Goal: Book appointment/travel/reservation

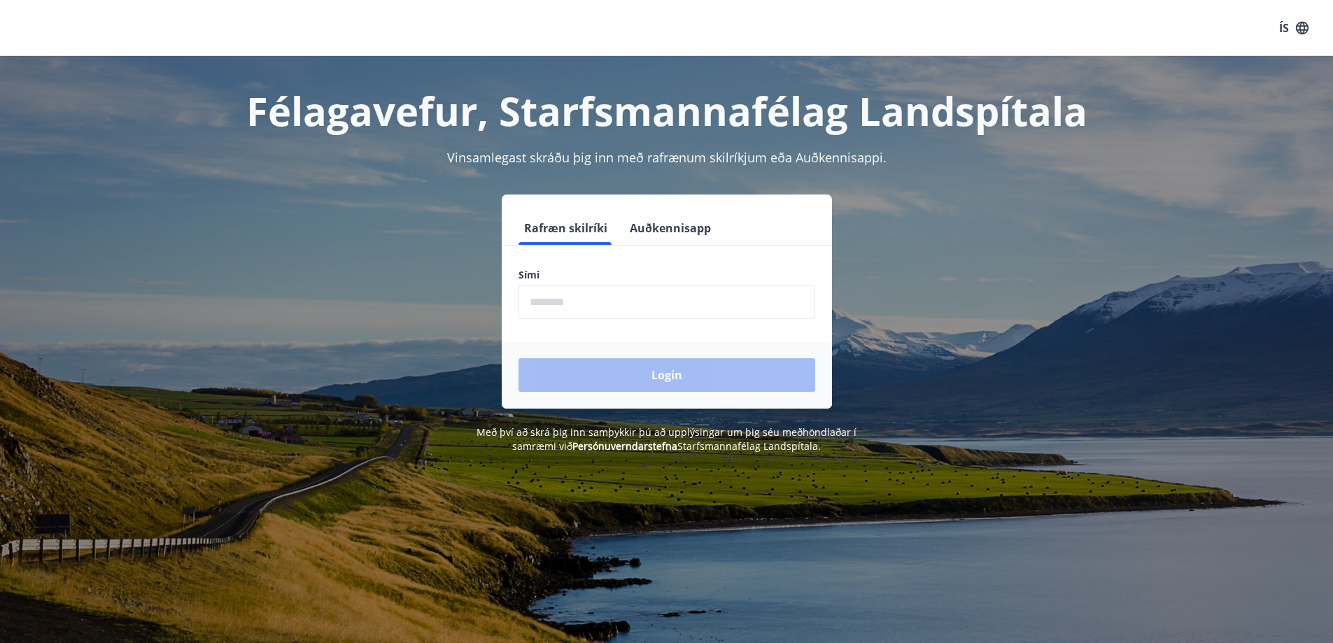
click at [609, 311] on input "phone" at bounding box center [667, 302] width 297 height 34
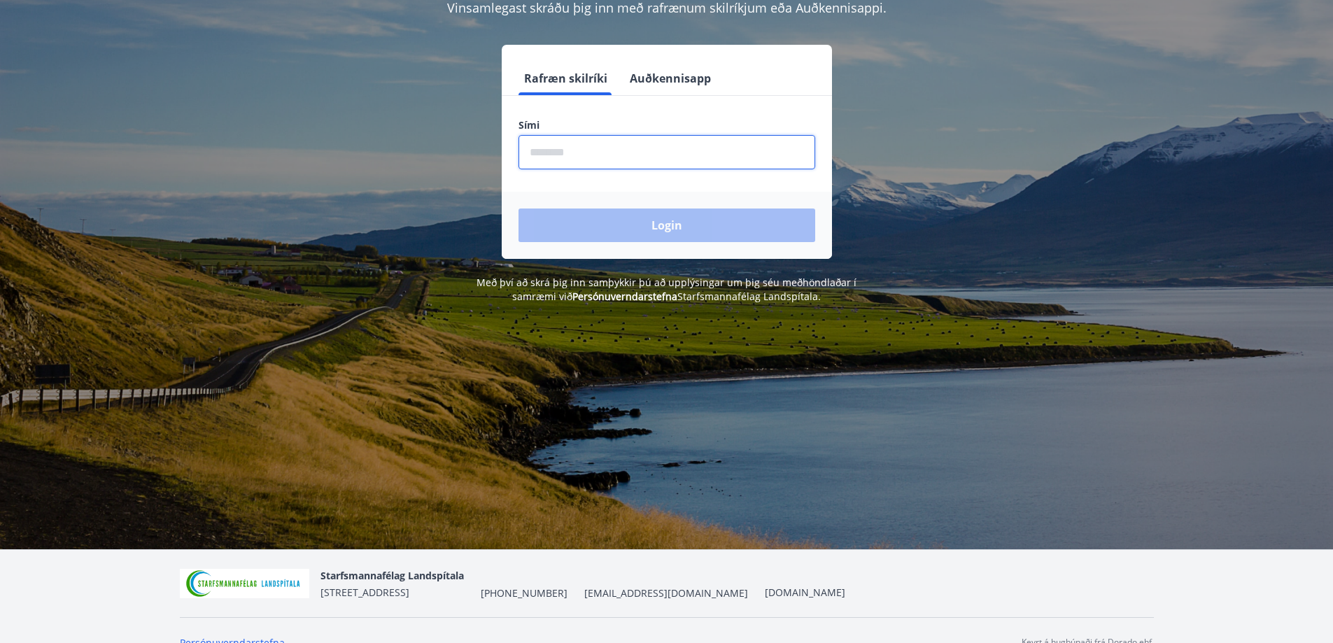
scroll to position [174, 0]
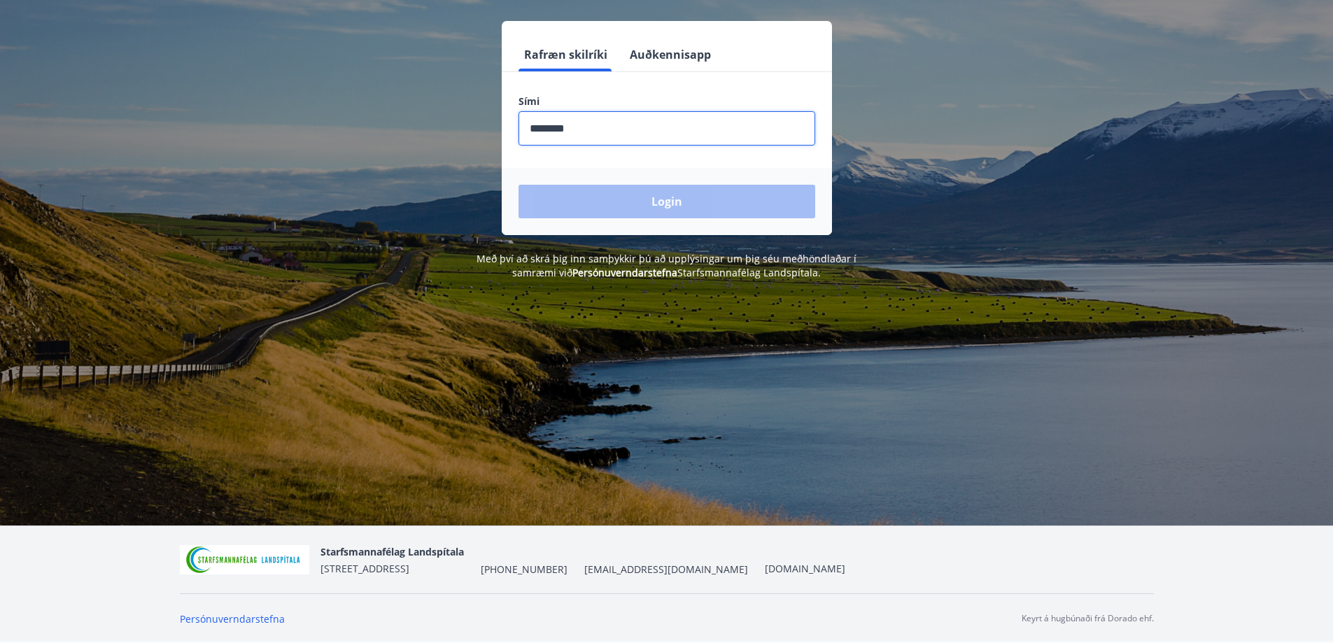
type input "********"
click at [519, 185] on button "Login" at bounding box center [667, 202] width 297 height 34
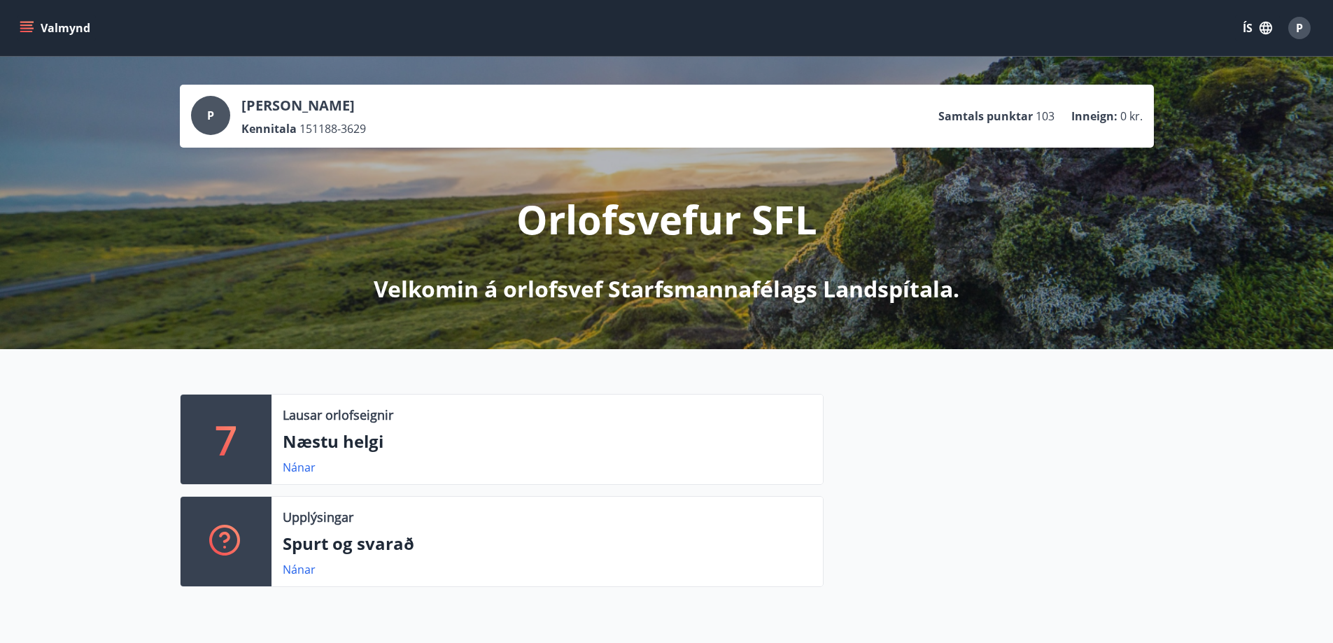
click at [426, 452] on p "Næstu helgi" at bounding box center [547, 442] width 529 height 24
click at [295, 468] on link "Nánar" at bounding box center [299, 467] width 33 height 15
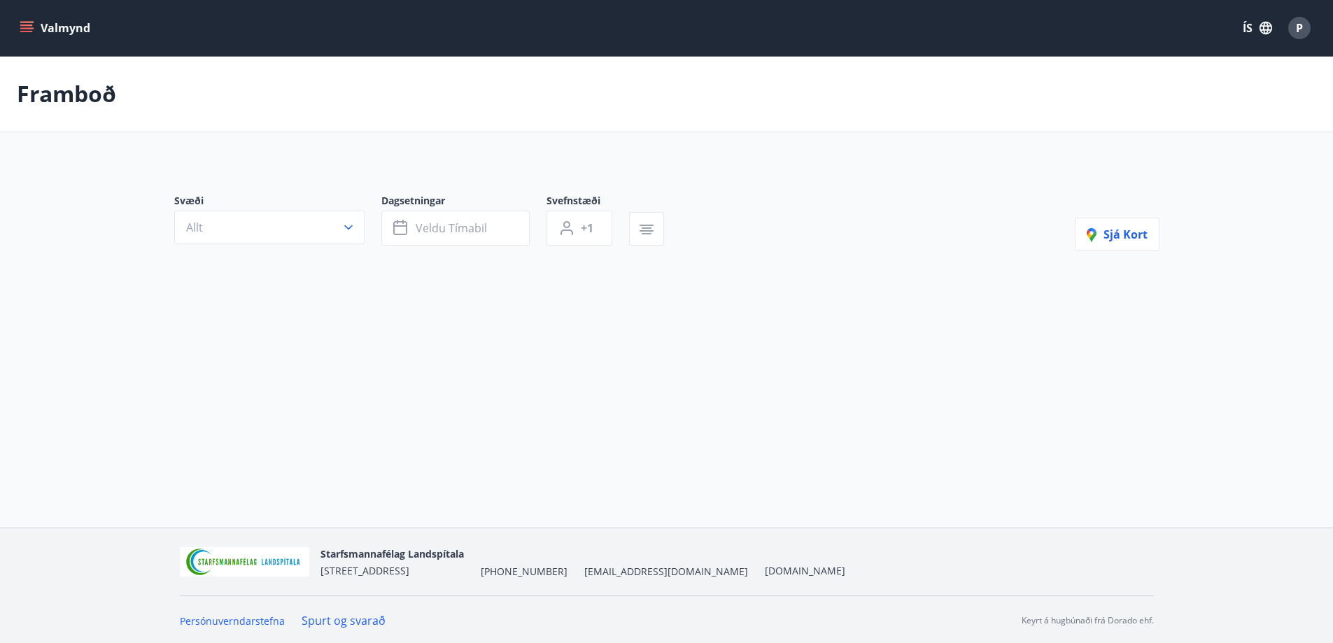
type input "*"
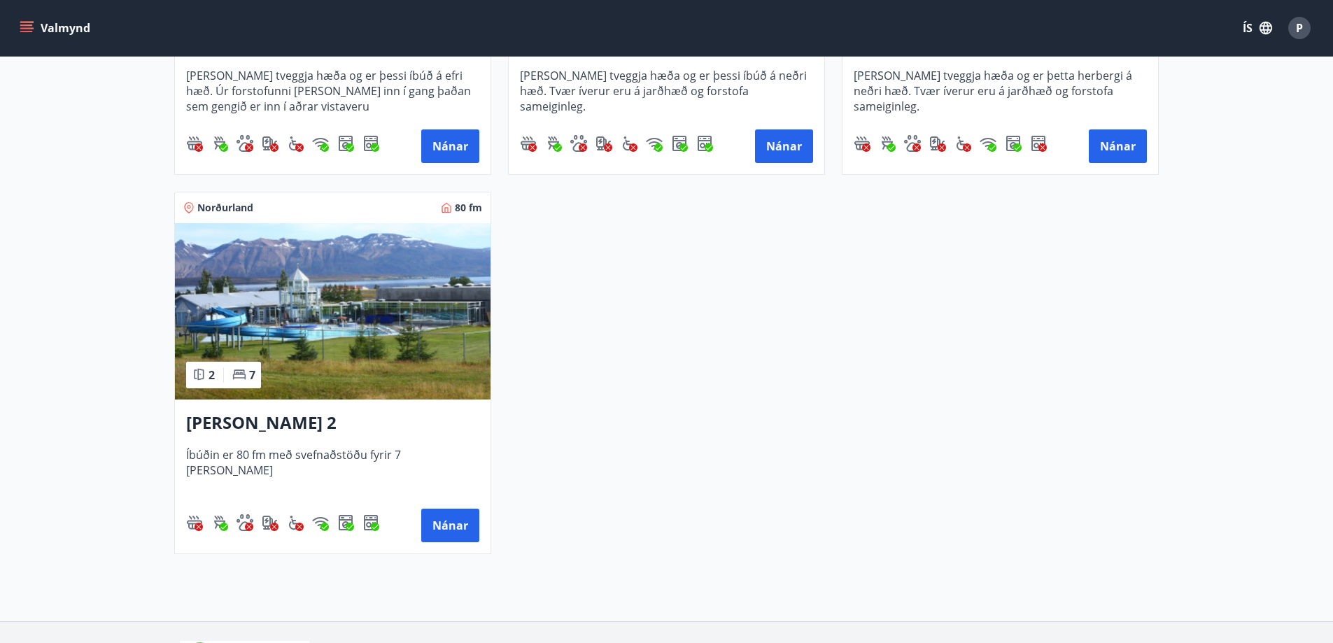
scroll to position [1018, 0]
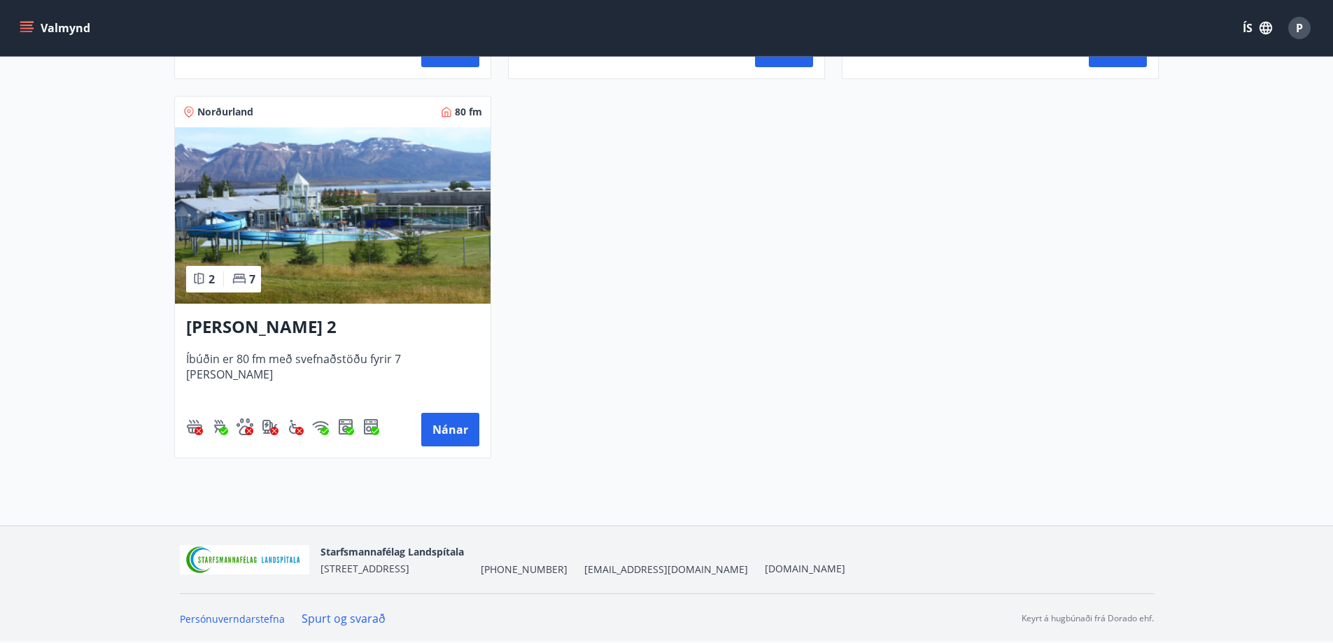
click at [312, 330] on h3 "Dalvík - Lynghólar 2" at bounding box center [332, 327] width 293 height 25
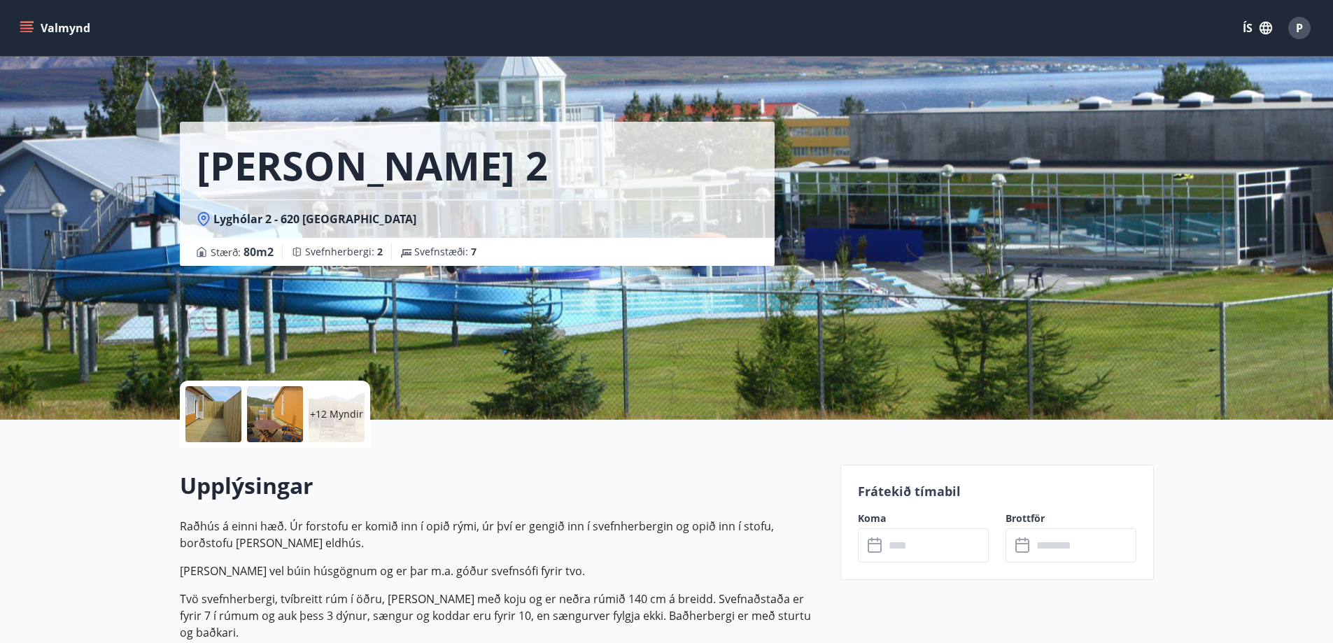
click at [225, 416] on div at bounding box center [213, 414] width 56 height 56
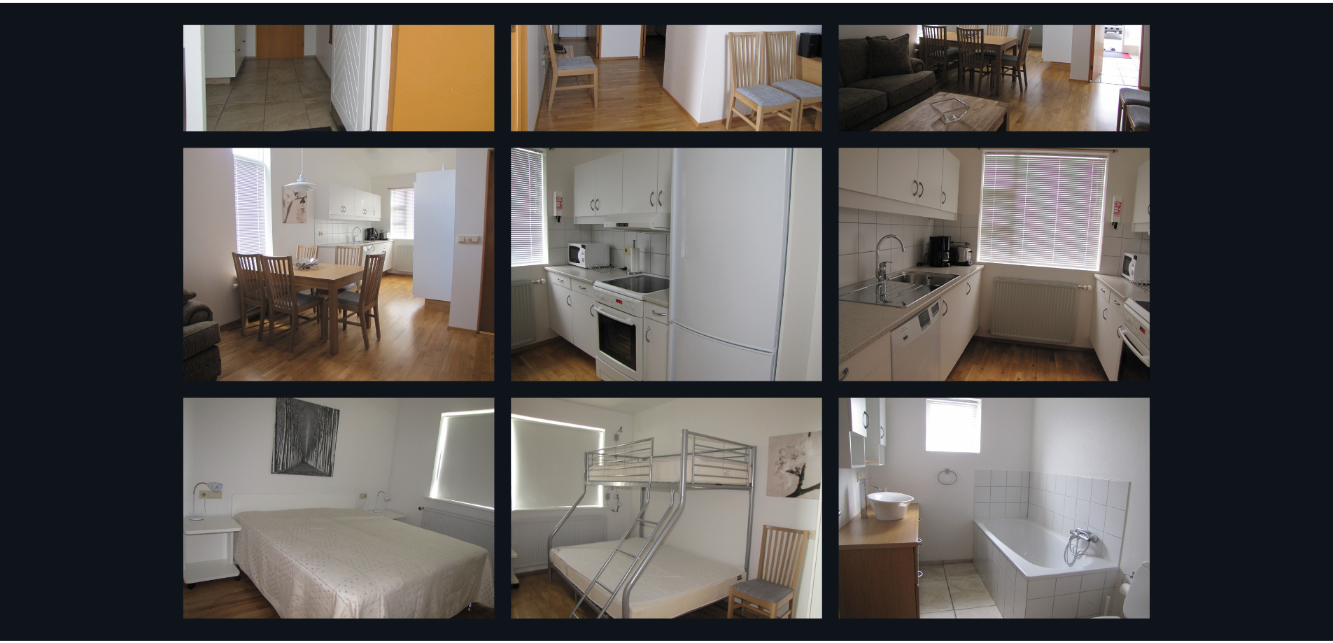
scroll to position [467, 0]
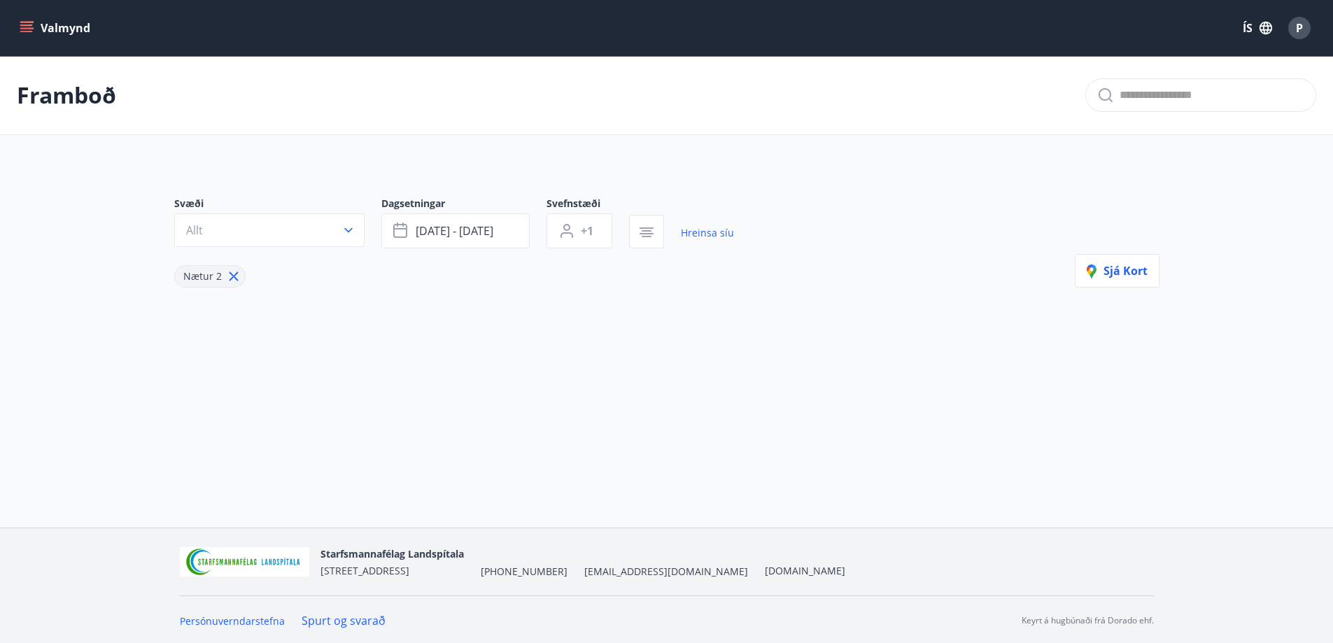
type input "*"
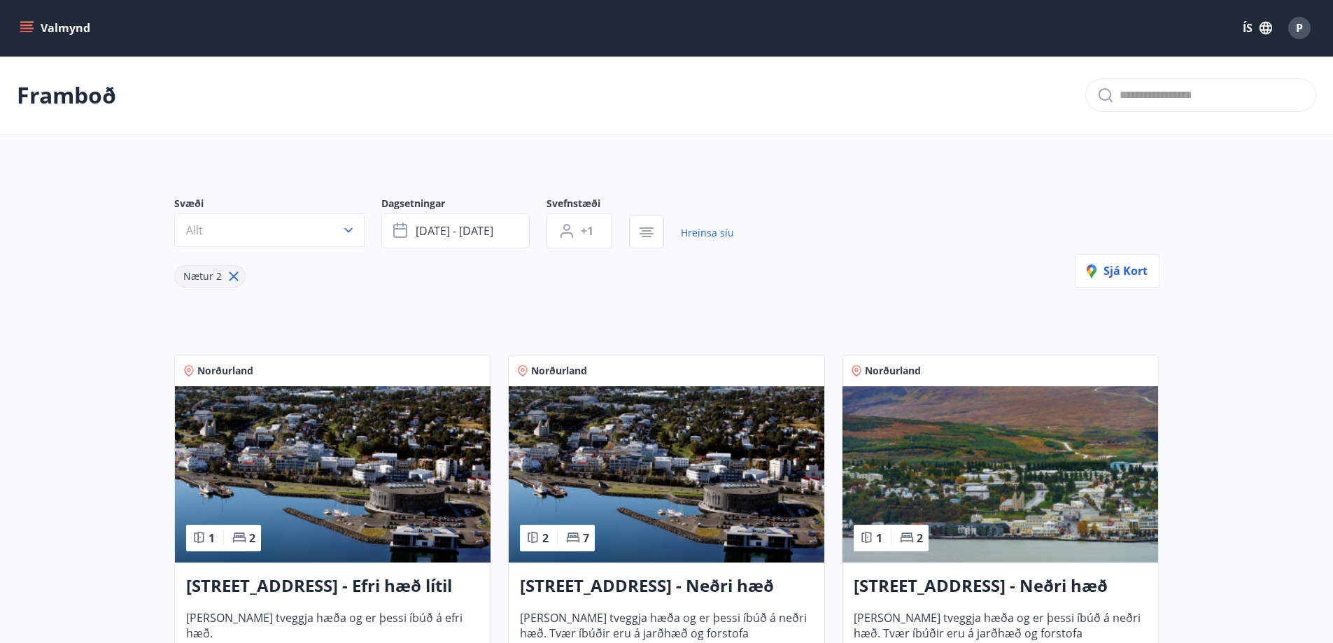
click at [92, 23] on button "Valmynd" at bounding box center [56, 27] width 79 height 25
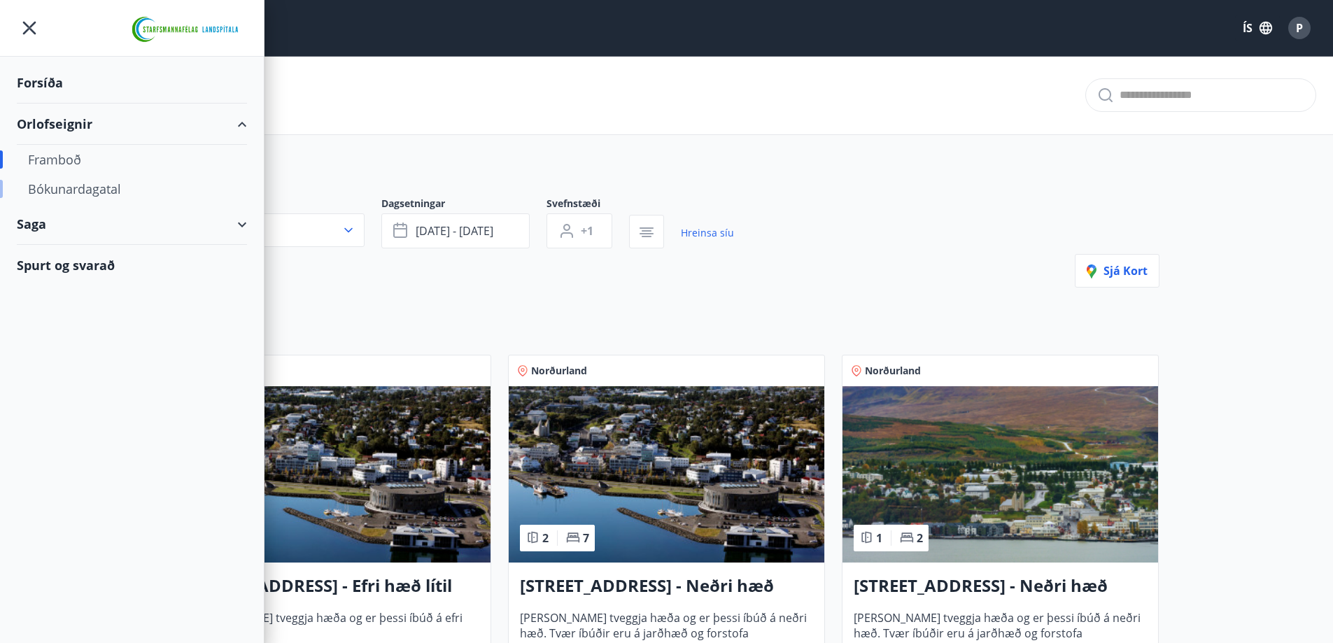
click at [95, 191] on div "Bókunardagatal" at bounding box center [132, 188] width 208 height 29
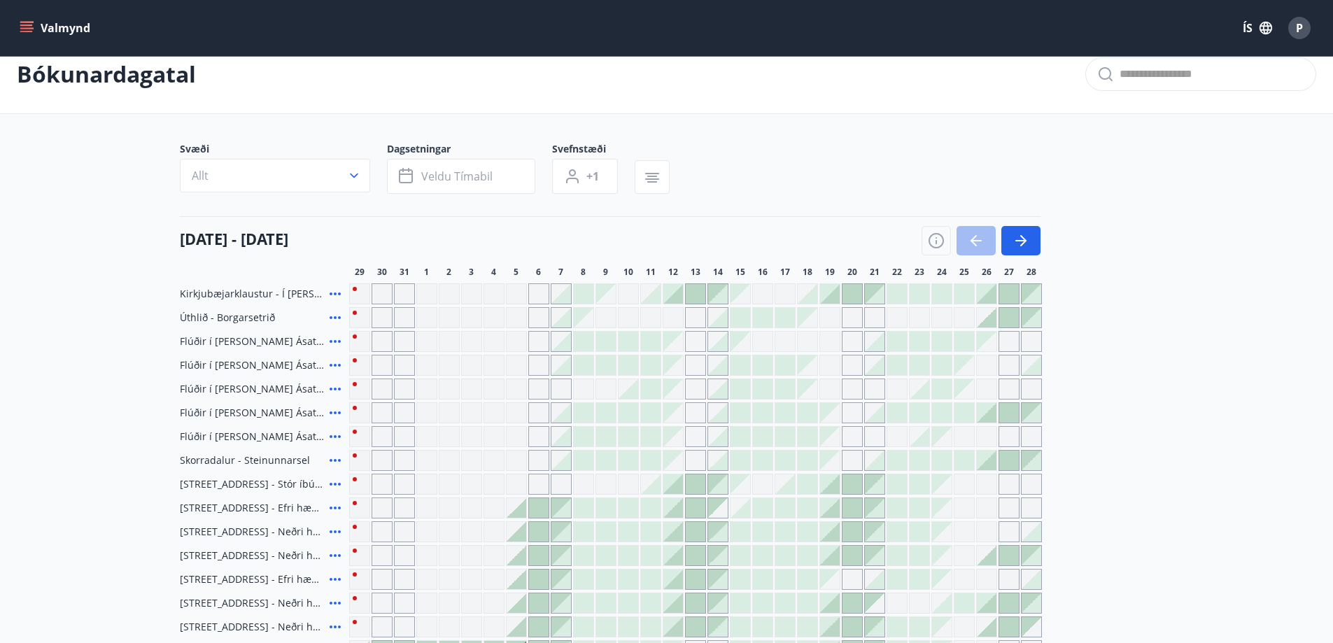
scroll to position [3, 0]
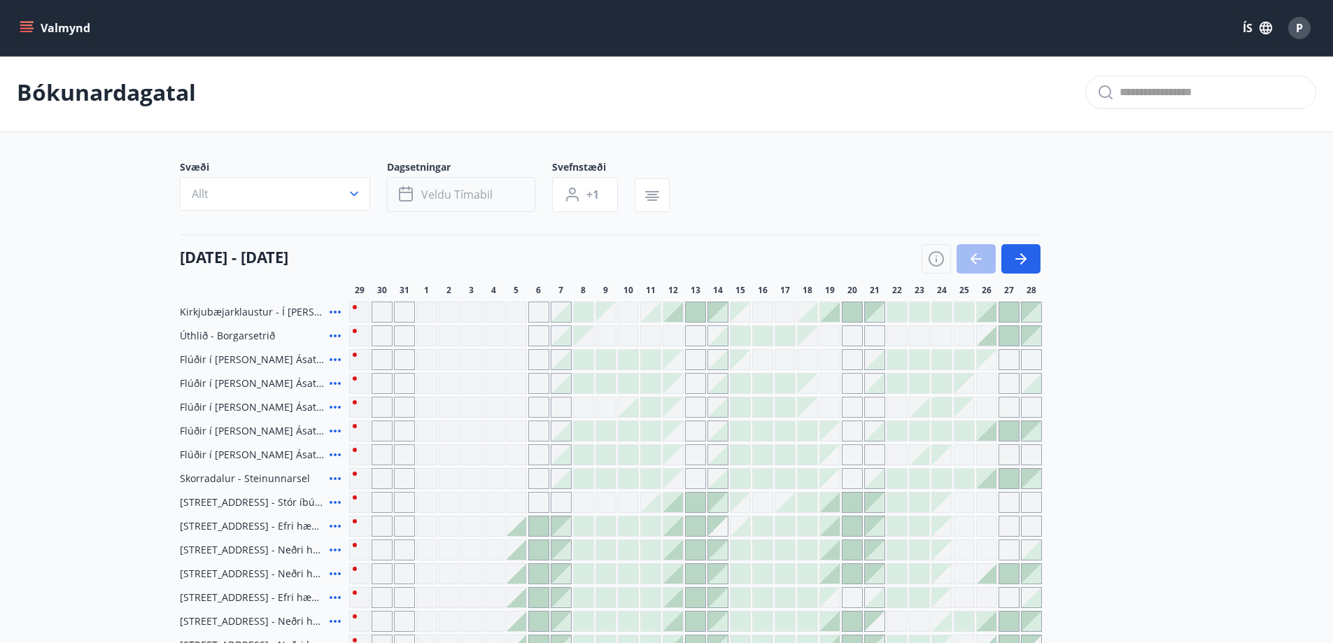
click at [477, 186] on button "Veldu tímabil" at bounding box center [461, 194] width 148 height 35
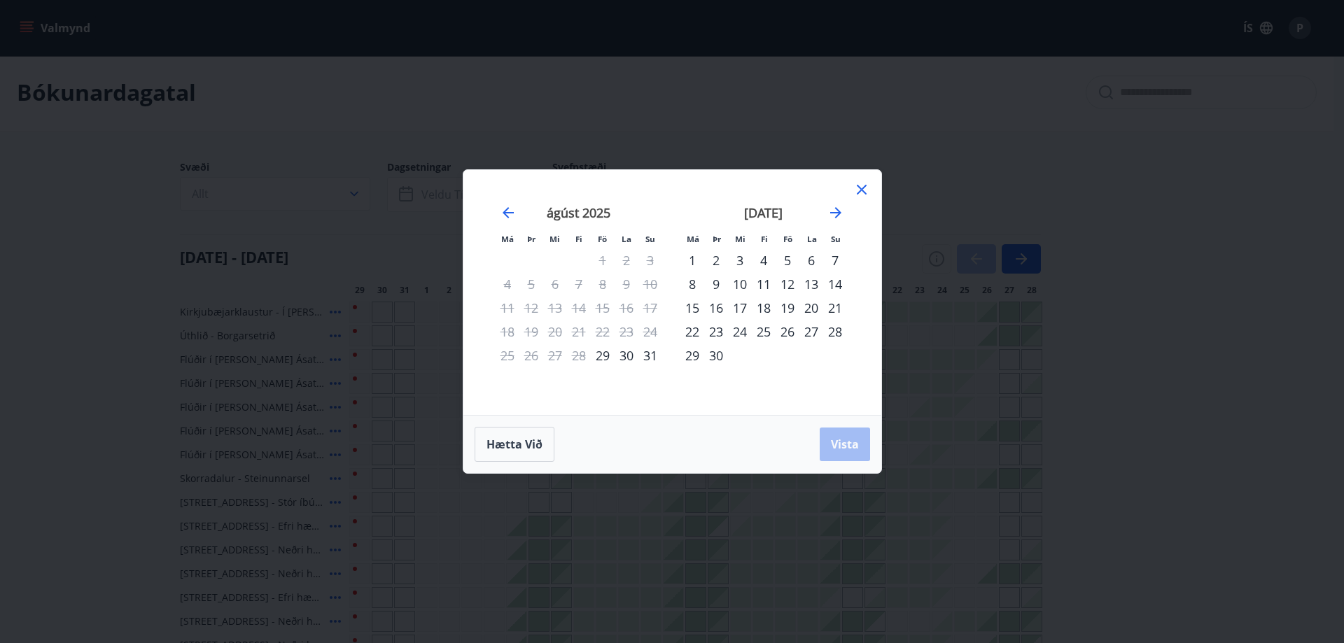
click at [789, 262] on div "5" at bounding box center [787, 260] width 24 height 24
click at [833, 260] on div "7" at bounding box center [835, 260] width 24 height 24
drag, startPoint x: 848, startPoint y: 449, endPoint x: 515, endPoint y: 534, distance: 343.9
click at [850, 450] on span "Vista" at bounding box center [845, 444] width 28 height 15
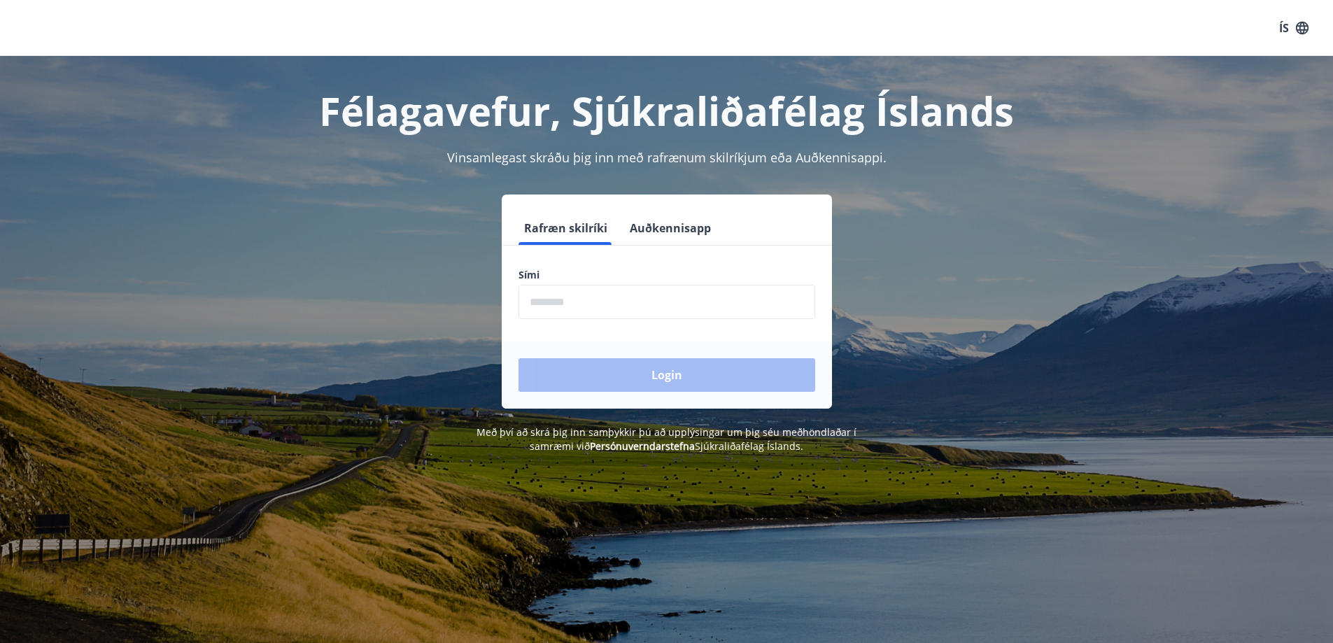
click at [620, 309] on input "phone" at bounding box center [667, 302] width 297 height 34
type input "********"
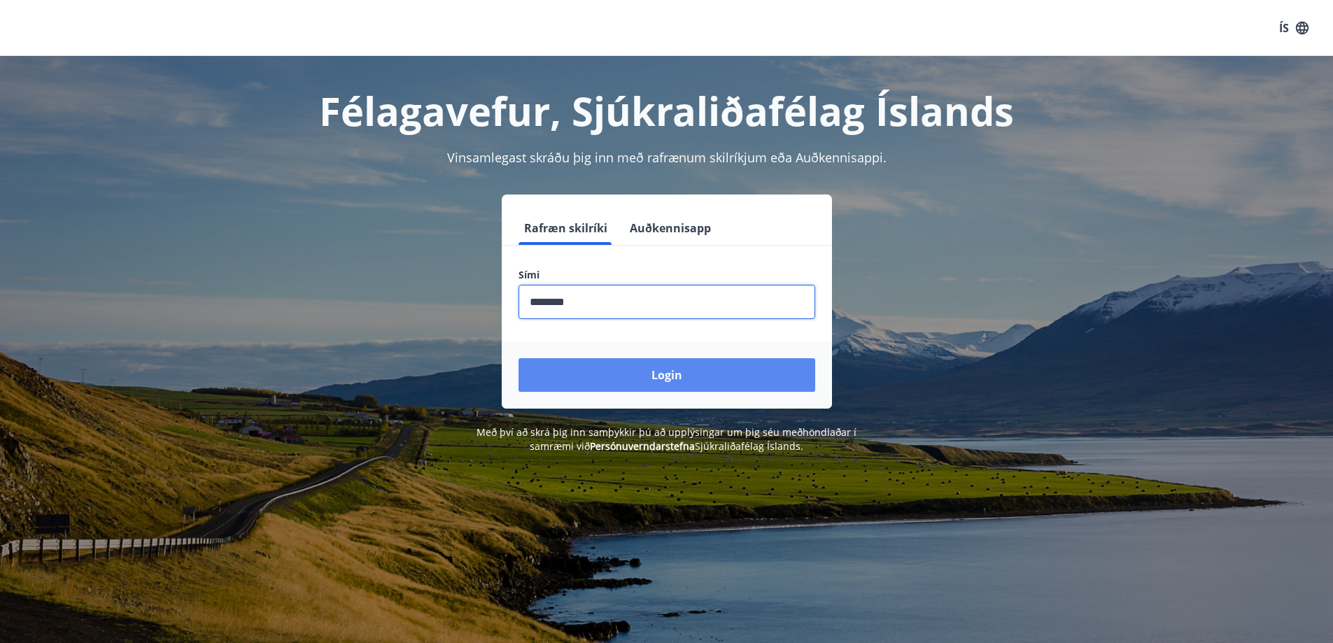
click at [773, 376] on button "Login" at bounding box center [667, 375] width 297 height 34
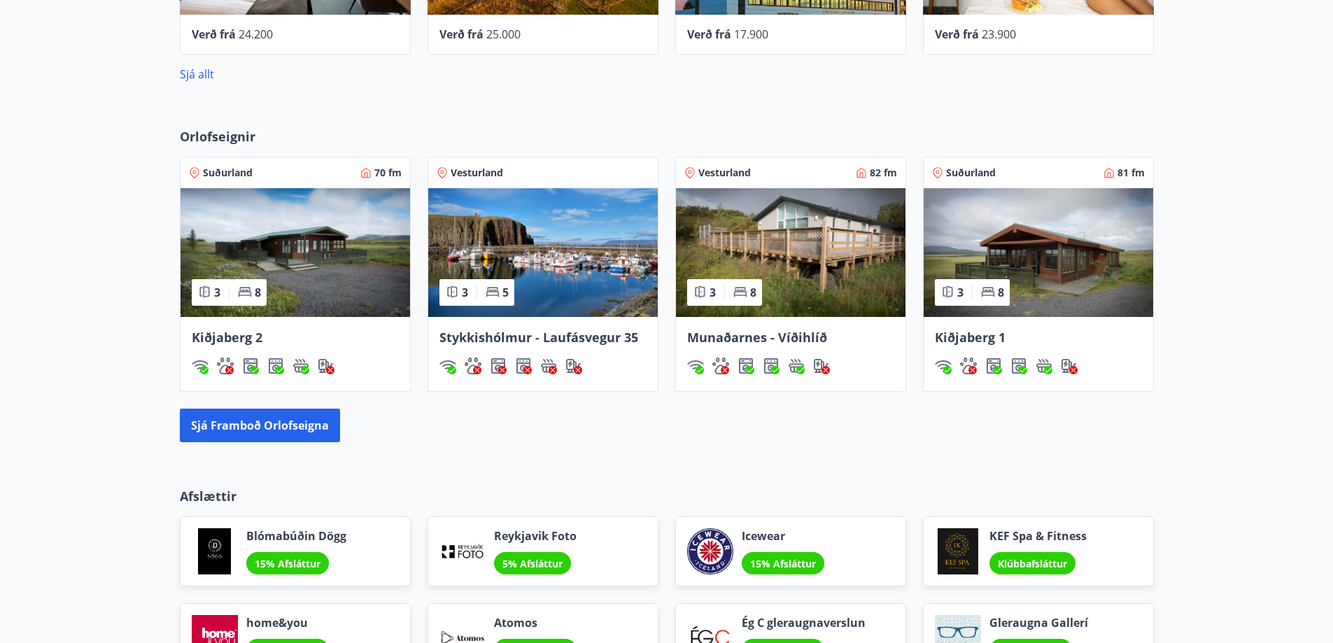
scroll to position [910, 0]
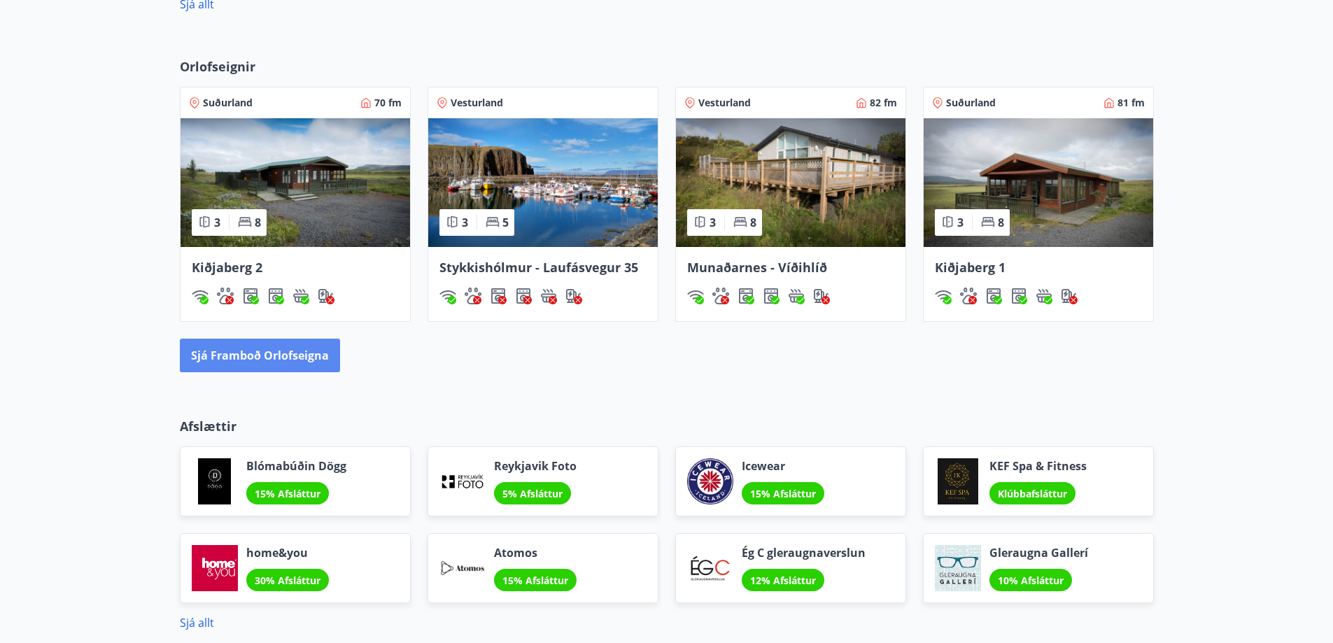
click at [269, 363] on button "Sjá framboð orlofseigna" at bounding box center [260, 356] width 160 height 34
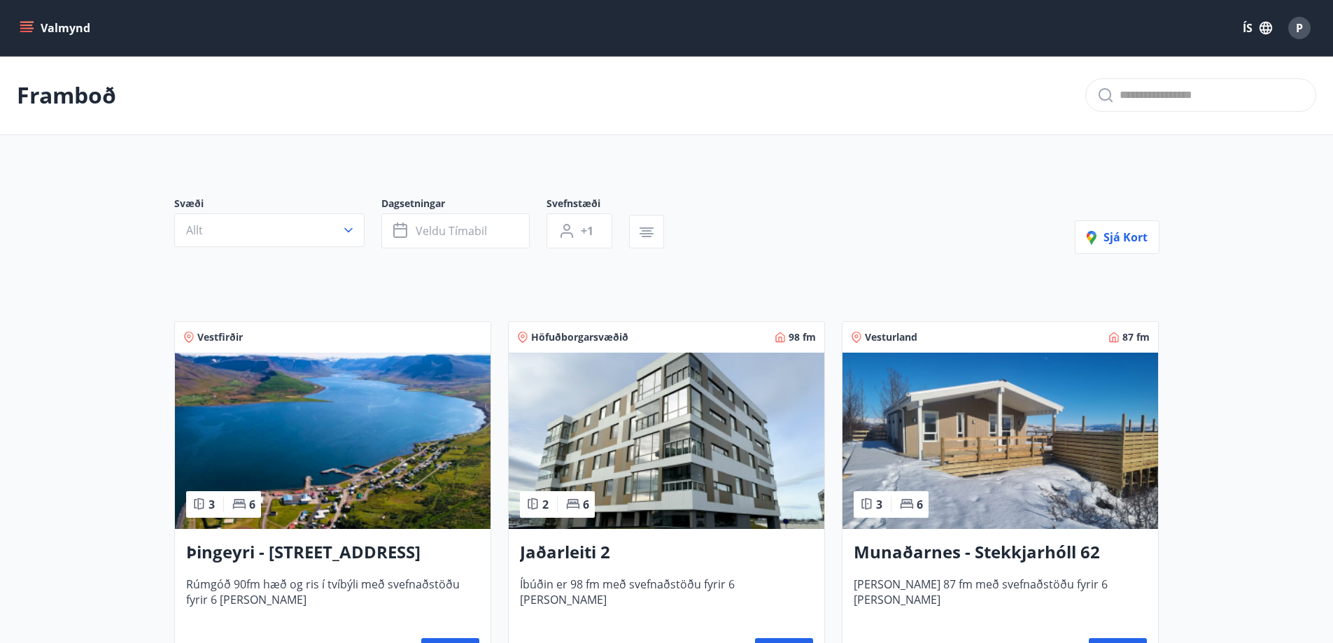
click at [312, 509] on img at bounding box center [333, 441] width 316 height 176
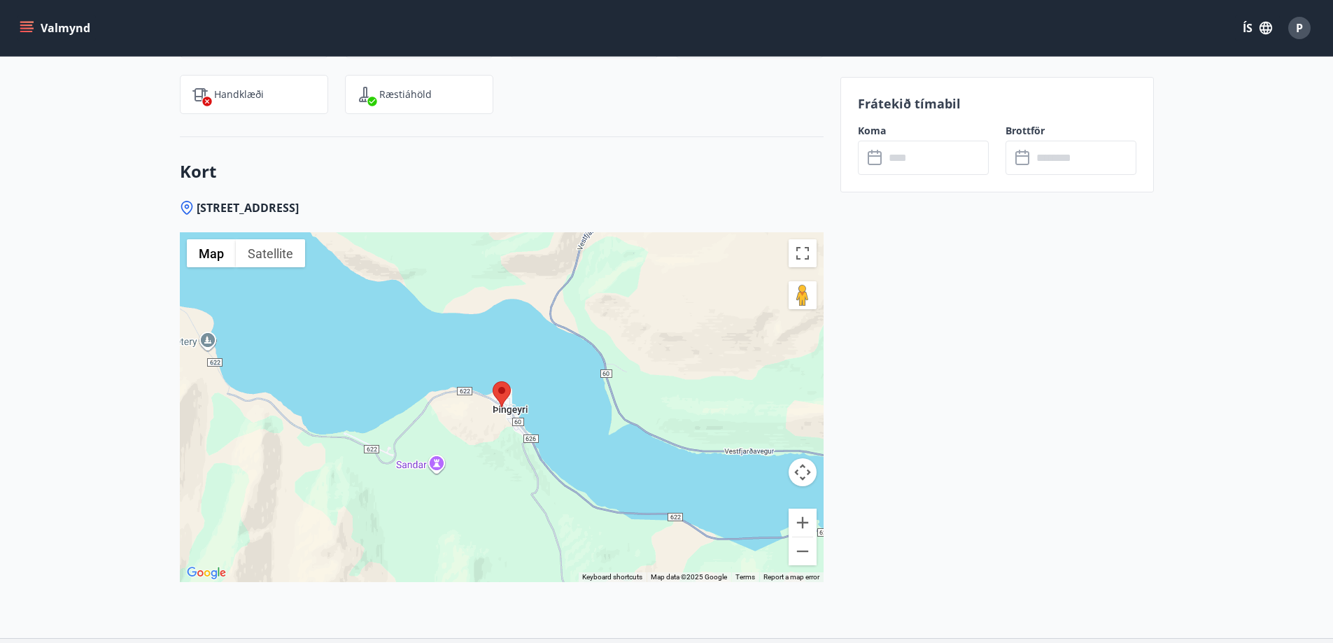
scroll to position [2095, 0]
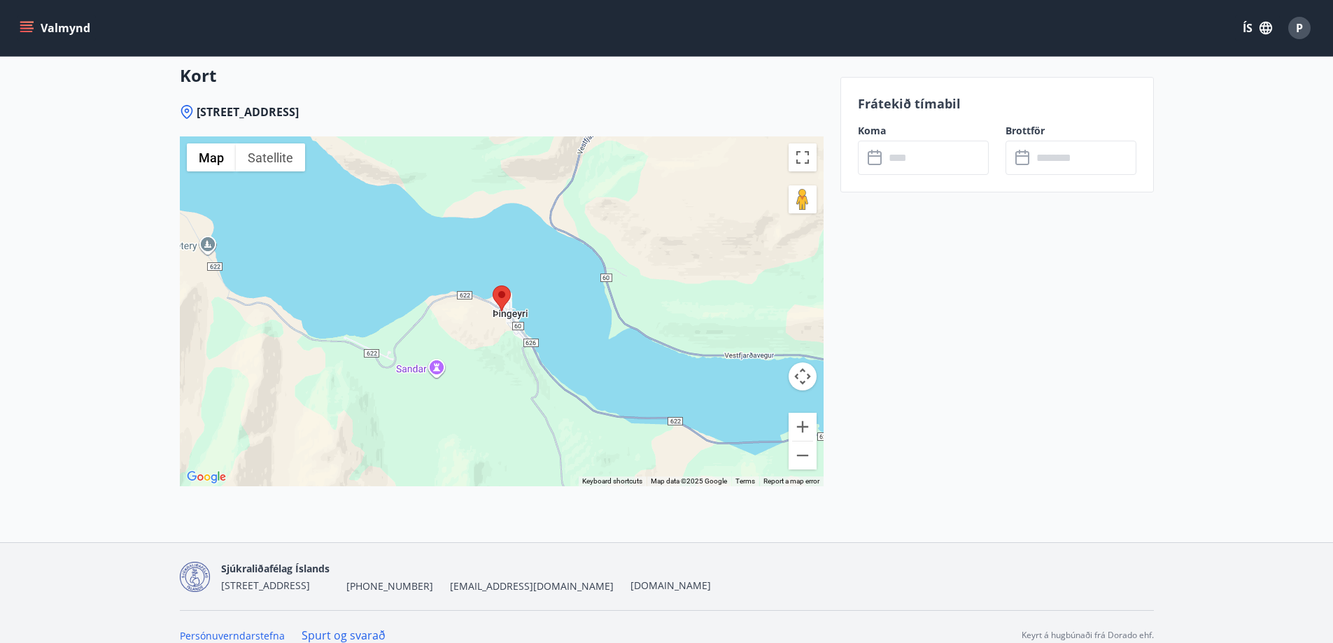
click at [210, 468] on img "Open this area in Google Maps (opens a new window)" at bounding box center [206, 477] width 46 height 18
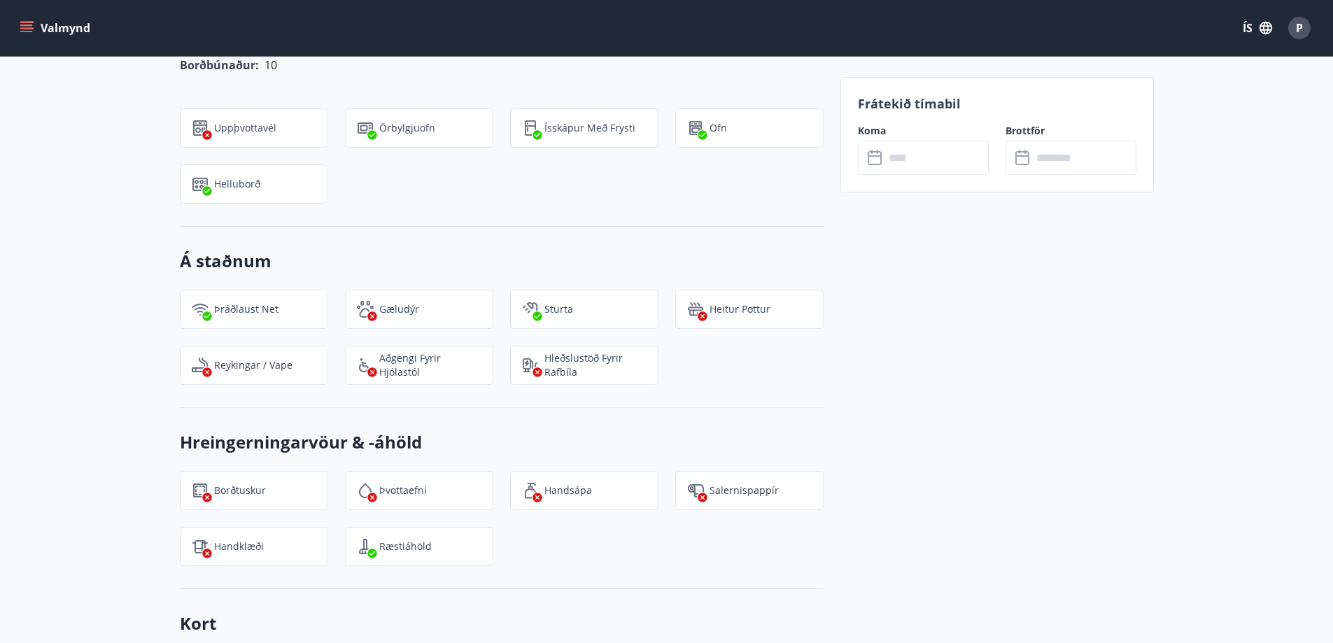
scroll to position [1326, 0]
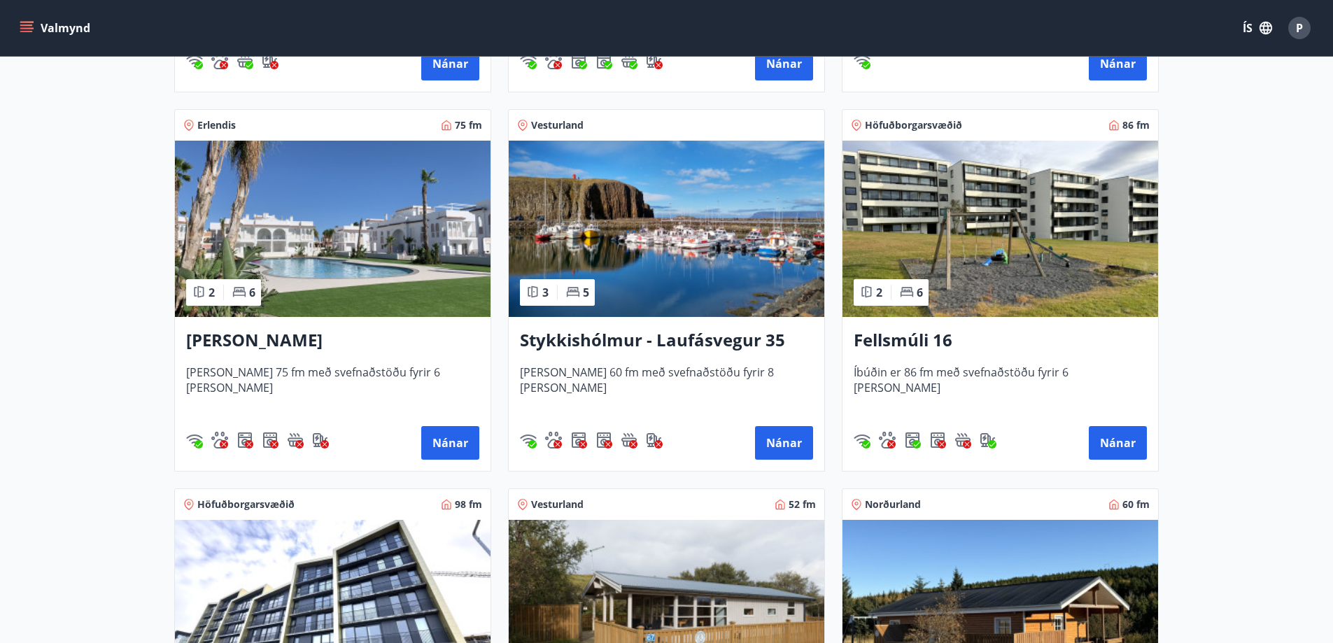
scroll to position [980, 0]
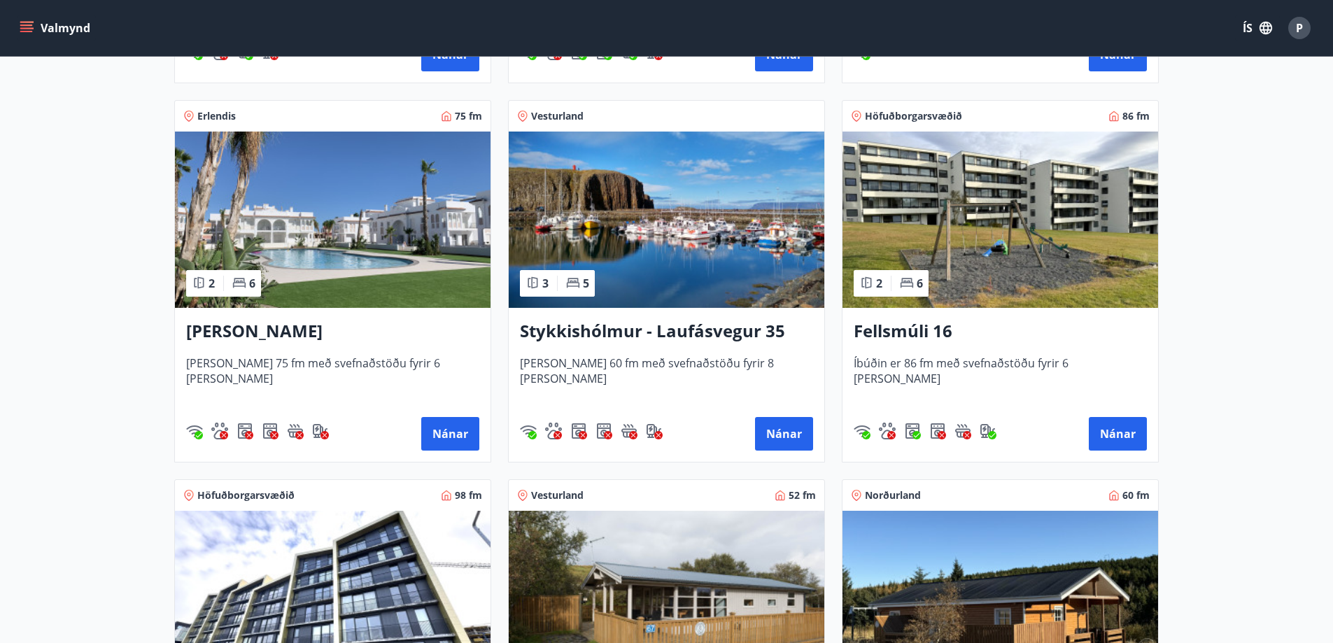
click at [656, 337] on h3 "Stykkishólmur - Laufásvegur 35" at bounding box center [666, 331] width 293 height 25
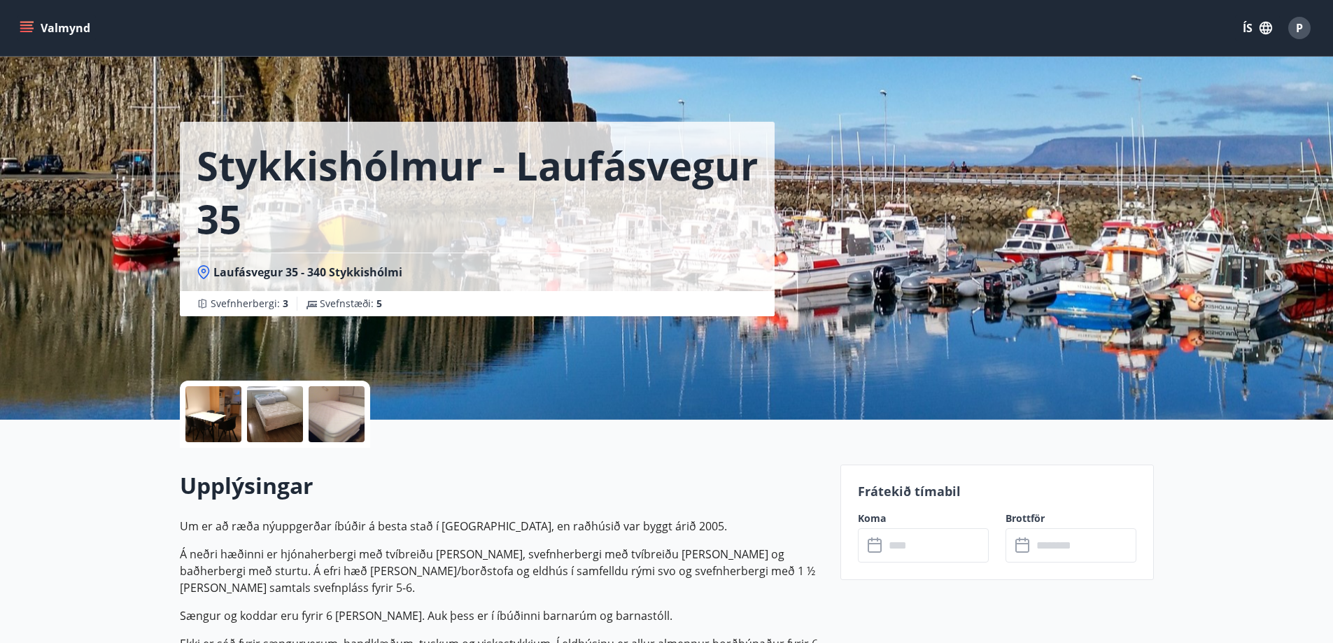
click at [272, 406] on div at bounding box center [275, 414] width 56 height 56
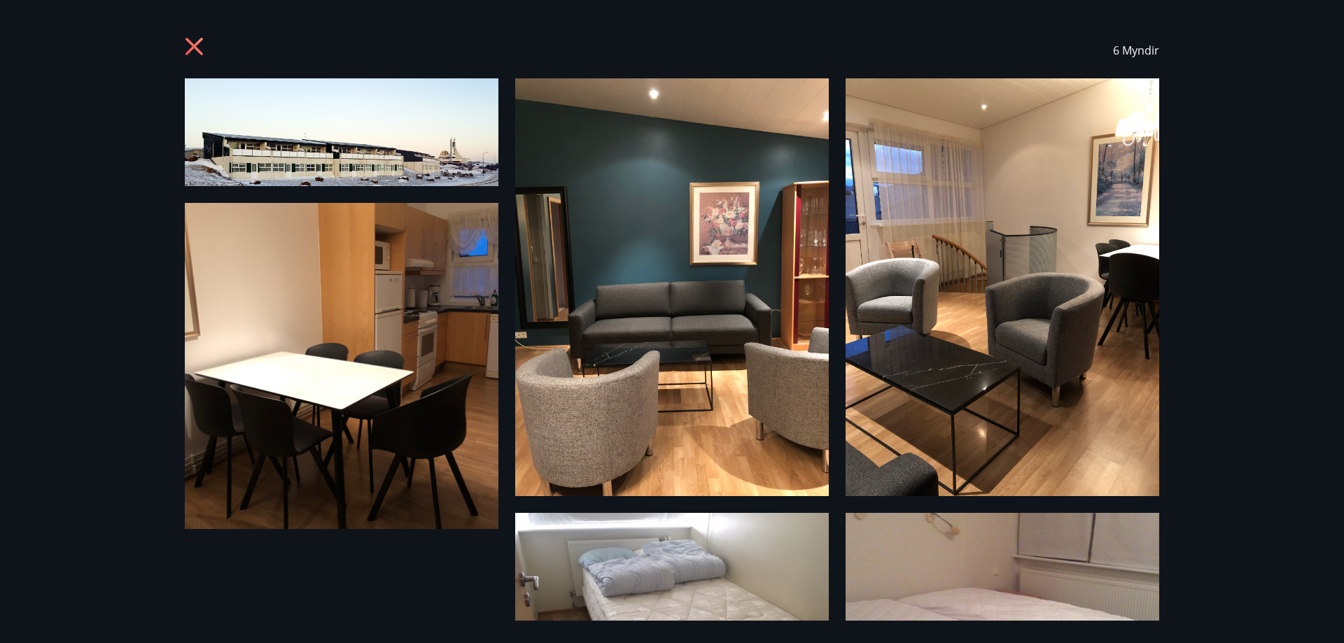
click at [302, 146] on img at bounding box center [342, 132] width 314 height 108
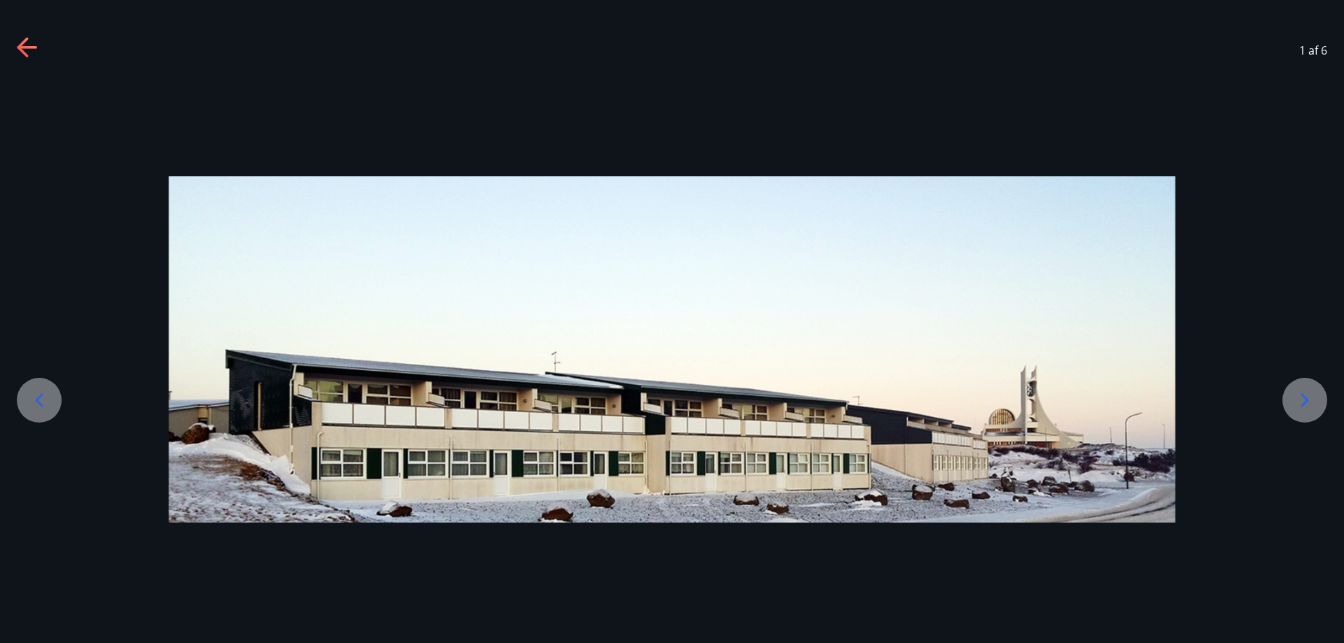
drag, startPoint x: 52, startPoint y: 38, endPoint x: 34, endPoint y: 38, distance: 18.9
click at [50, 38] on div "1 af 6" at bounding box center [672, 50] width 1344 height 56
click at [22, 40] on icon at bounding box center [28, 48] width 22 height 22
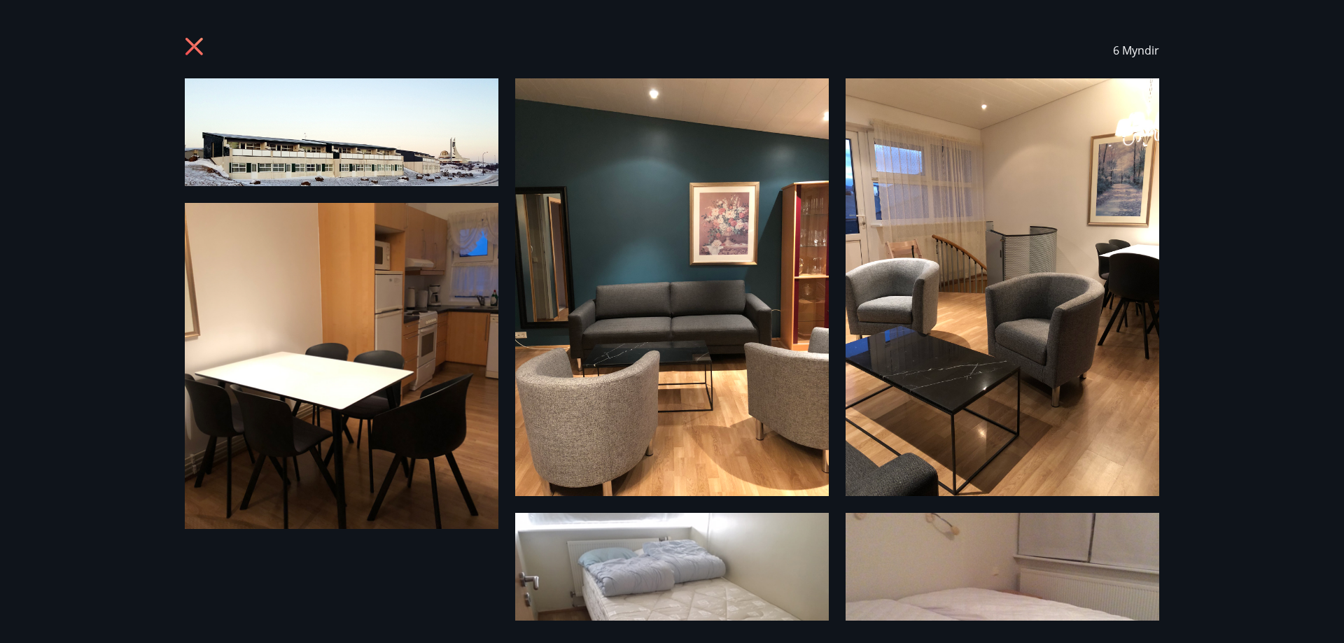
click at [188, 42] on icon at bounding box center [196, 48] width 22 height 22
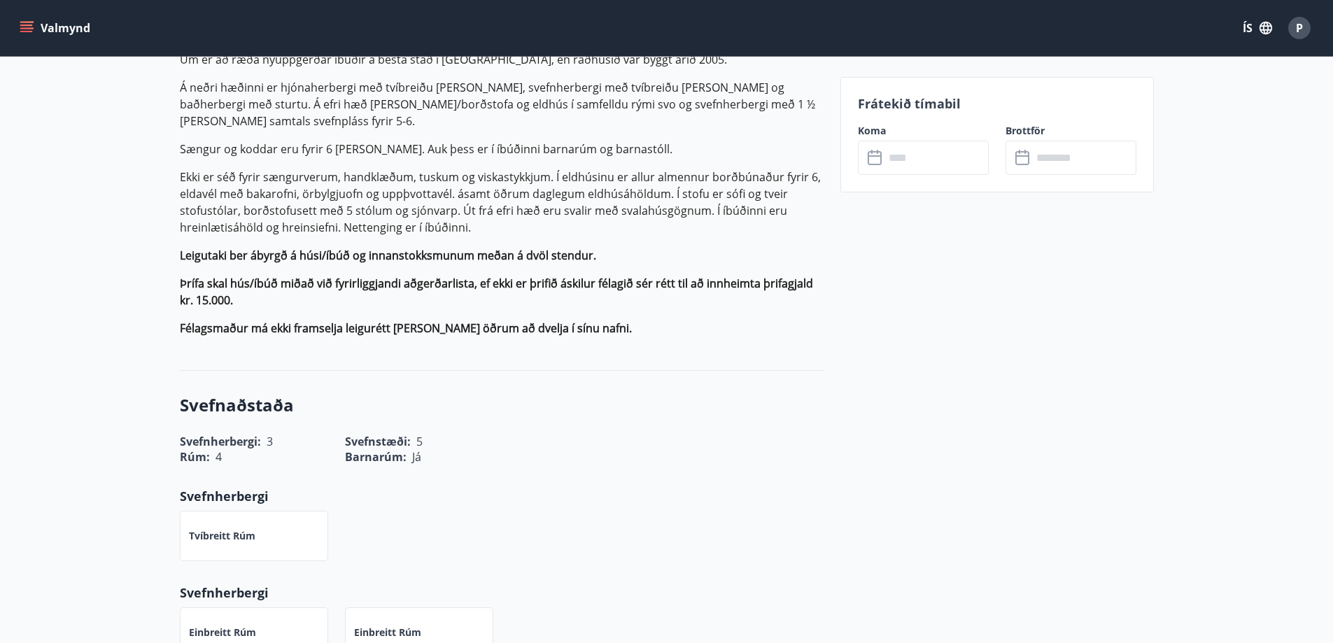
scroll to position [210, 0]
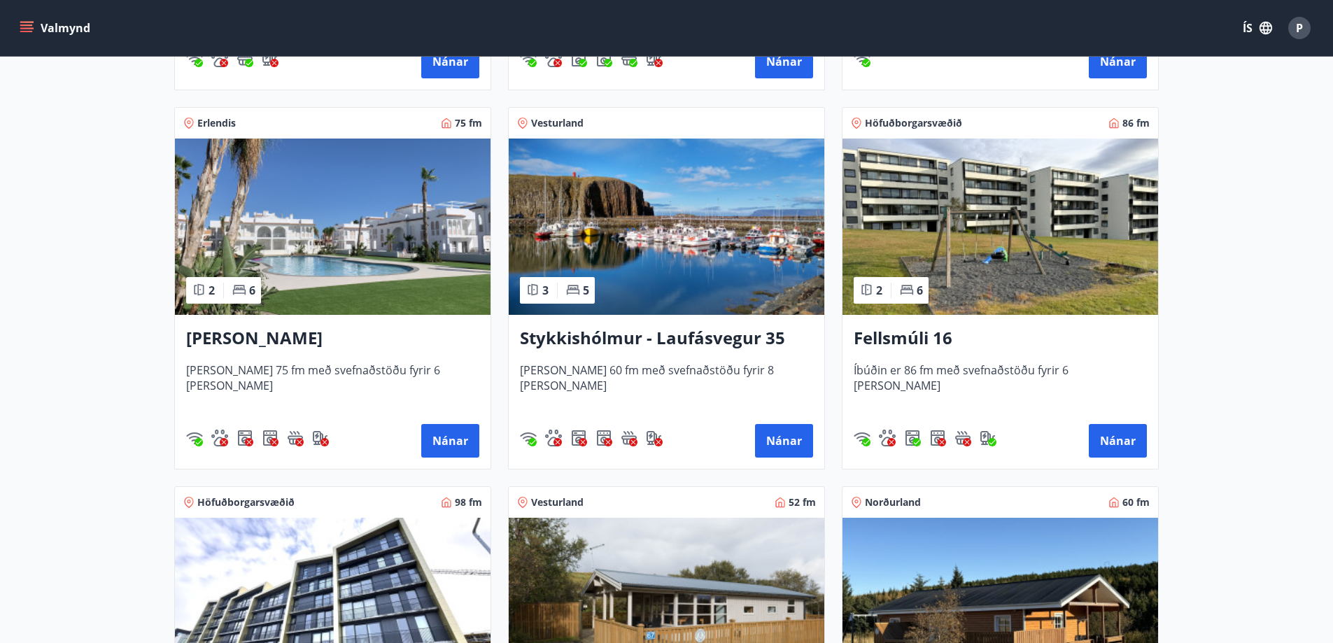
scroll to position [980, 0]
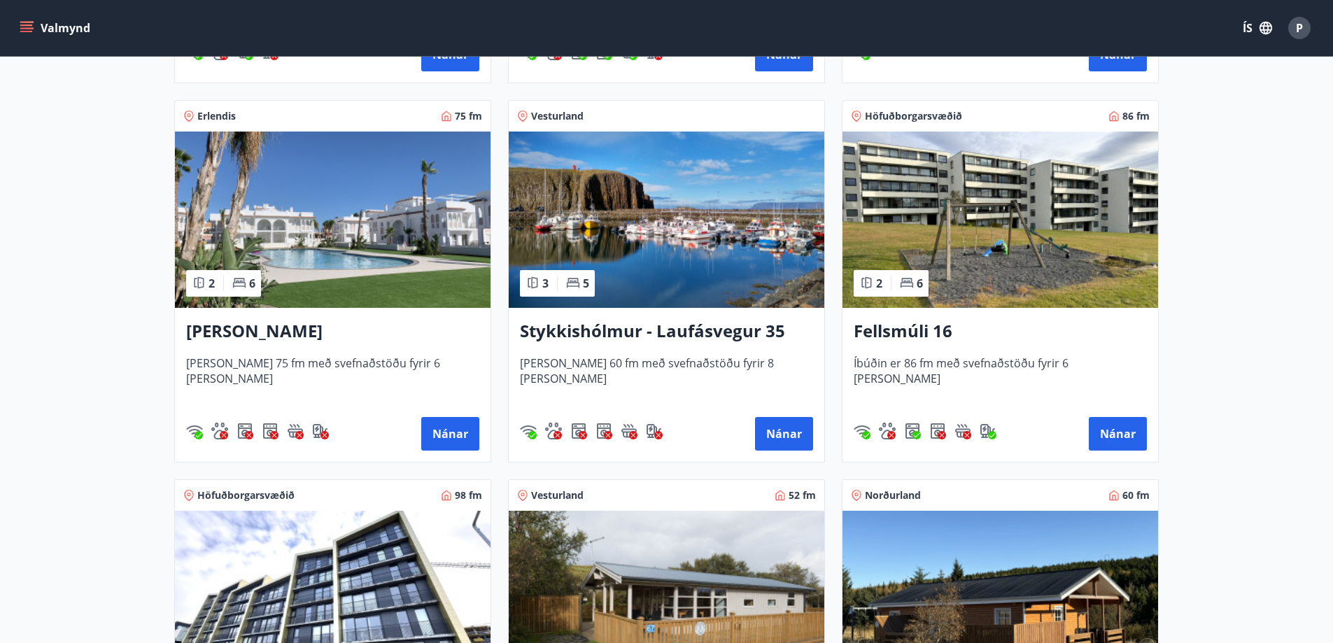
click at [232, 327] on h3 "[PERSON_NAME]" at bounding box center [332, 331] width 293 height 25
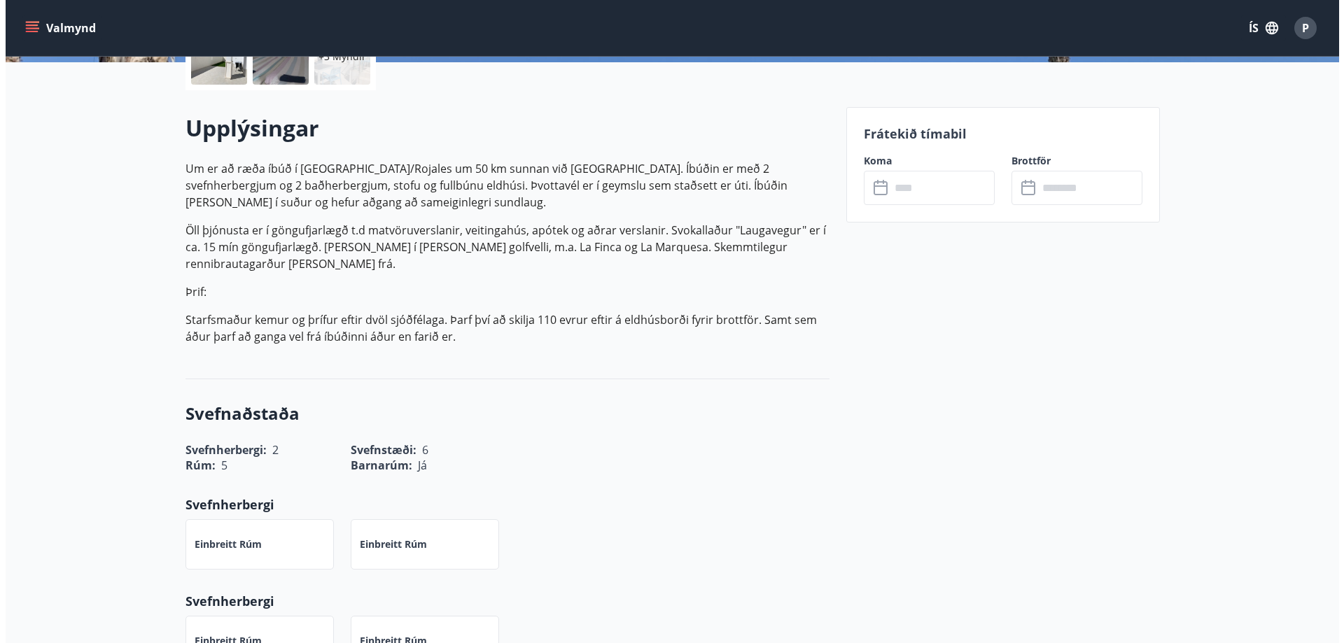
scroll to position [210, 0]
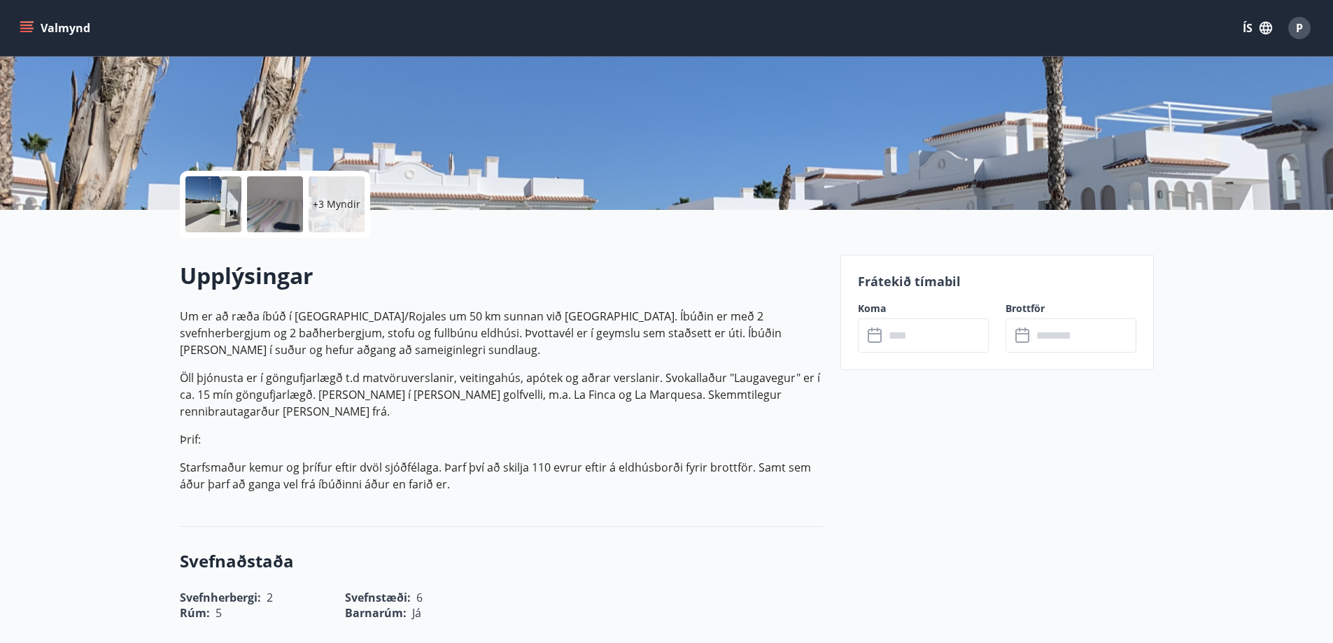
click at [358, 227] on div "+3 Myndir" at bounding box center [337, 204] width 56 height 56
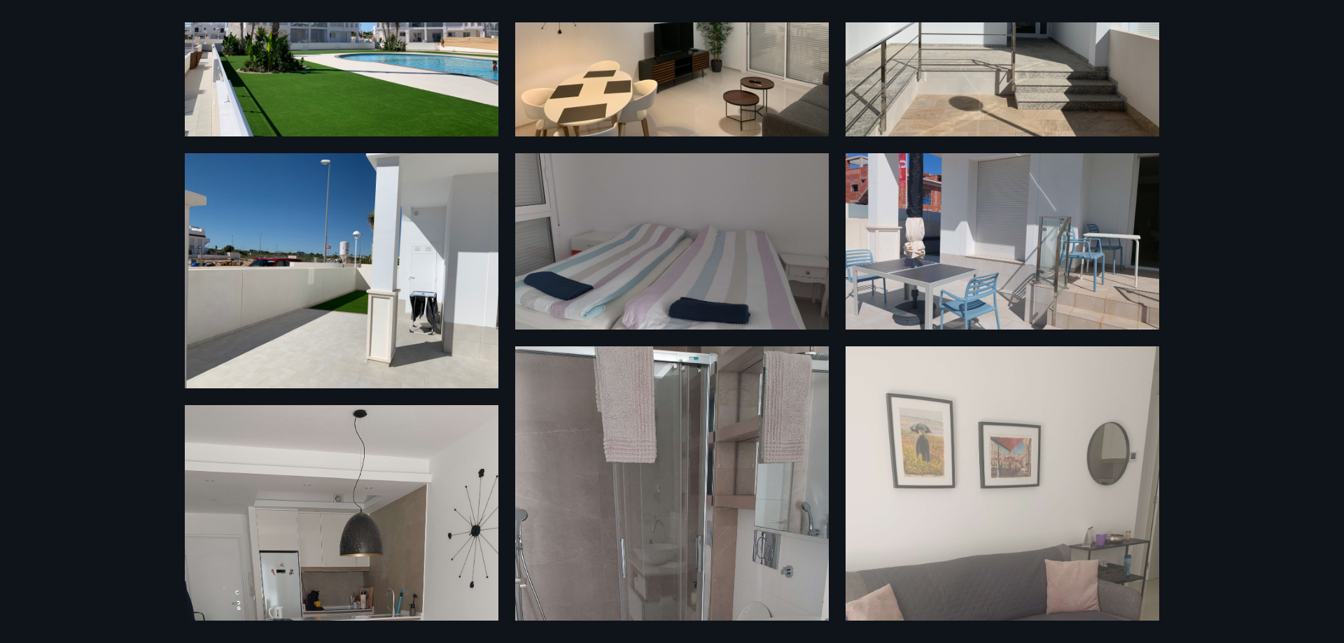
scroll to position [173, 0]
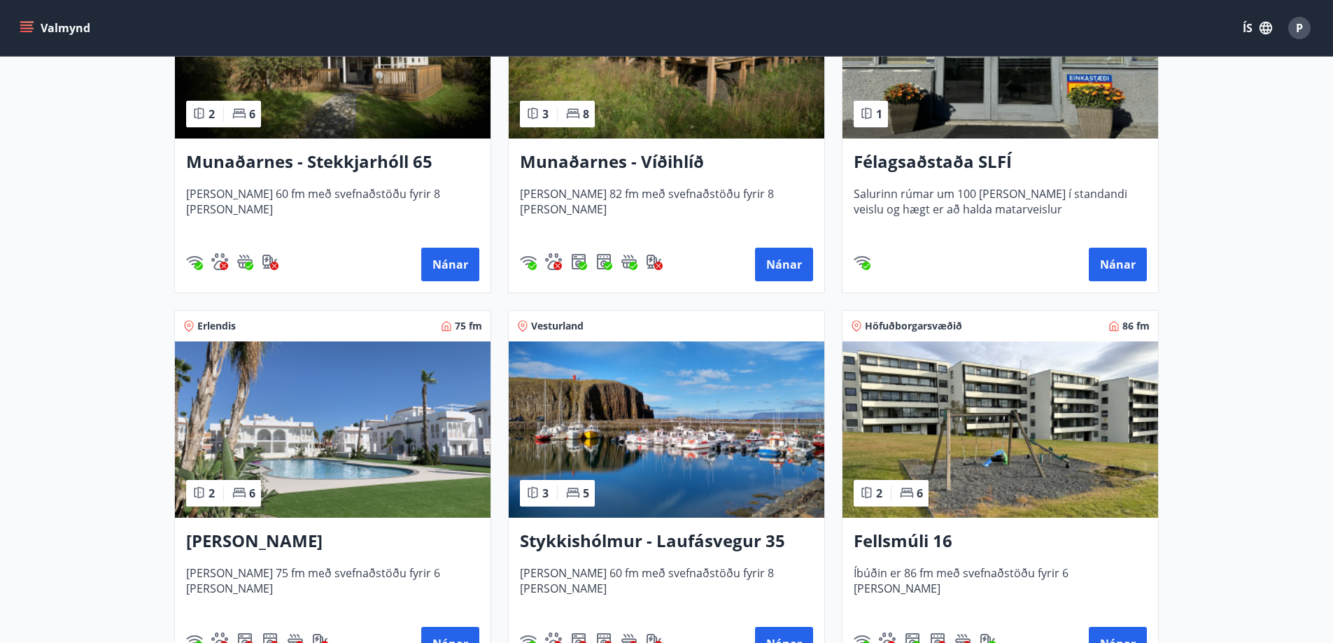
click at [415, 428] on img at bounding box center [333, 430] width 316 height 176
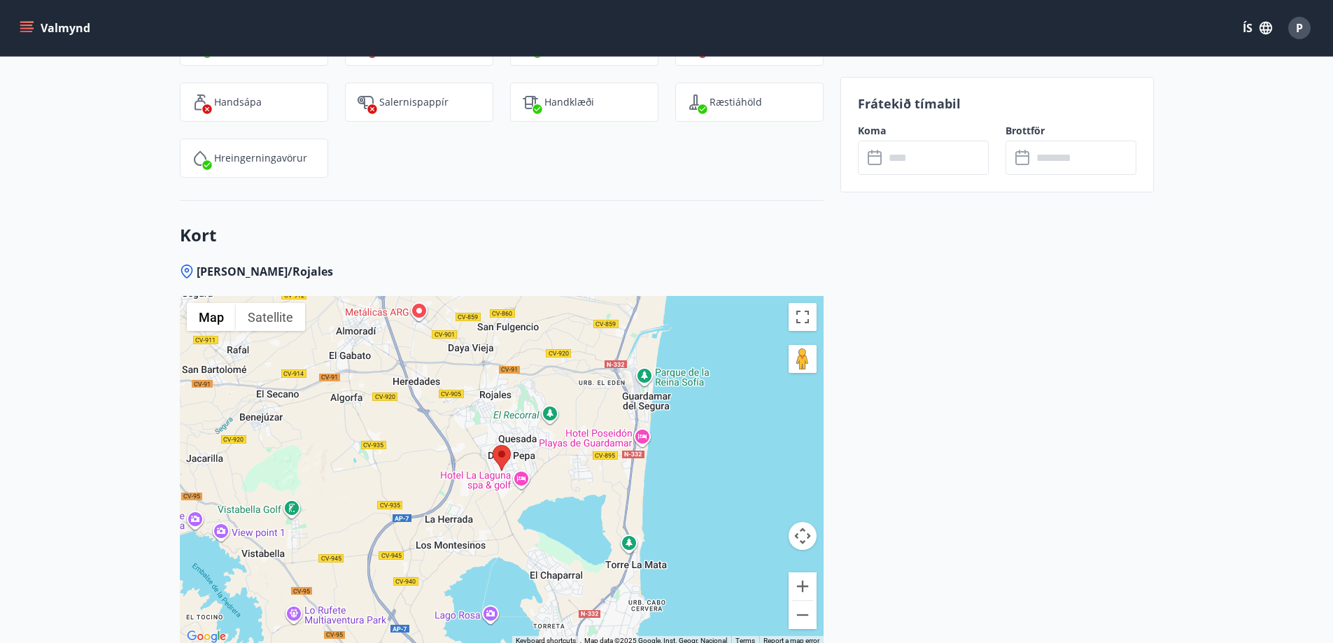
scroll to position [1940, 0]
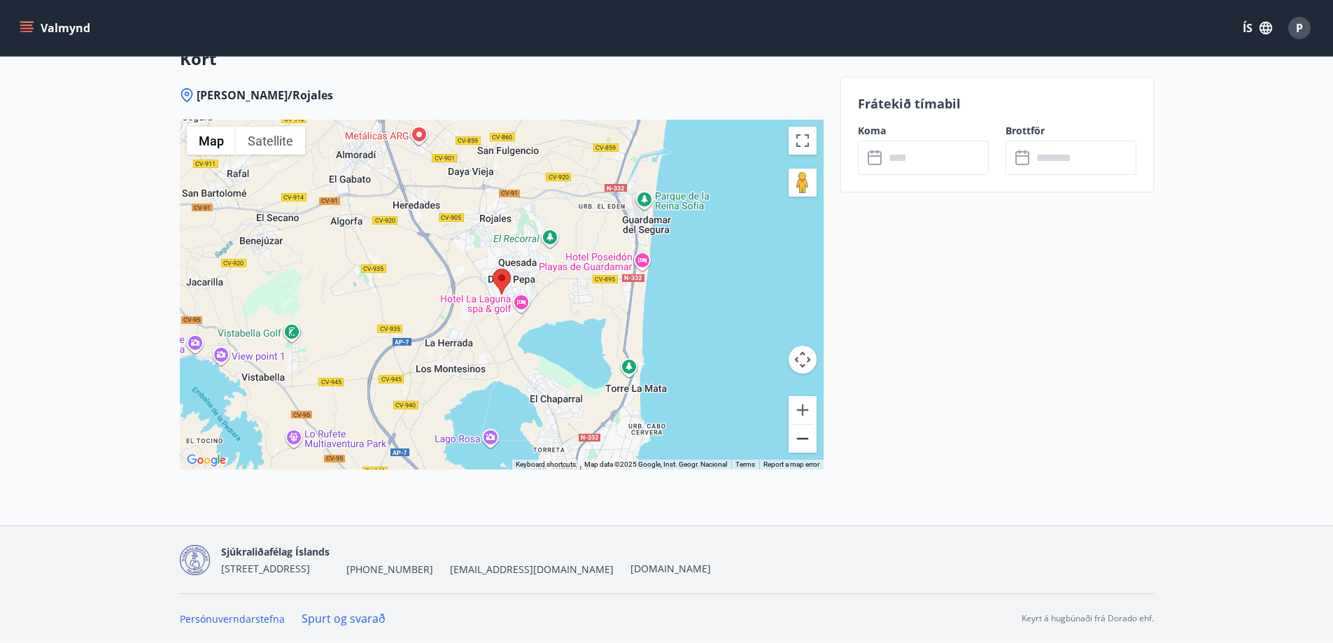
click at [804, 442] on button "Zoom out" at bounding box center [803, 439] width 28 height 28
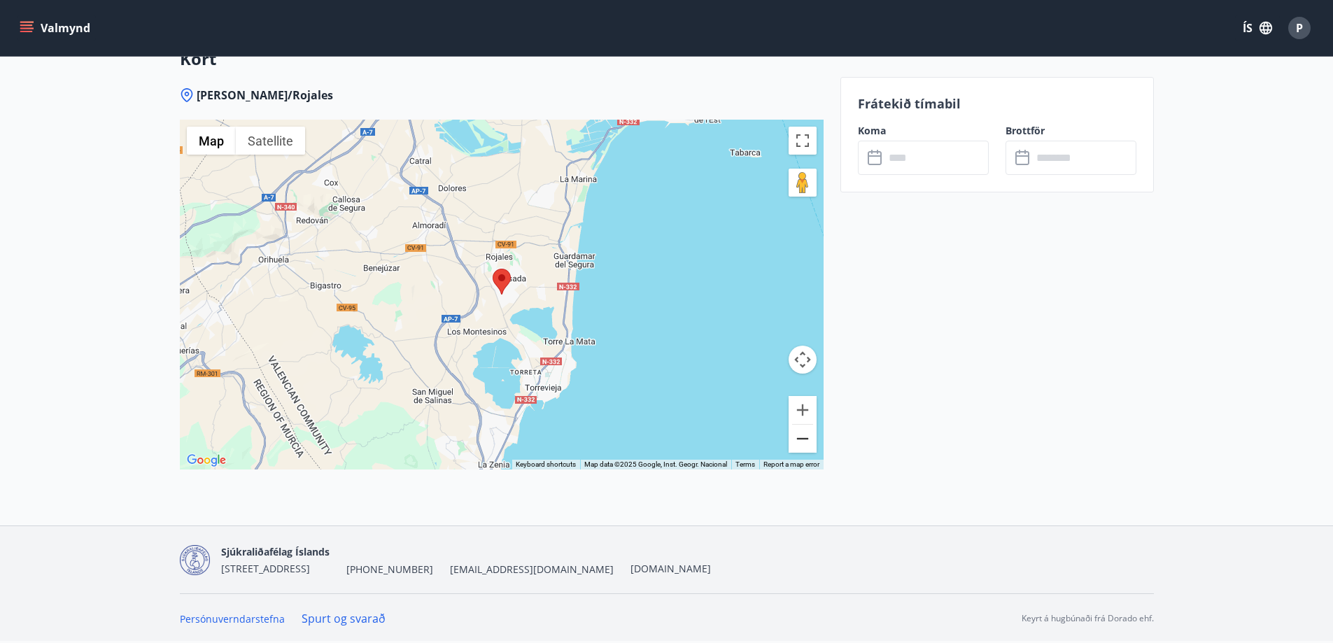
click at [801, 441] on button "Zoom out" at bounding box center [803, 439] width 28 height 28
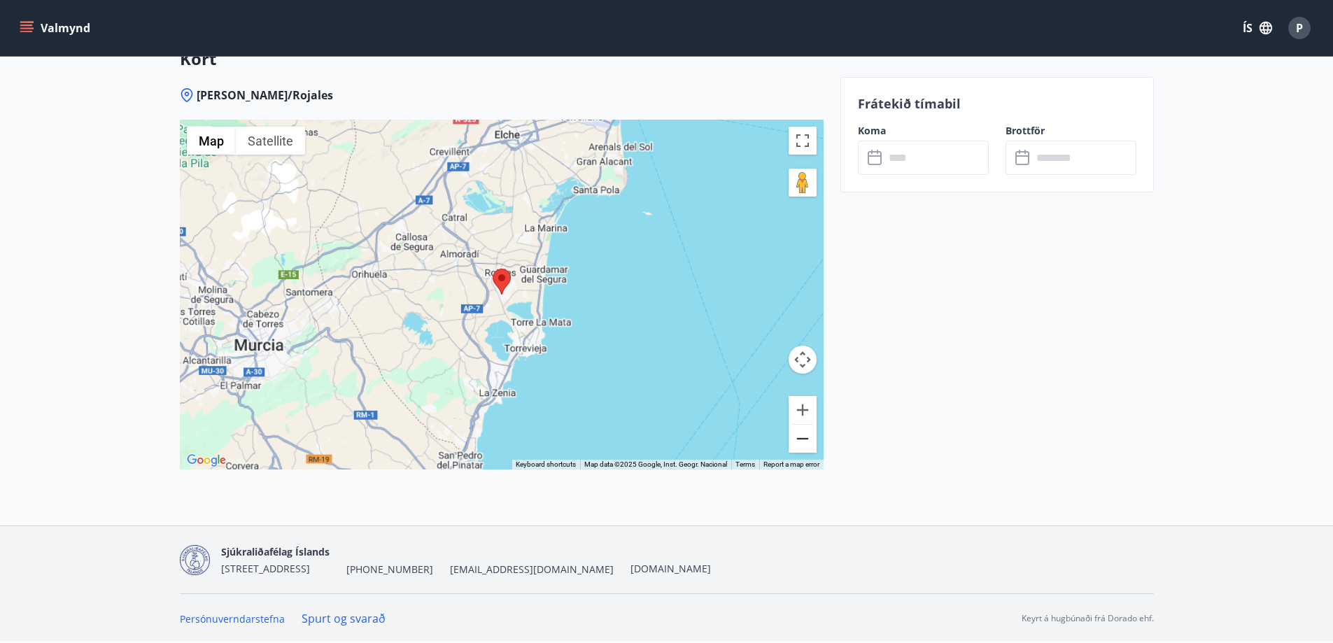
click at [800, 440] on button "Zoom out" at bounding box center [803, 439] width 28 height 28
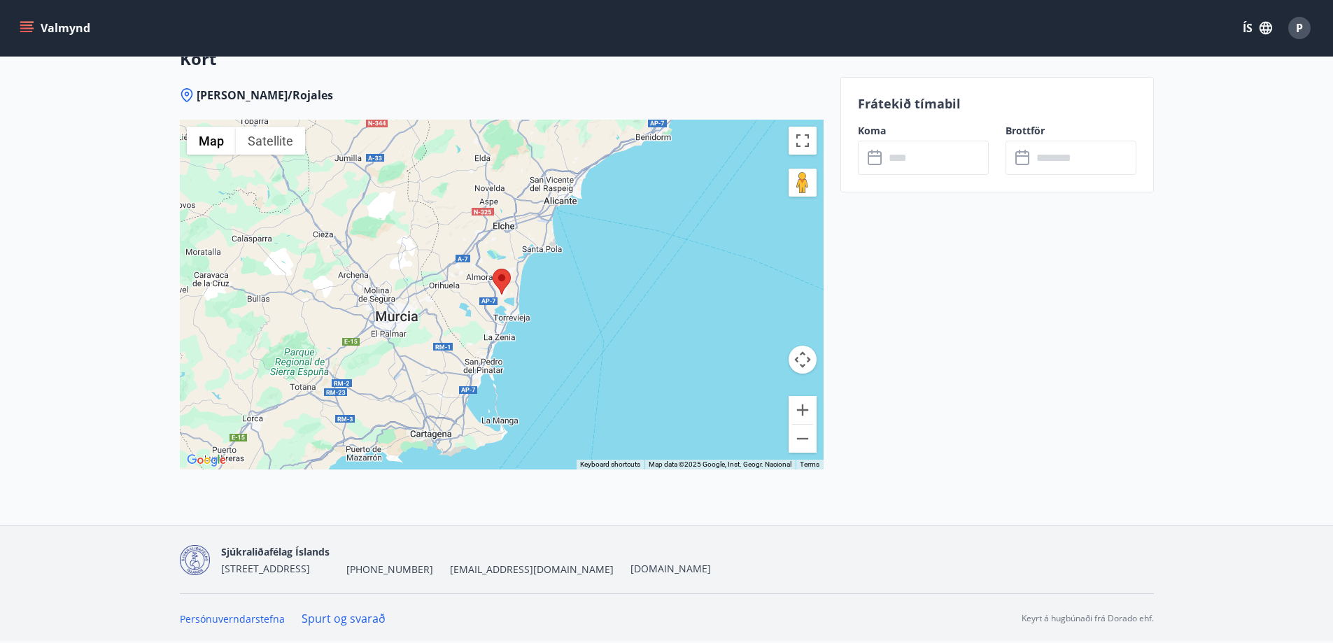
click at [977, 154] on input "text" at bounding box center [937, 158] width 104 height 34
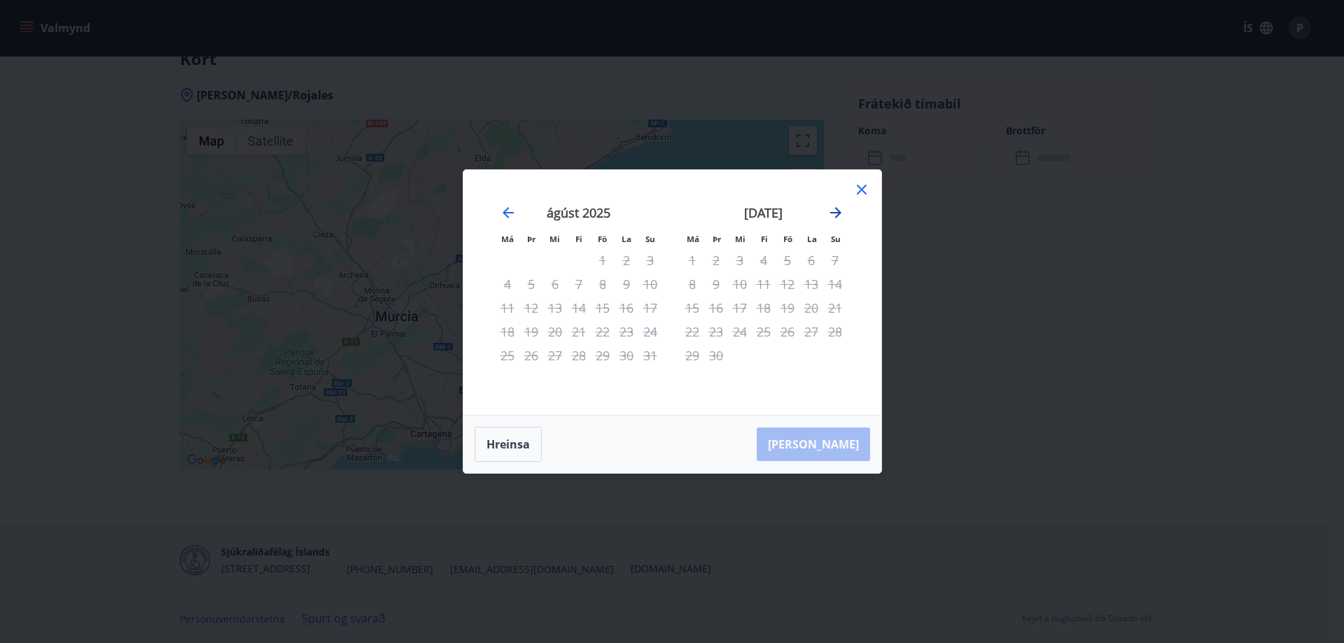
click at [841, 212] on icon "Move forward to switch to the next month." at bounding box center [835, 212] width 17 height 17
click at [841, 211] on icon "Move forward to switch to the next month." at bounding box center [835, 212] width 17 height 17
click at [840, 212] on icon "Move forward to switch to the next month." at bounding box center [835, 212] width 17 height 17
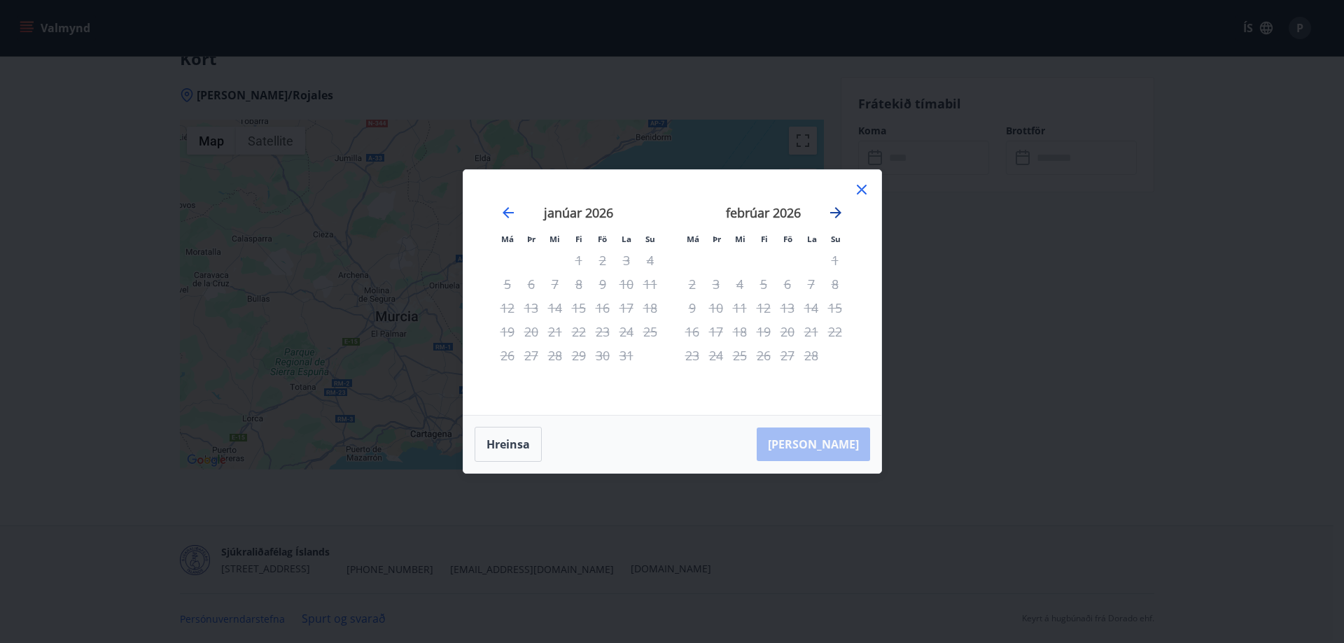
click at [838, 213] on icon "Move forward to switch to the next month." at bounding box center [835, 212] width 11 height 11
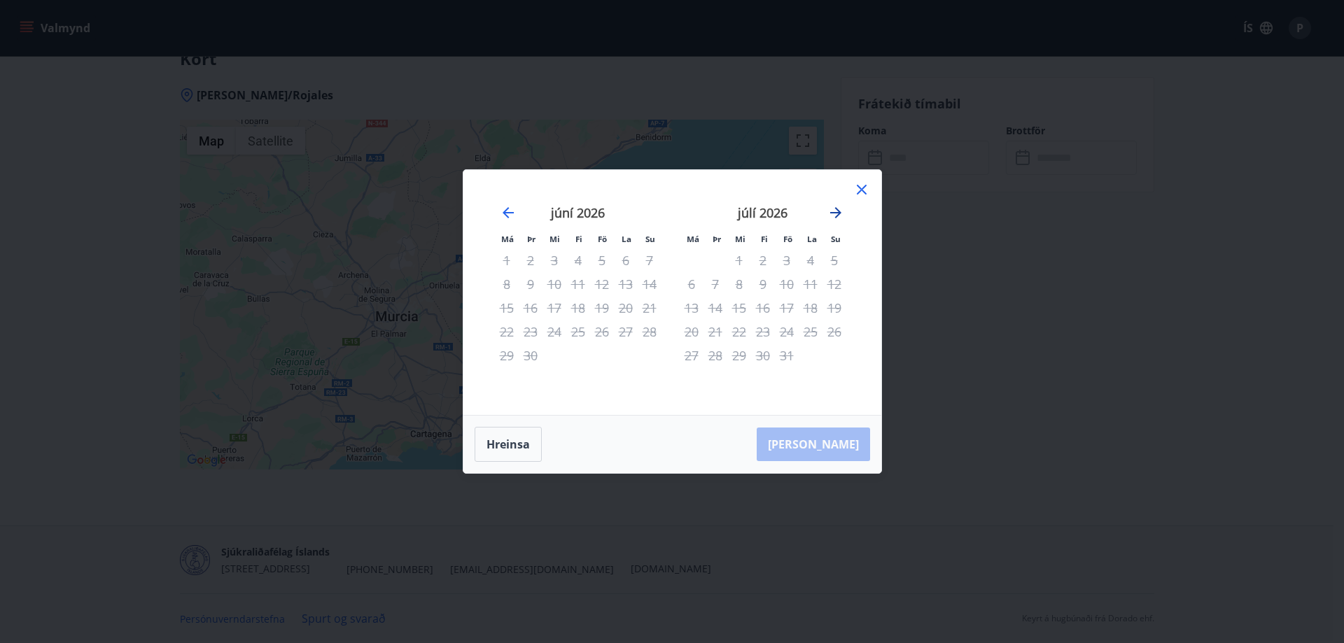
click at [838, 213] on icon "Move forward to switch to the next month." at bounding box center [835, 212] width 11 height 11
click at [863, 185] on icon at bounding box center [861, 189] width 17 height 17
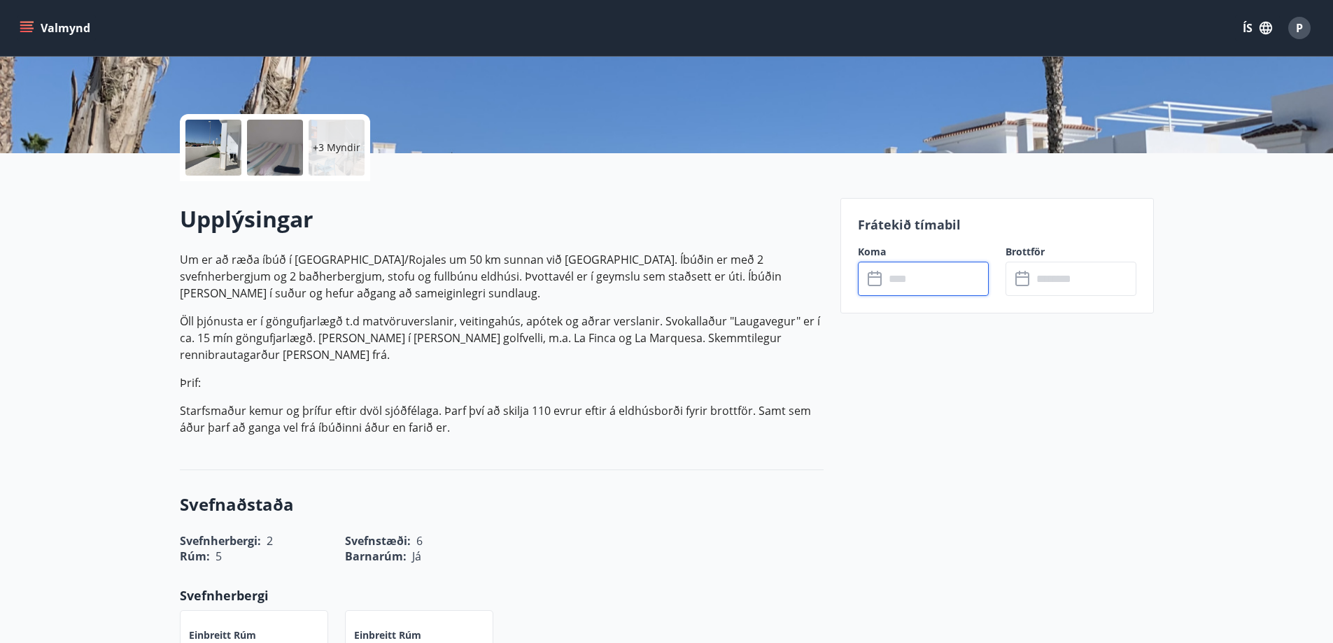
scroll to position [260, 0]
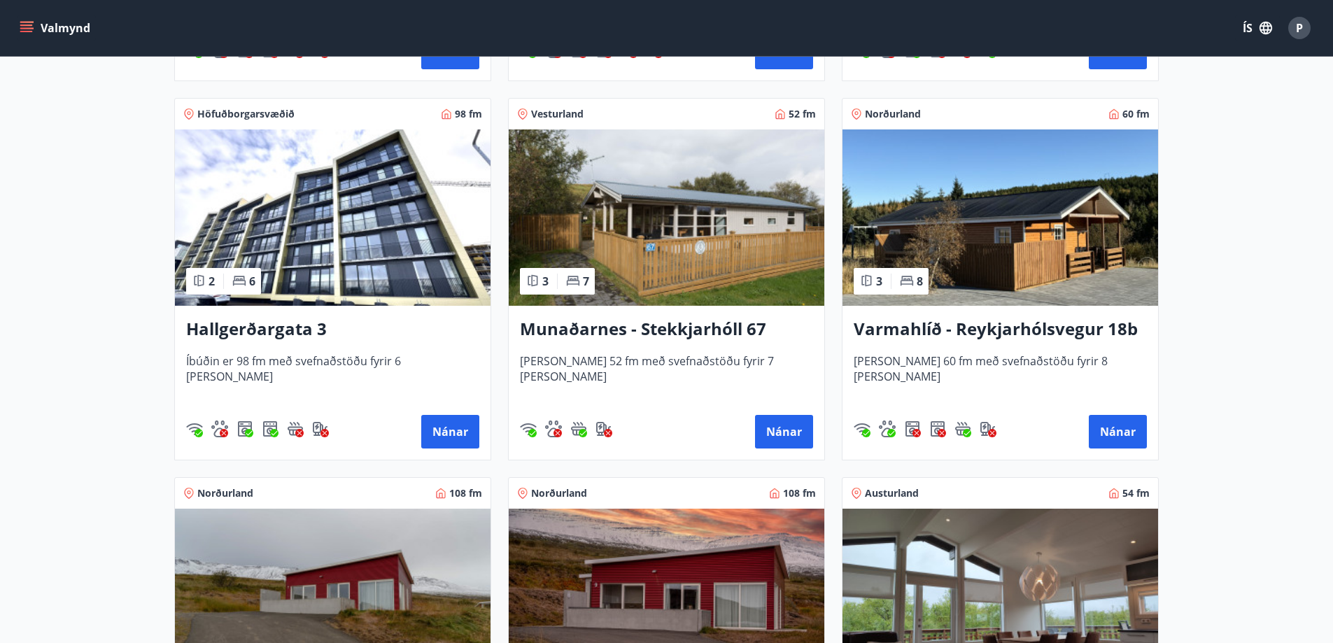
scroll to position [1400, 0]
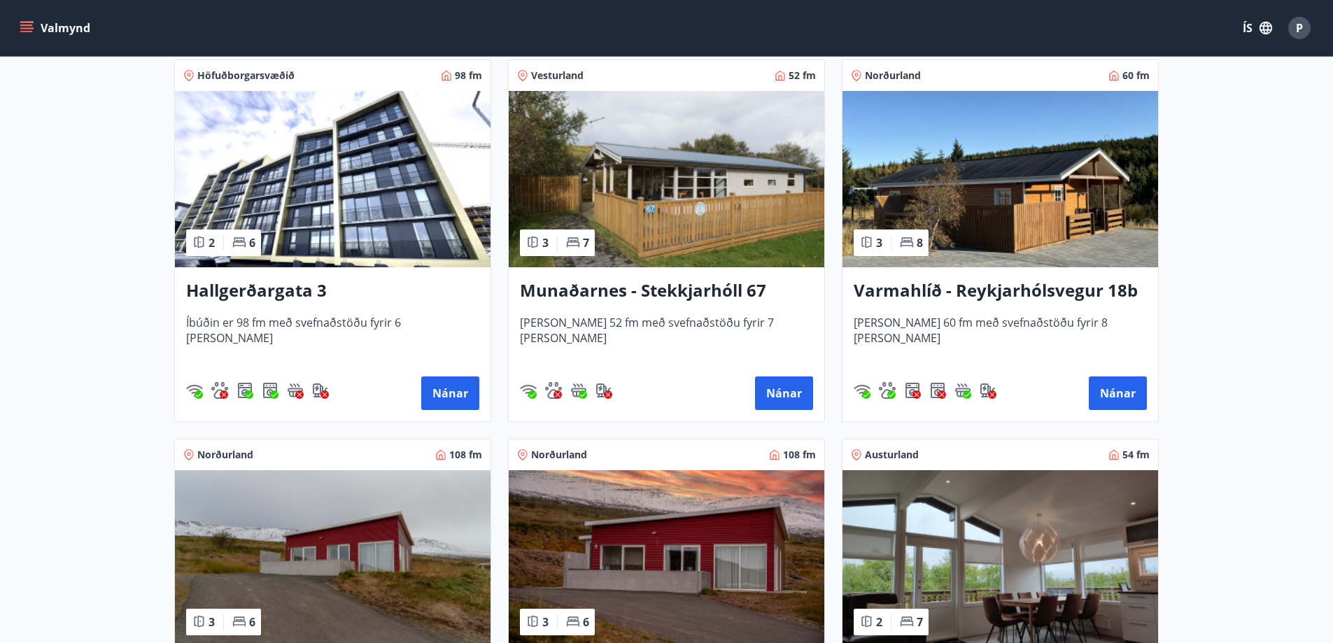
click at [1015, 286] on h3 "Varmahlíð - Reykjarhólsvegur 18b" at bounding box center [1000, 291] width 293 height 25
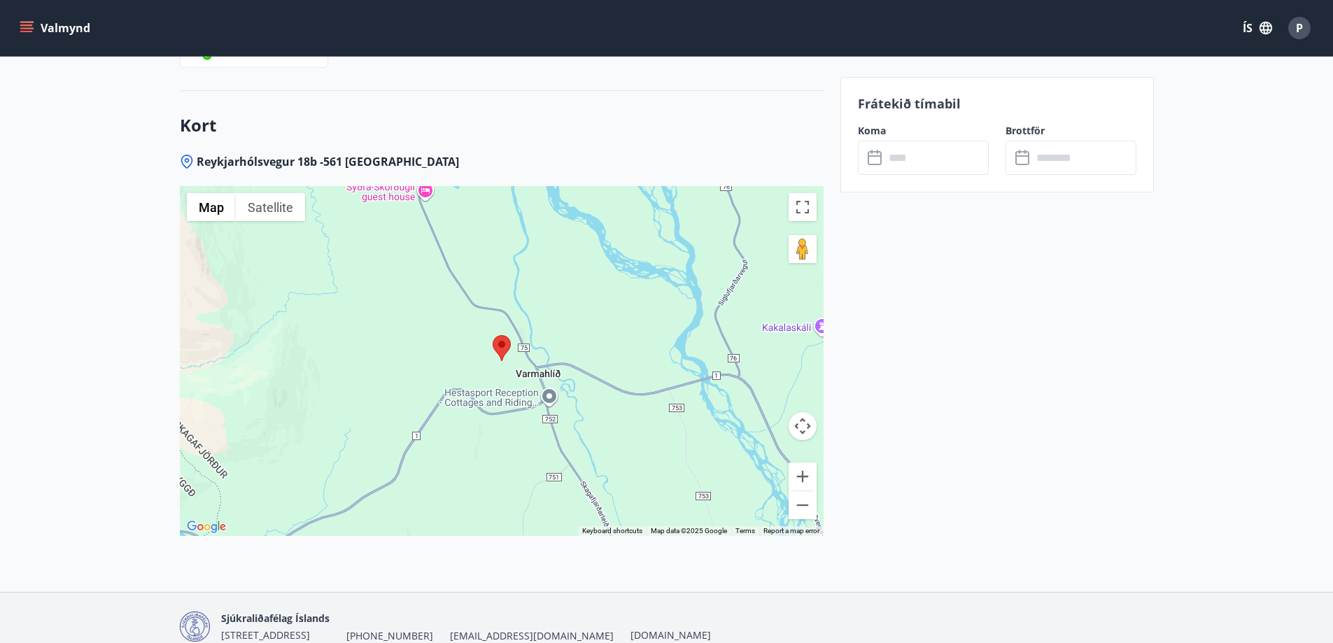
scroll to position [2219, 0]
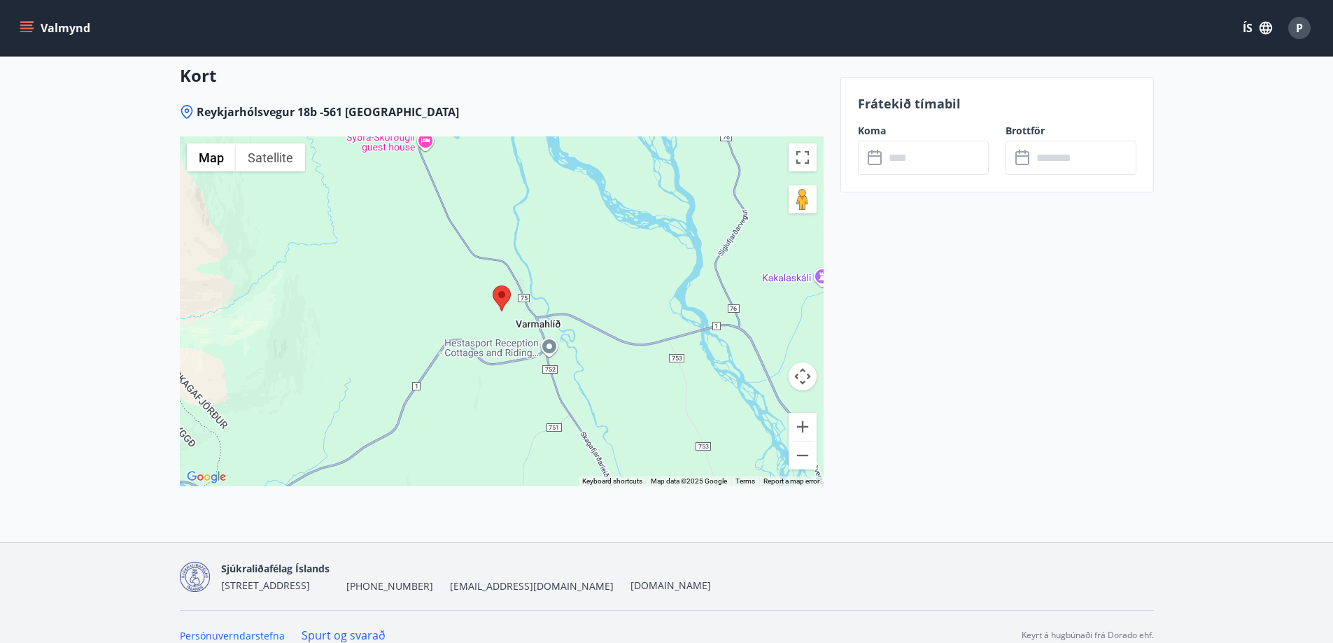
click at [215, 468] on img "Open this area in Google Maps (opens a new window)" at bounding box center [206, 477] width 46 height 18
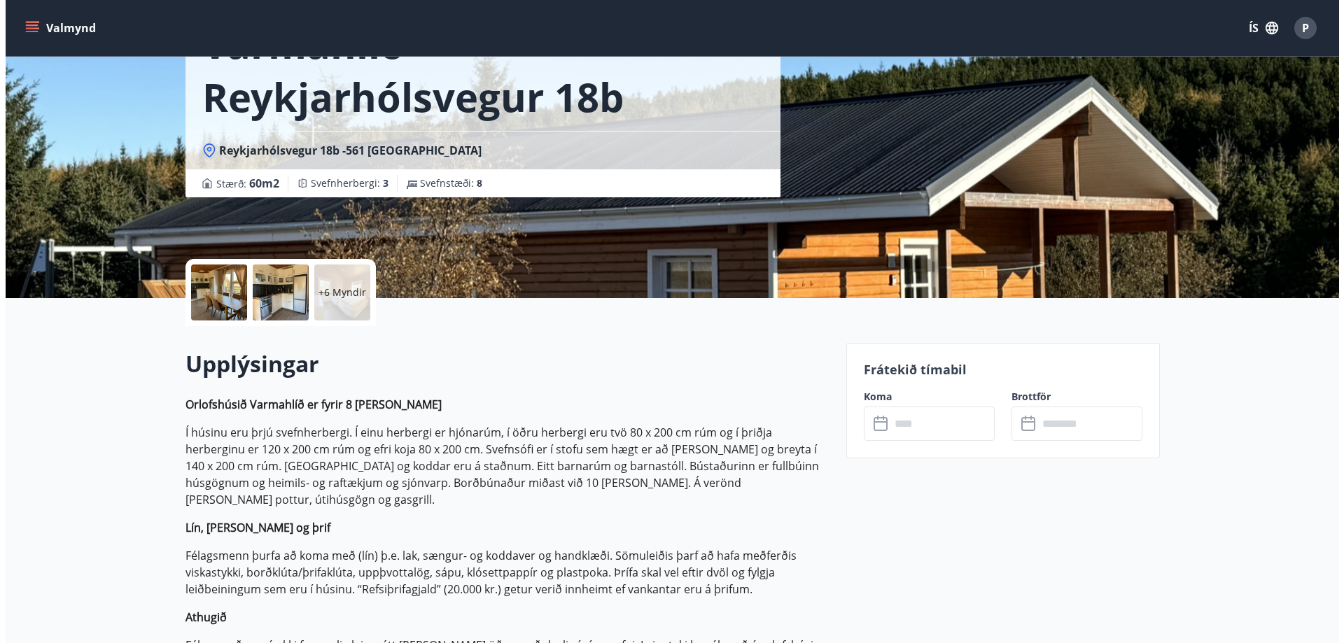
scroll to position [119, 0]
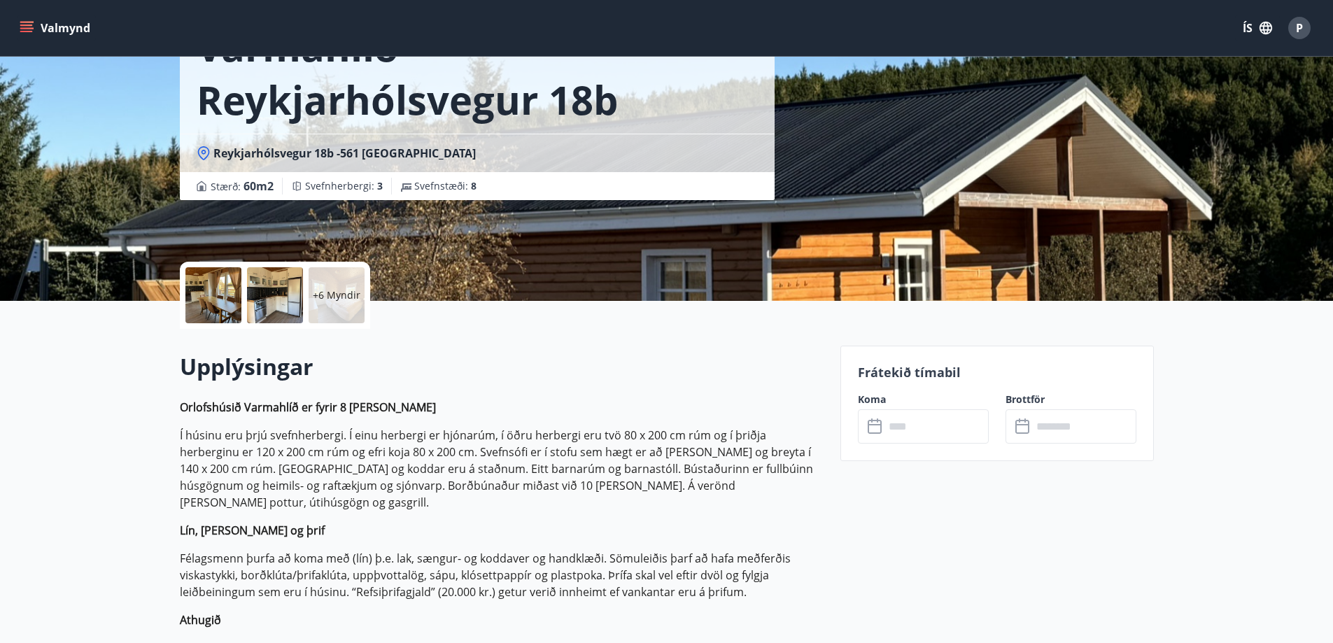
click at [190, 286] on div at bounding box center [213, 295] width 56 height 56
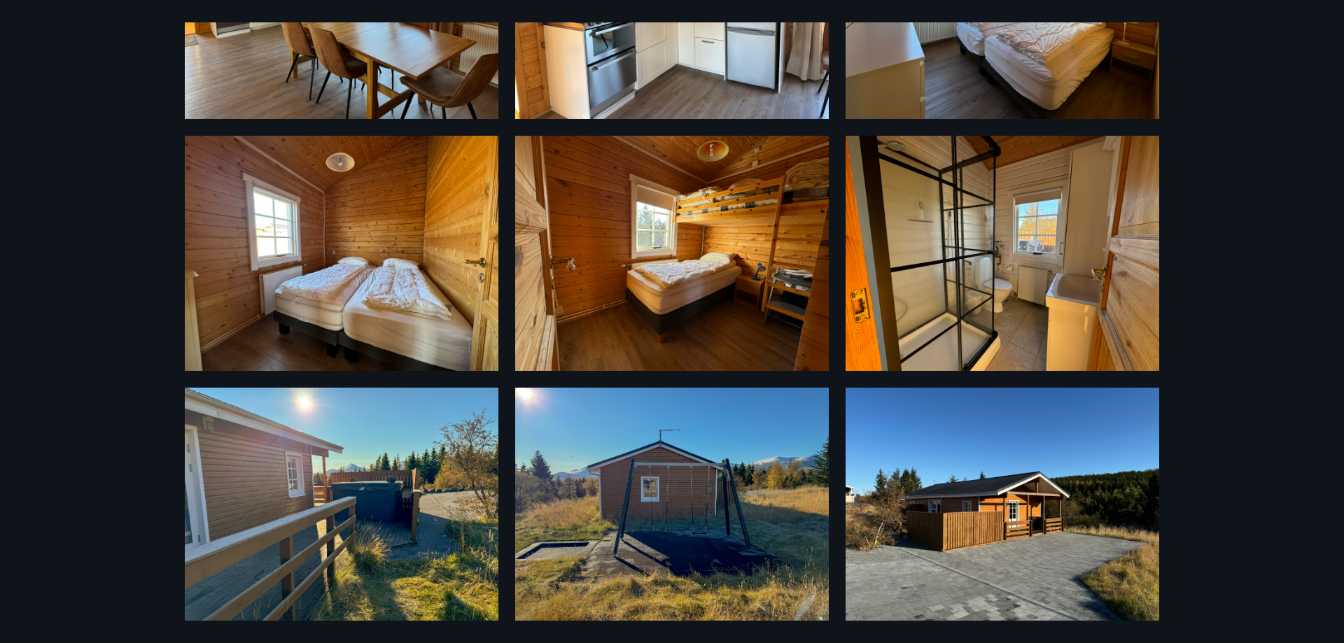
scroll to position [453, 0]
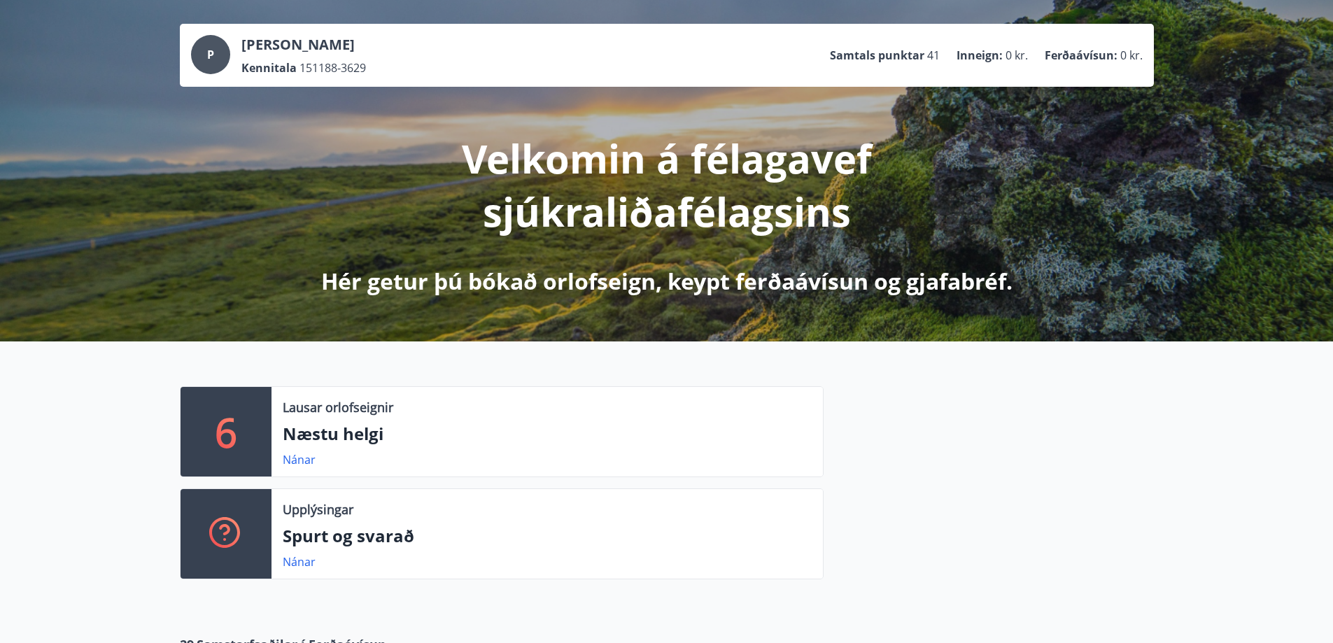
scroll to position [210, 0]
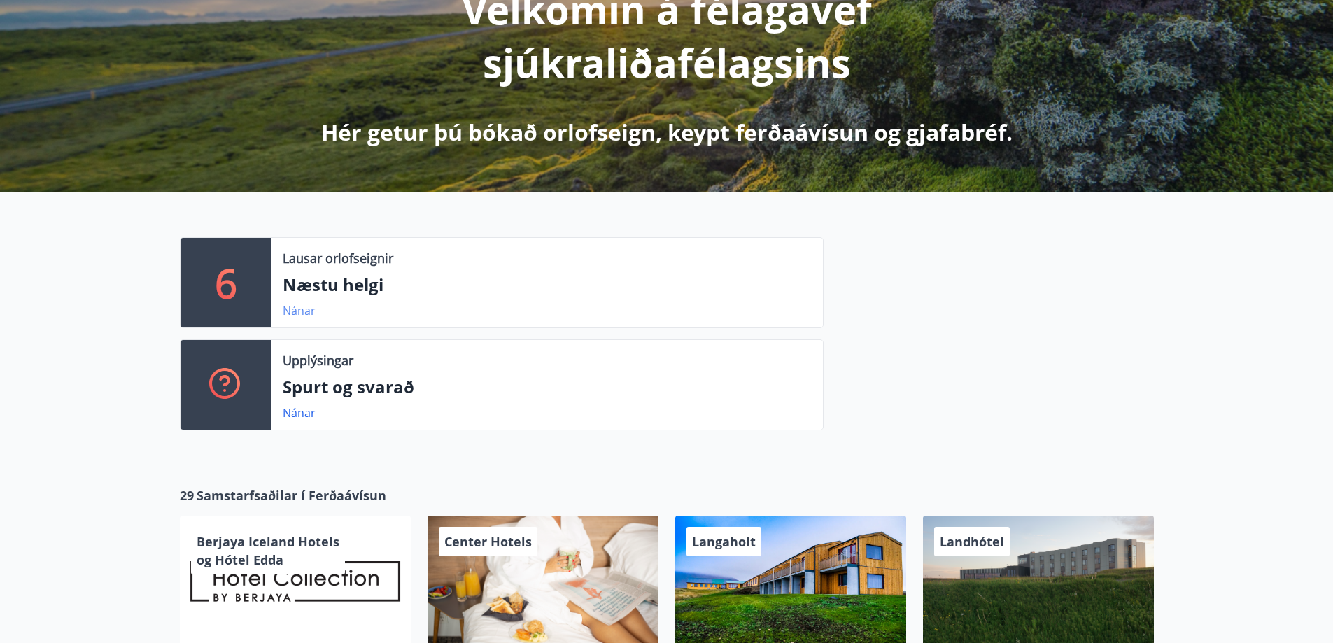
click at [288, 313] on link "Nánar" at bounding box center [299, 310] width 33 height 15
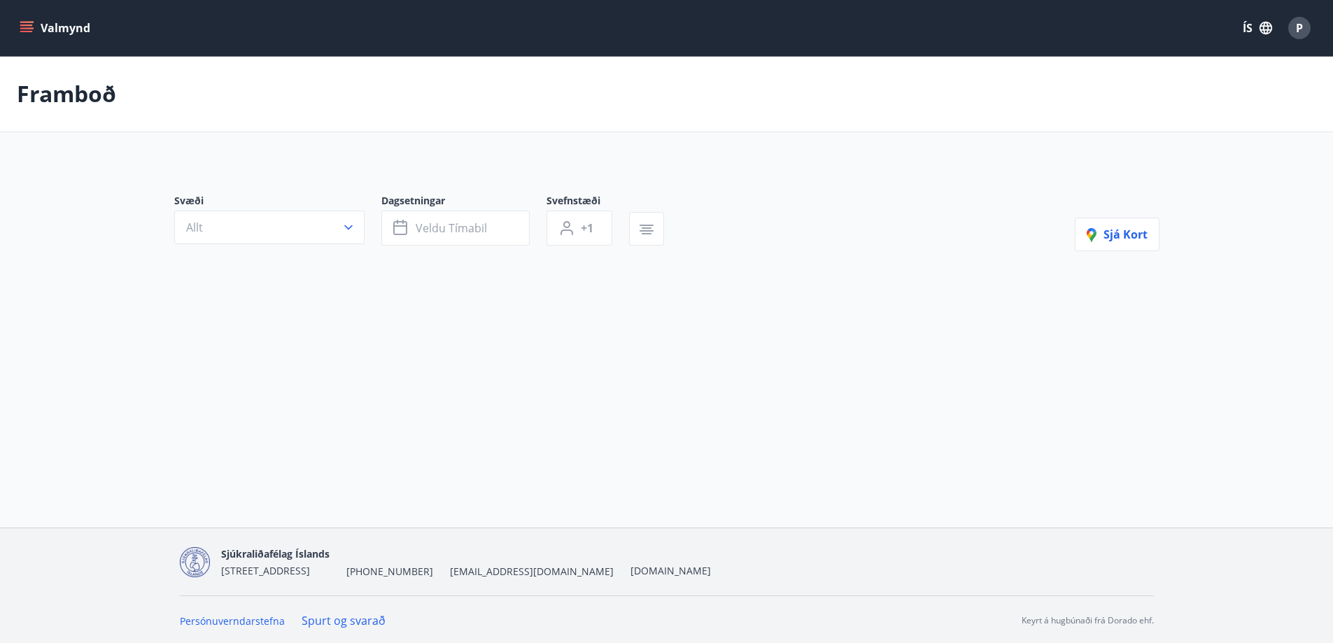
type input "*"
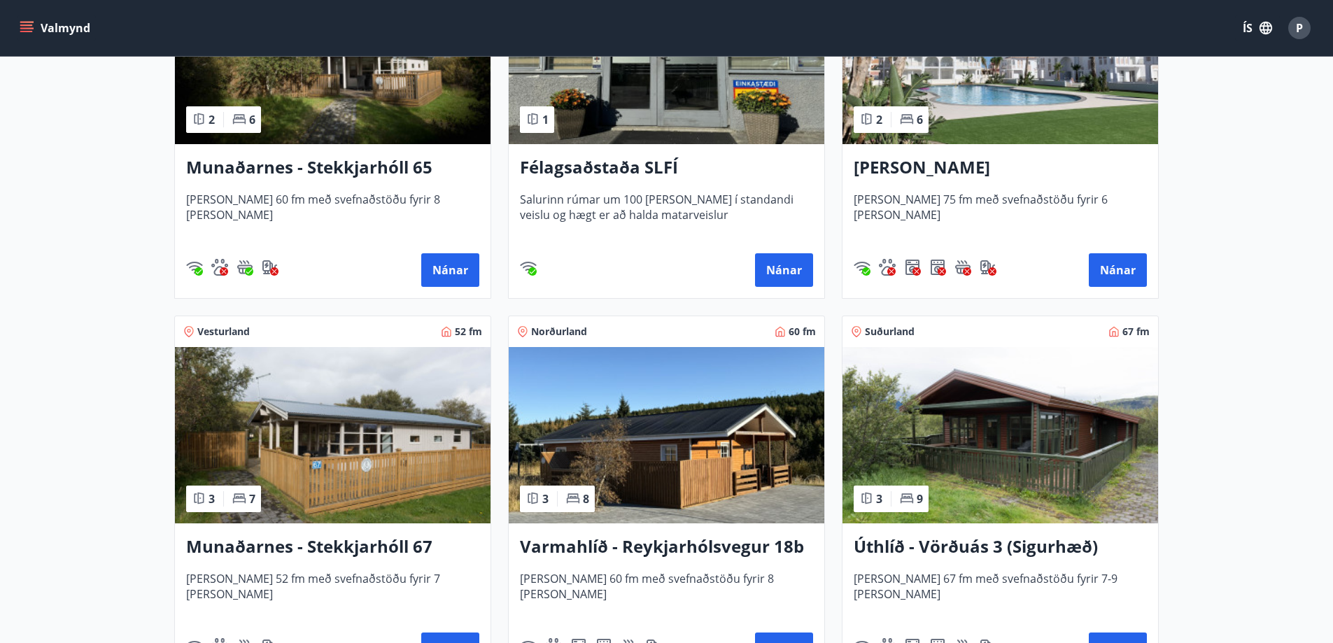
scroll to position [420, 0]
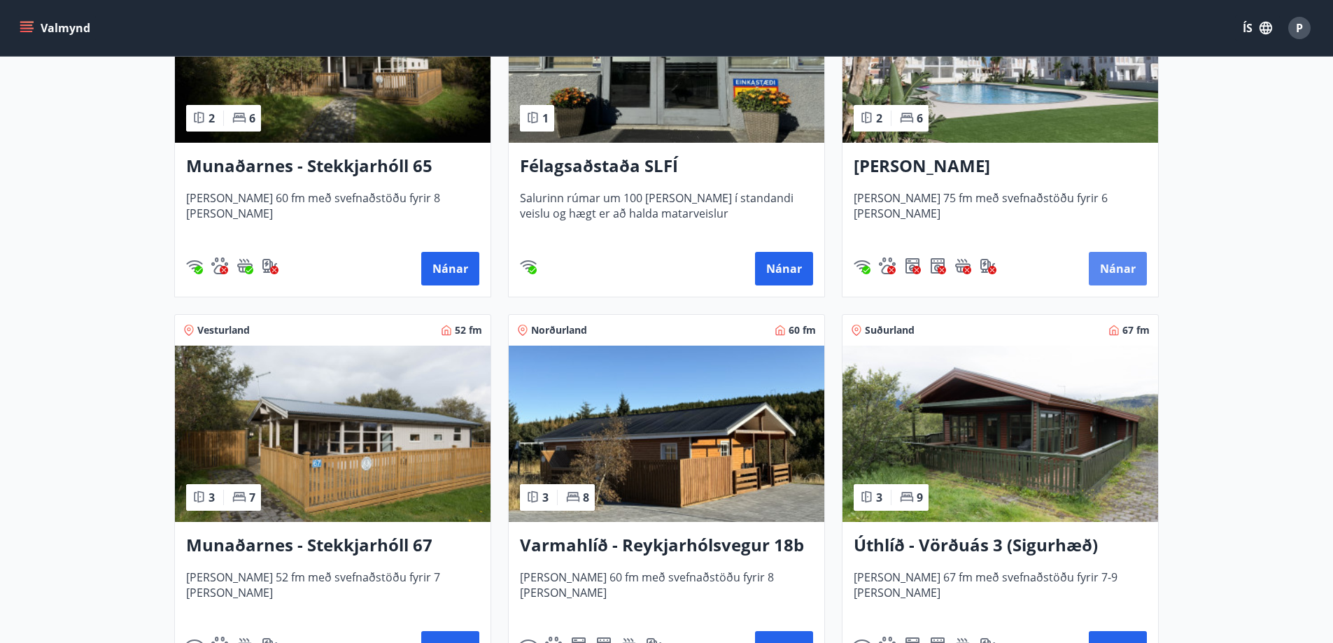
click at [1123, 268] on button "Nánar" at bounding box center [1118, 269] width 58 height 34
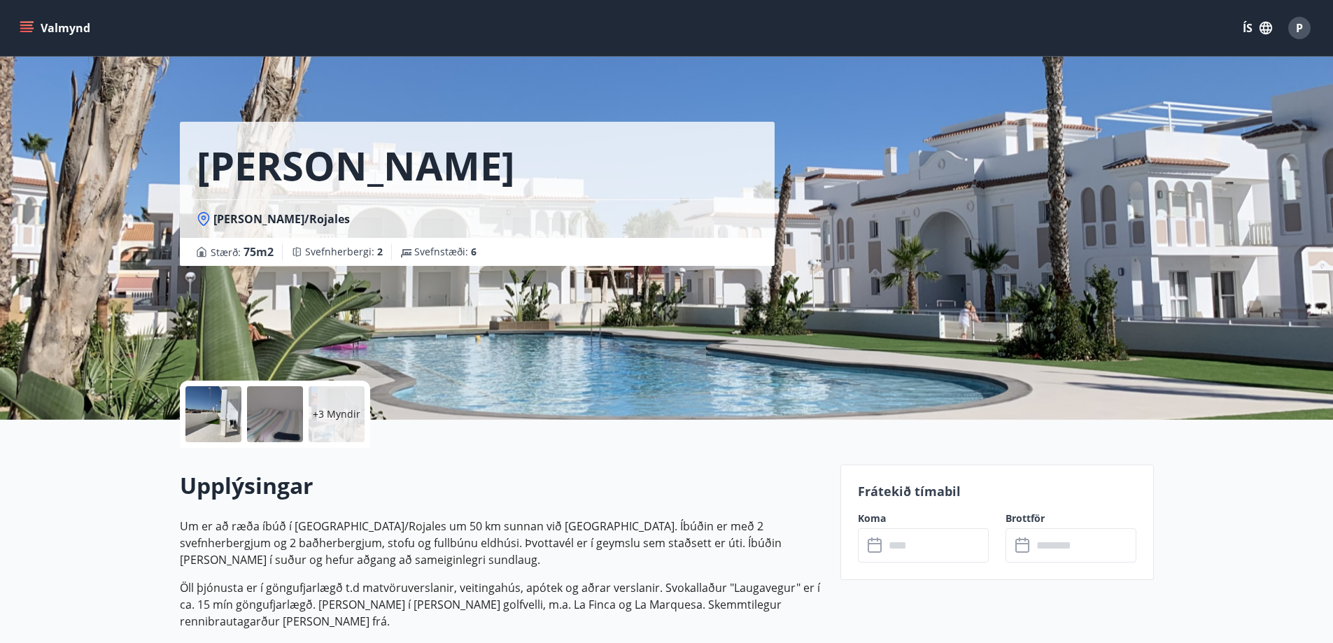
click at [921, 544] on input "text" at bounding box center [937, 545] width 104 height 34
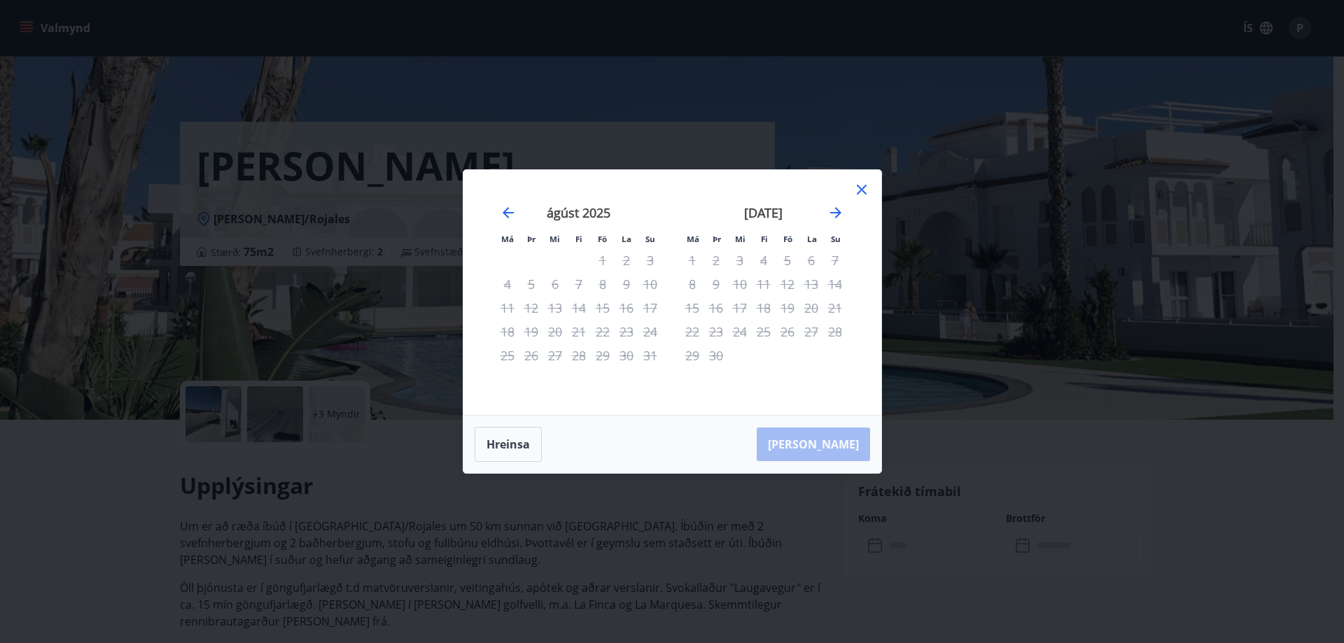
click at [870, 182] on div "Má Þr Mi Fi Fö La Su Má Þr Mi Fi Fö La Su júlí 2025 1 2 3 4 5 6 7 8 9 10 11 12 …" at bounding box center [672, 292] width 418 height 245
click at [860, 184] on icon at bounding box center [861, 189] width 17 height 17
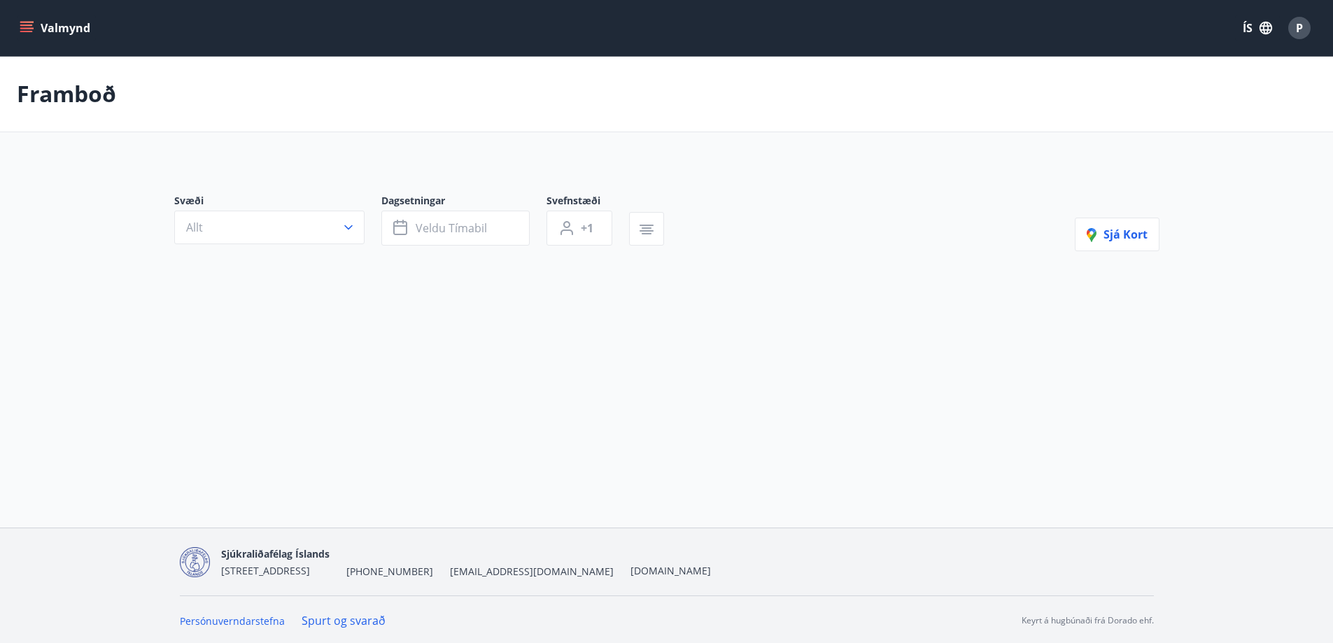
type input "*"
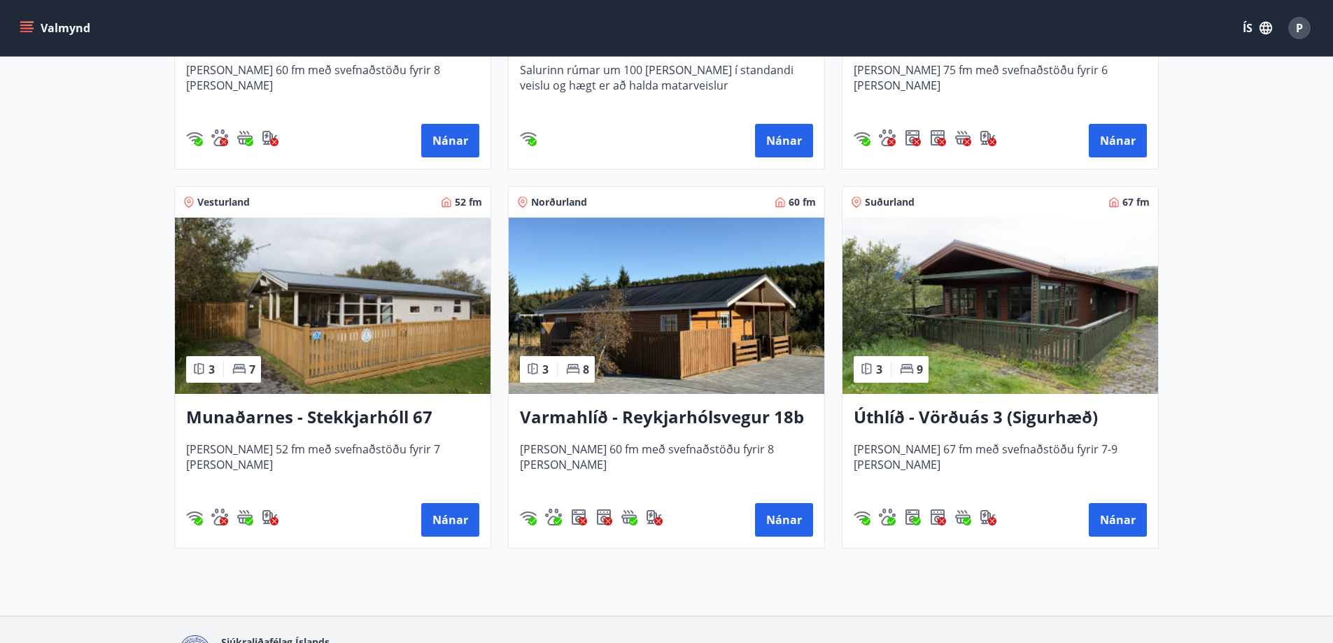
scroll to position [630, 0]
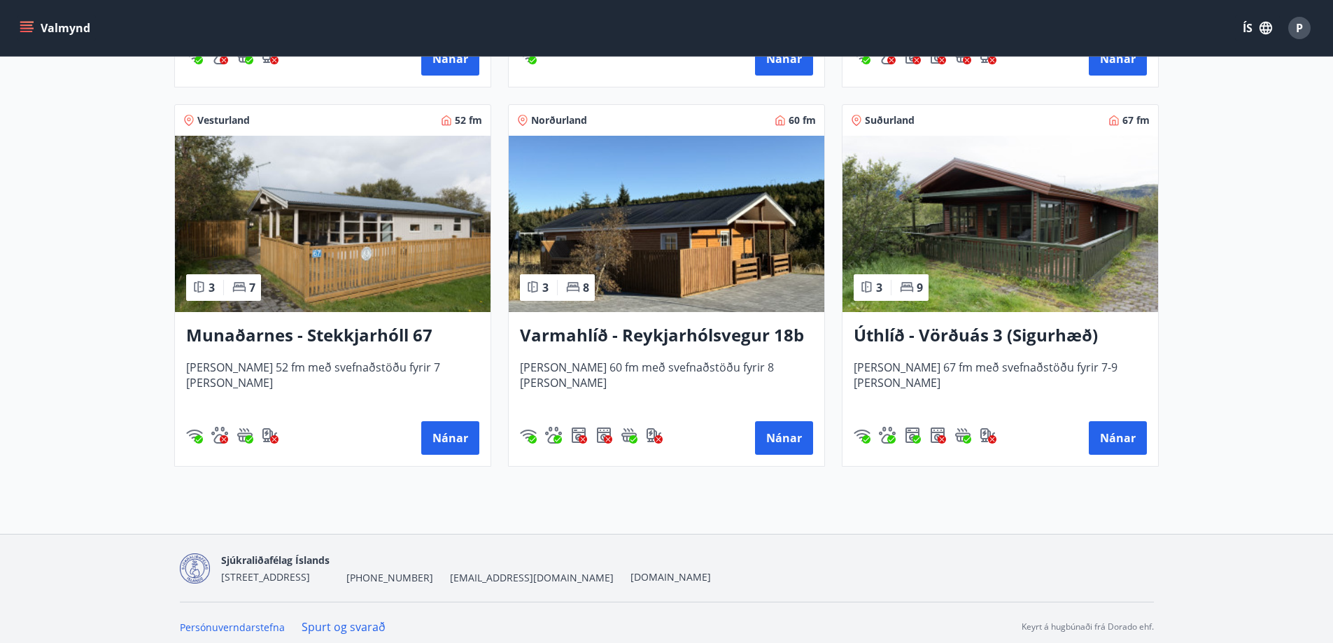
click at [1046, 342] on h3 "Úthlíð - Vörðuás 3 (Sigurhæð)" at bounding box center [1000, 335] width 293 height 25
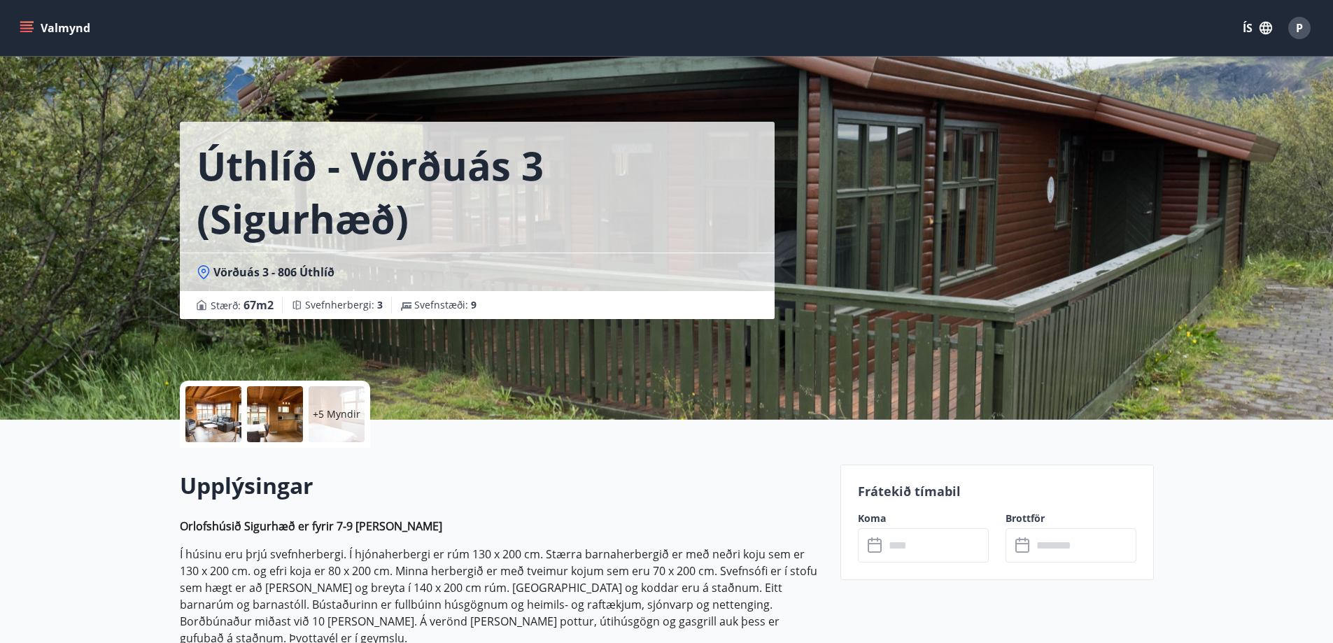
click at [256, 428] on div at bounding box center [275, 414] width 56 height 56
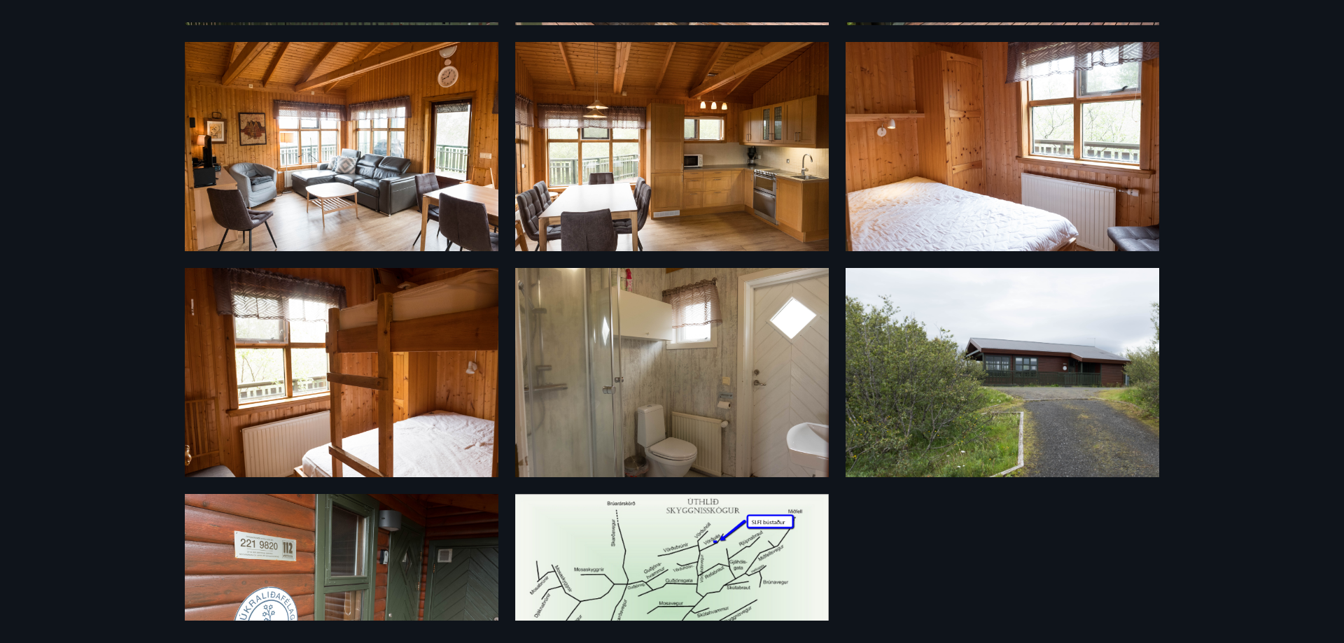
scroll to position [367, 0]
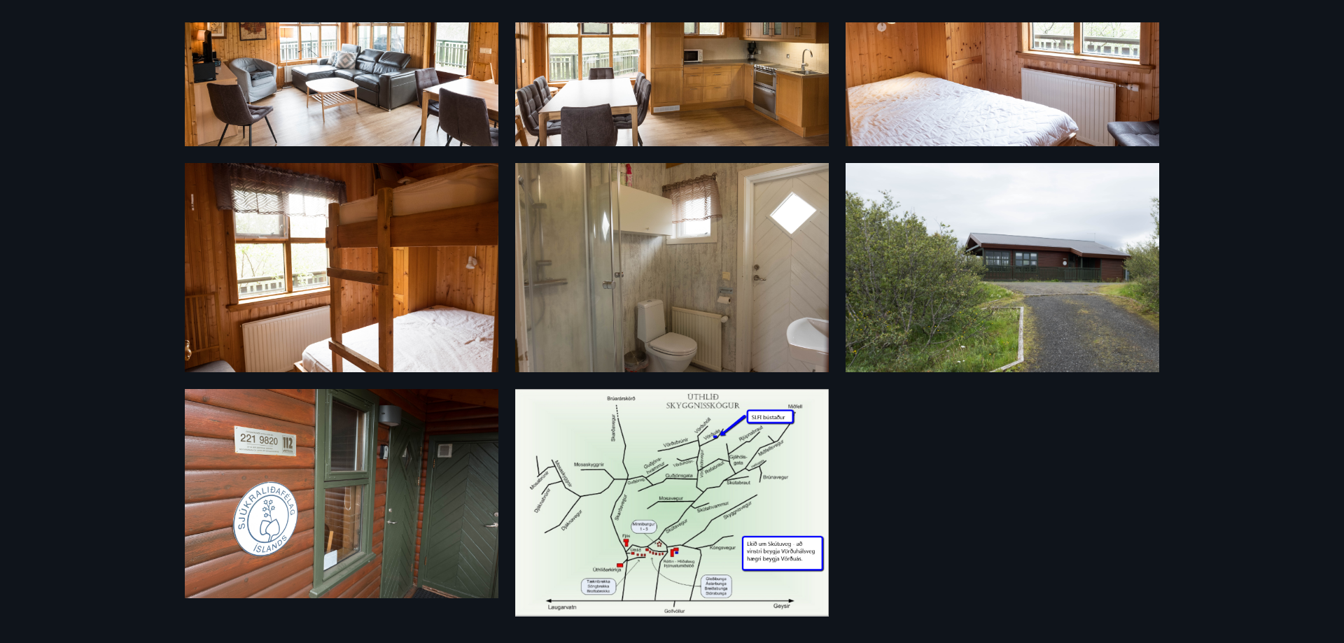
click at [712, 456] on img at bounding box center [672, 502] width 314 height 227
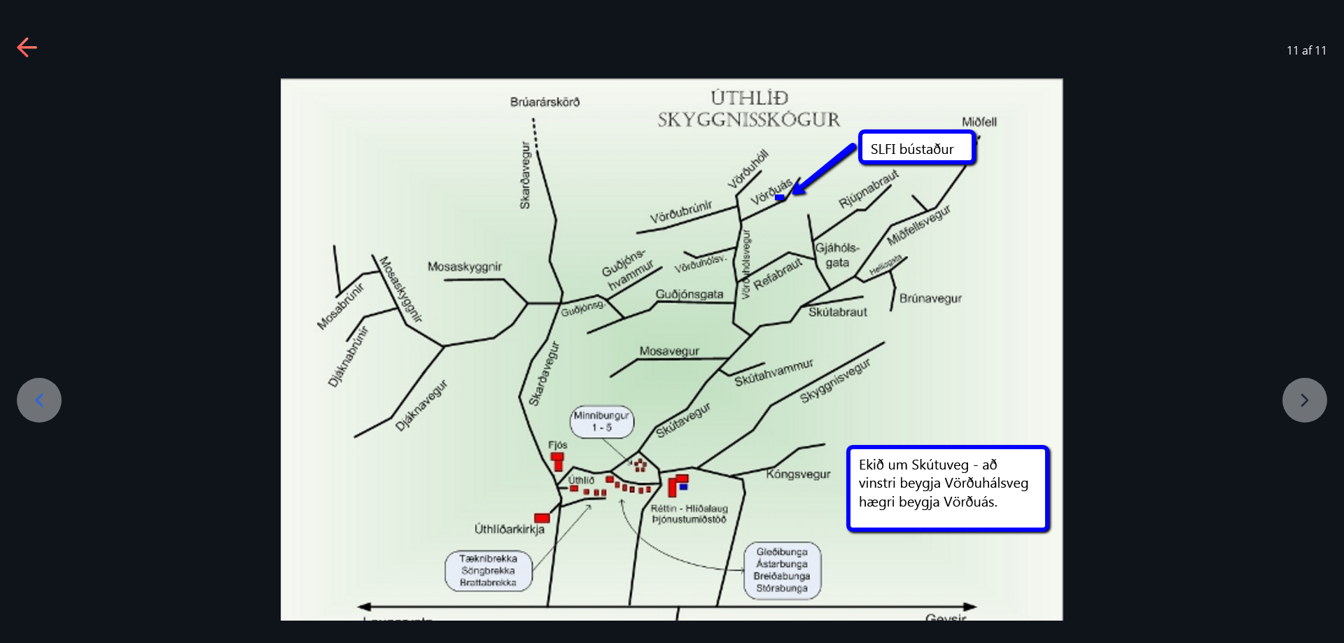
click at [27, 54] on icon at bounding box center [28, 48] width 22 height 22
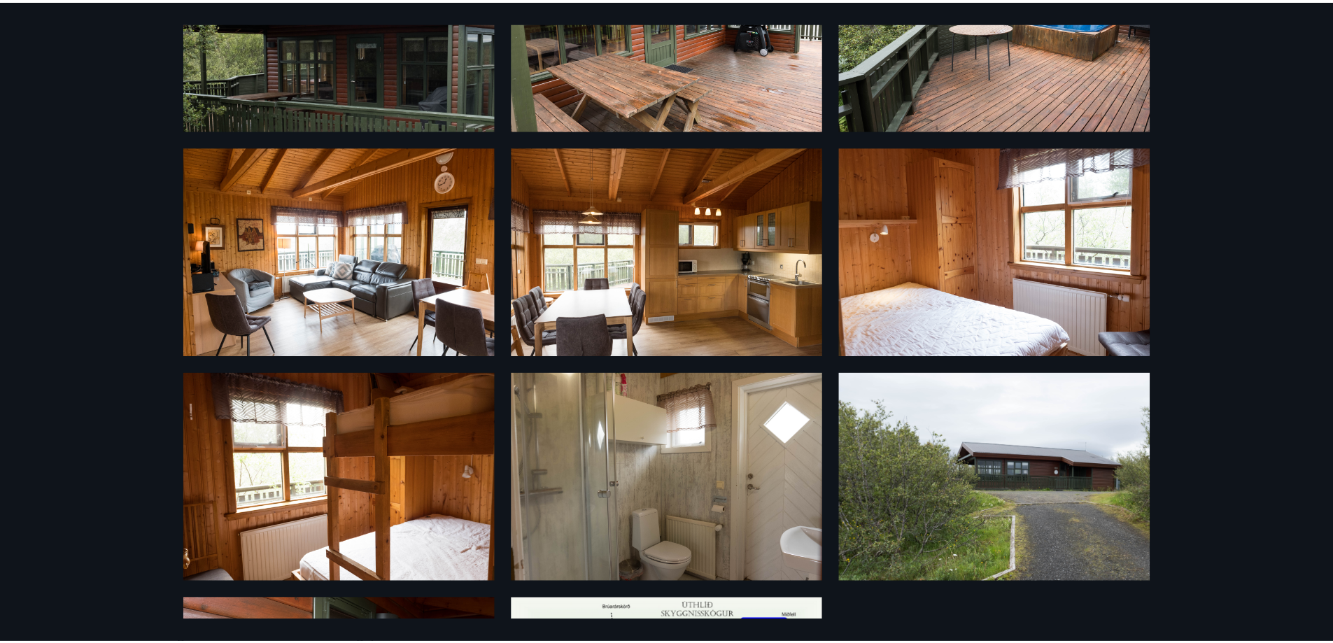
scroll to position [0, 0]
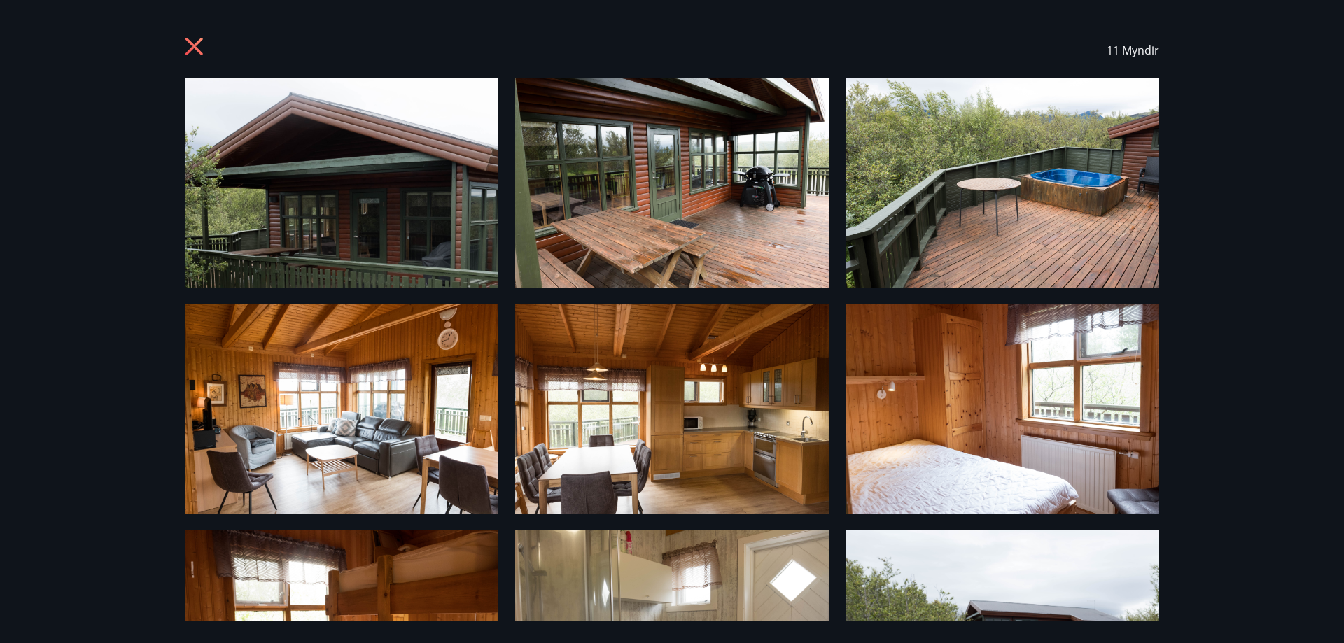
click at [199, 48] on icon at bounding box center [196, 48] width 22 height 22
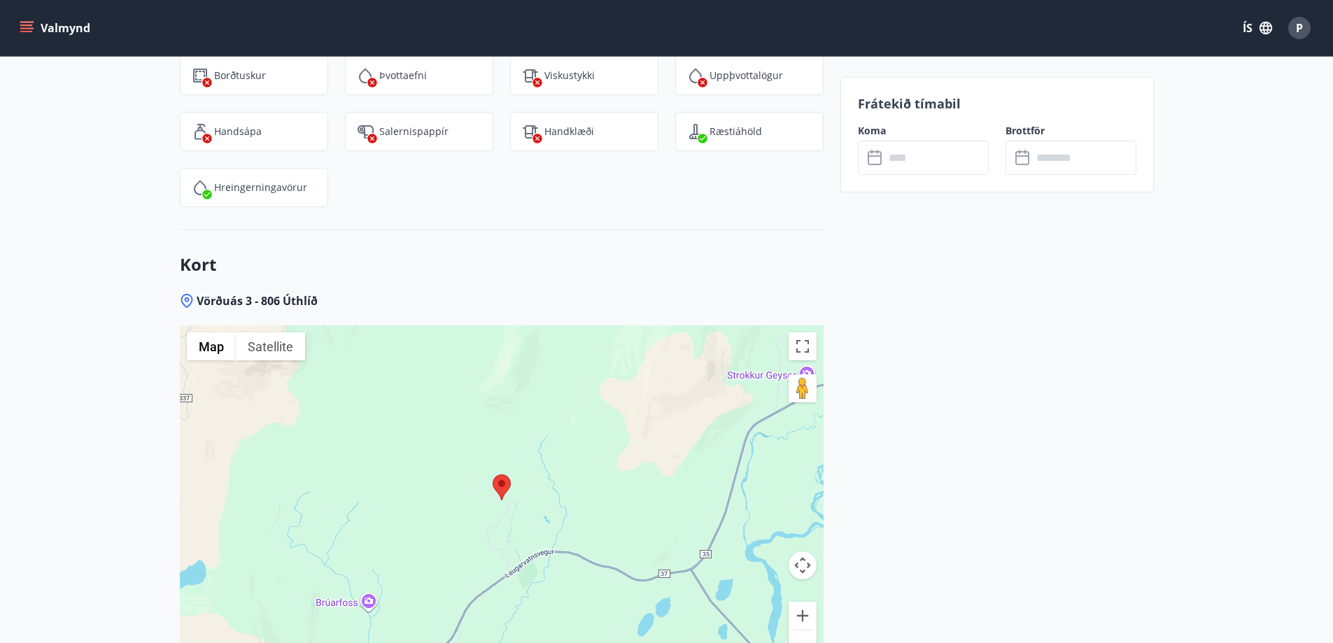
scroll to position [2240, 0]
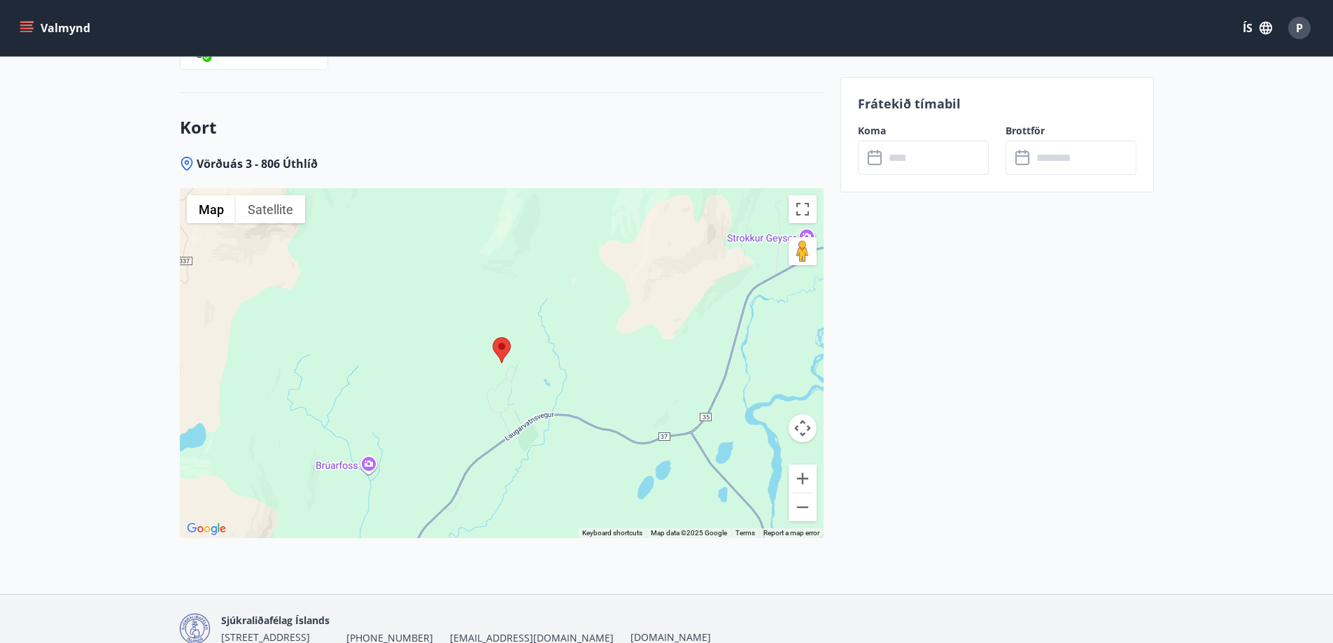
click at [199, 520] on img "Open this area in Google Maps (opens a new window)" at bounding box center [206, 529] width 46 height 18
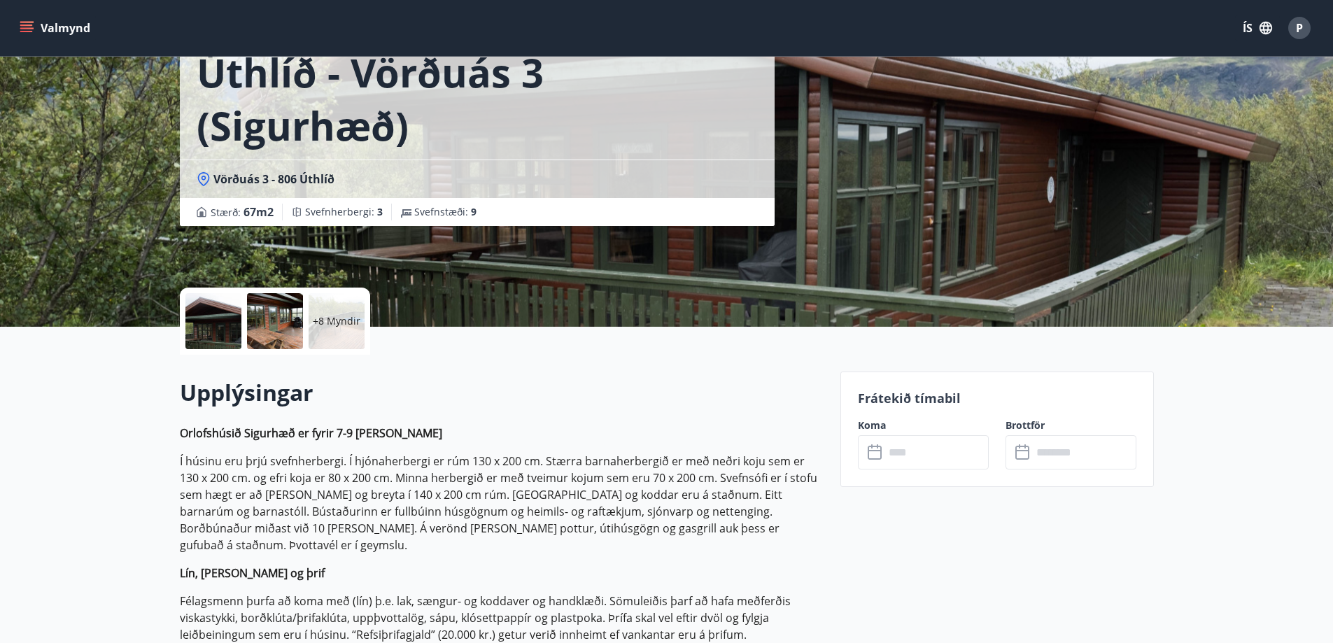
scroll to position [0, 0]
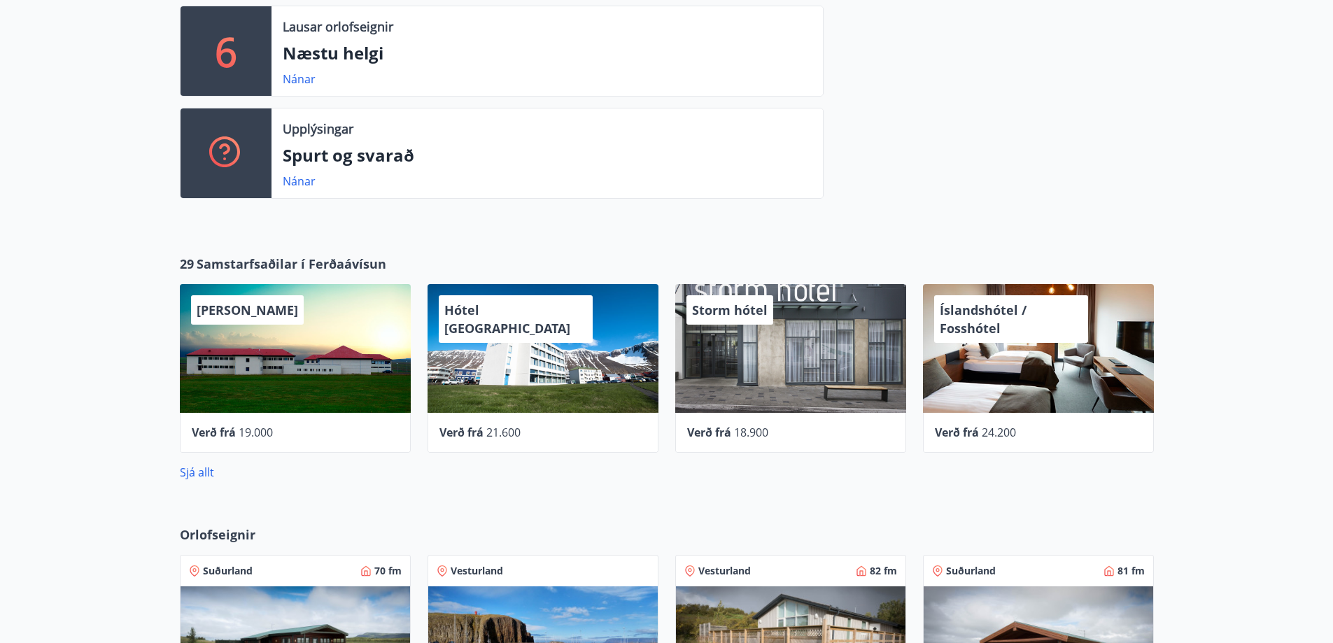
scroll to position [350, 0]
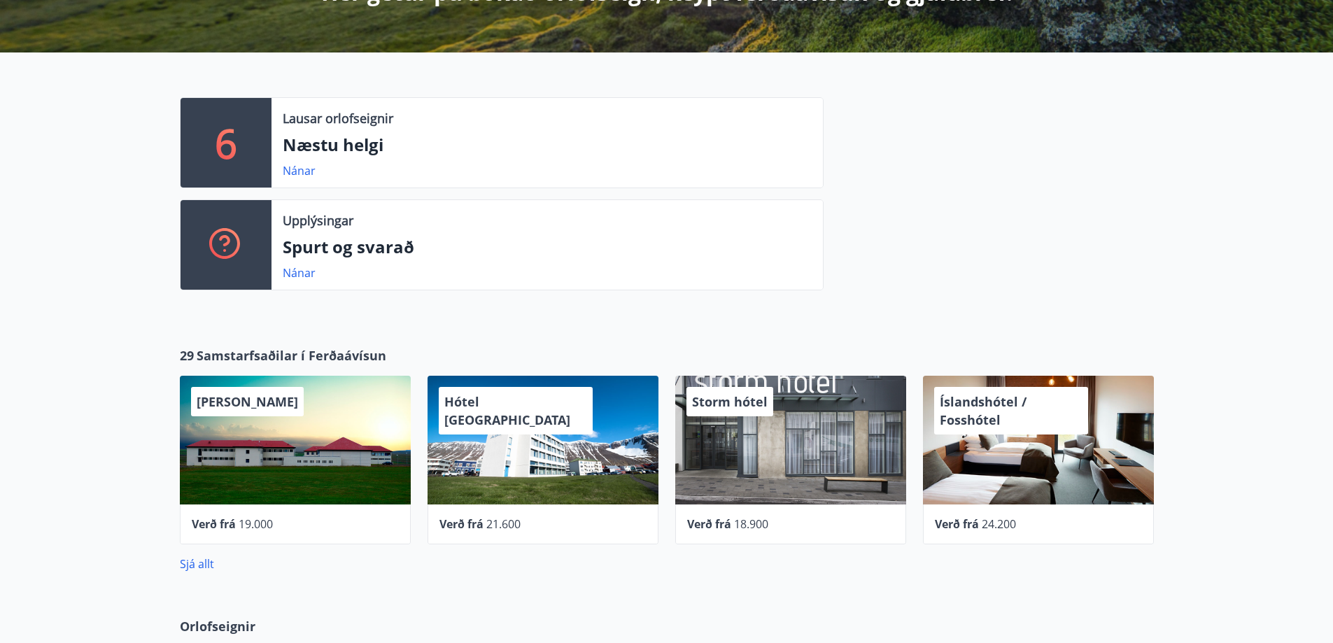
click at [322, 123] on p "Lausar orlofseignir" at bounding box center [338, 118] width 111 height 18
click at [293, 166] on link "Nánar" at bounding box center [299, 170] width 33 height 15
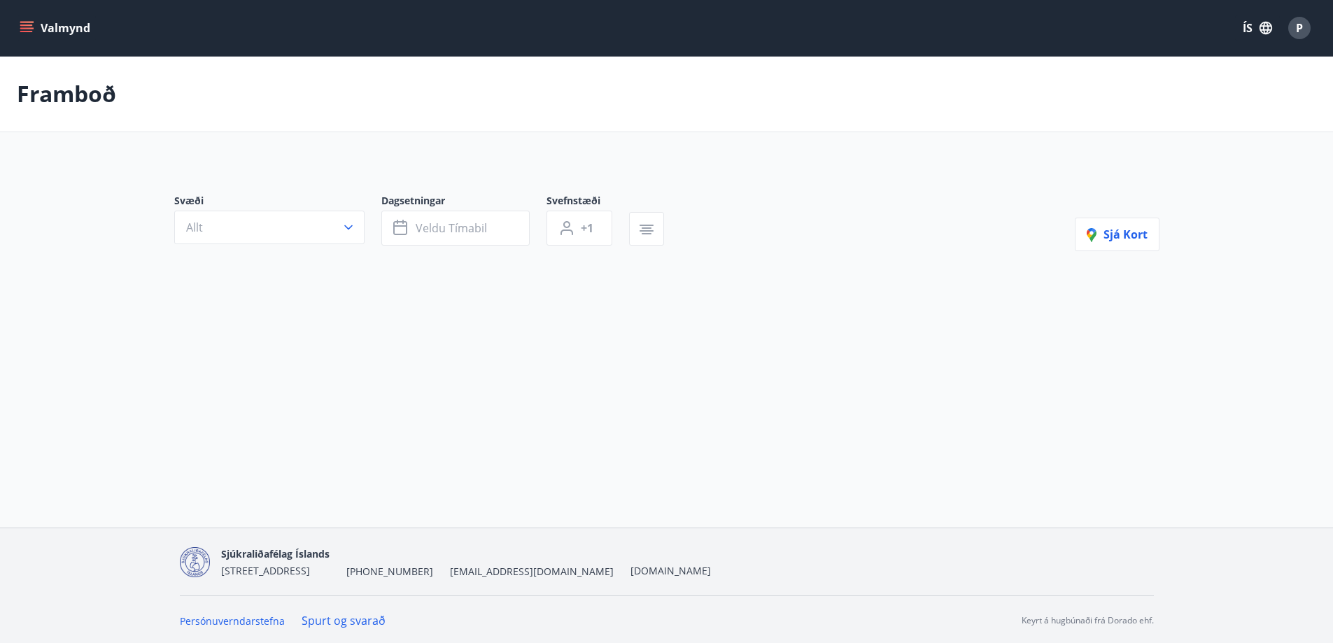
type input "*"
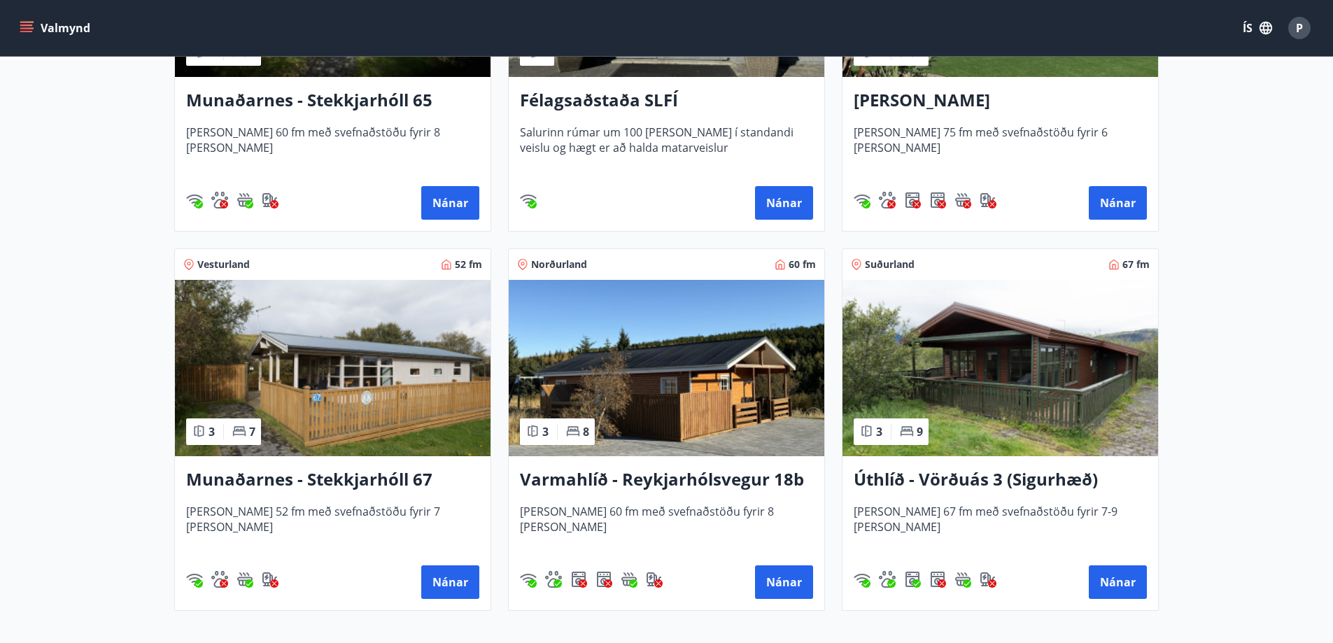
scroll to position [218, 0]
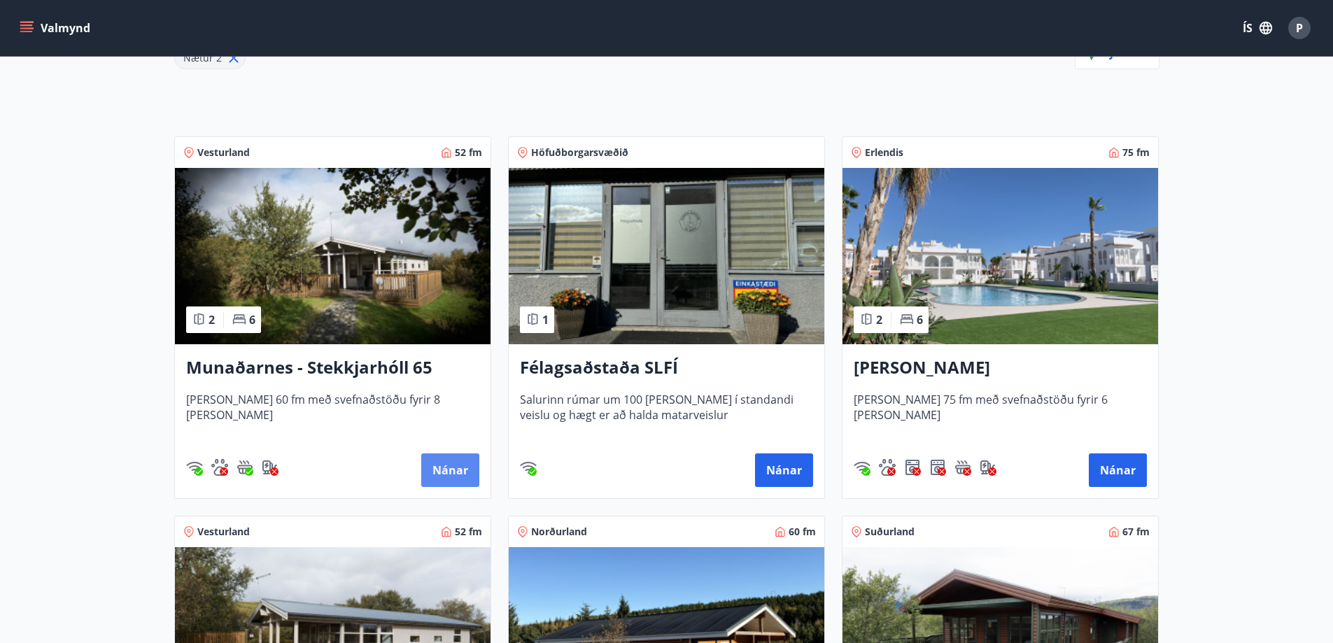
click at [461, 461] on button "Nánar" at bounding box center [450, 471] width 58 height 34
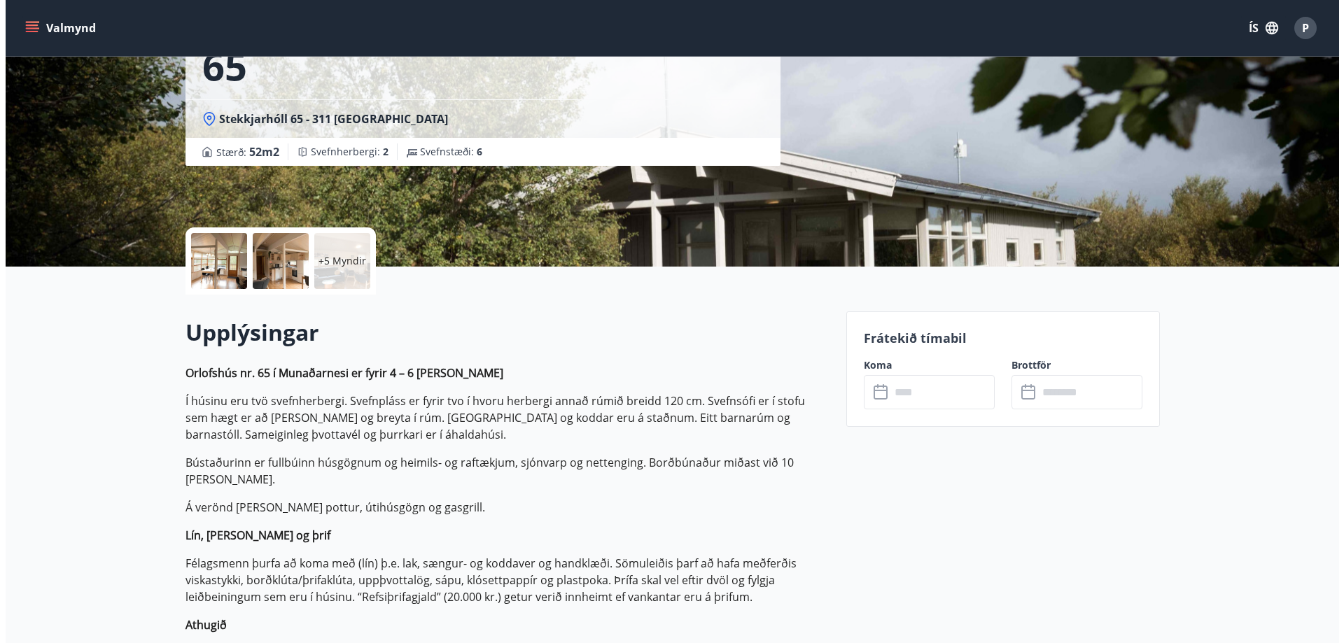
scroll to position [280, 0]
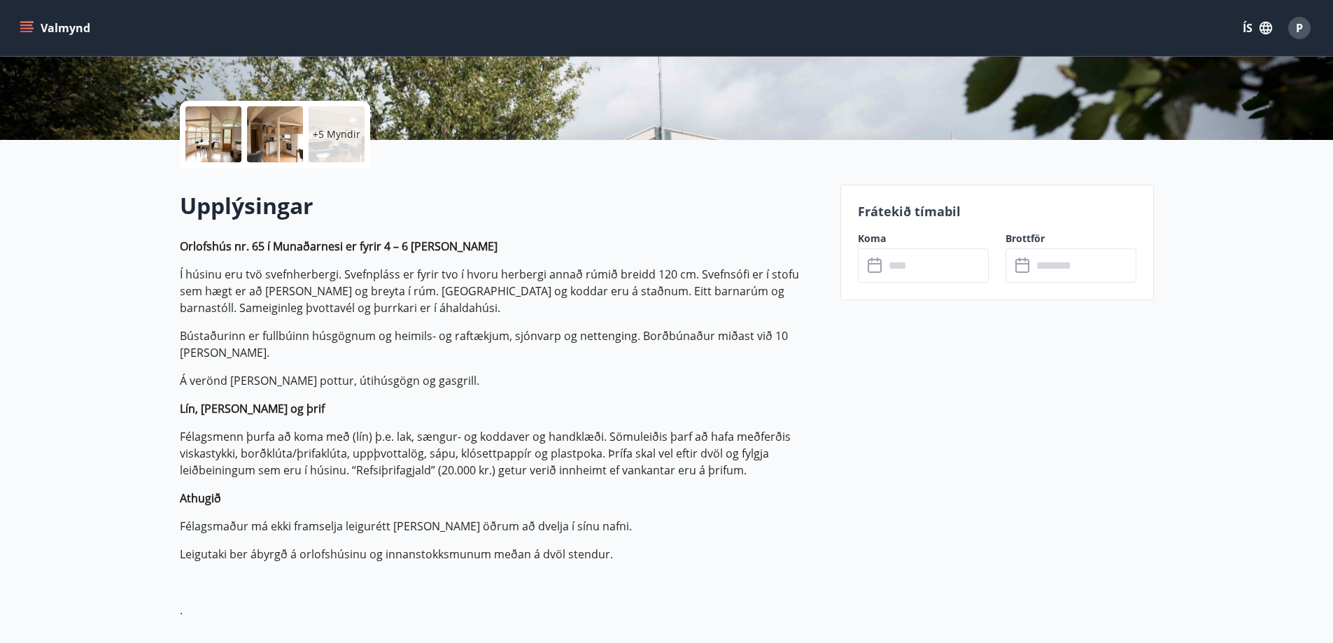
click at [206, 150] on div at bounding box center [213, 134] width 56 height 56
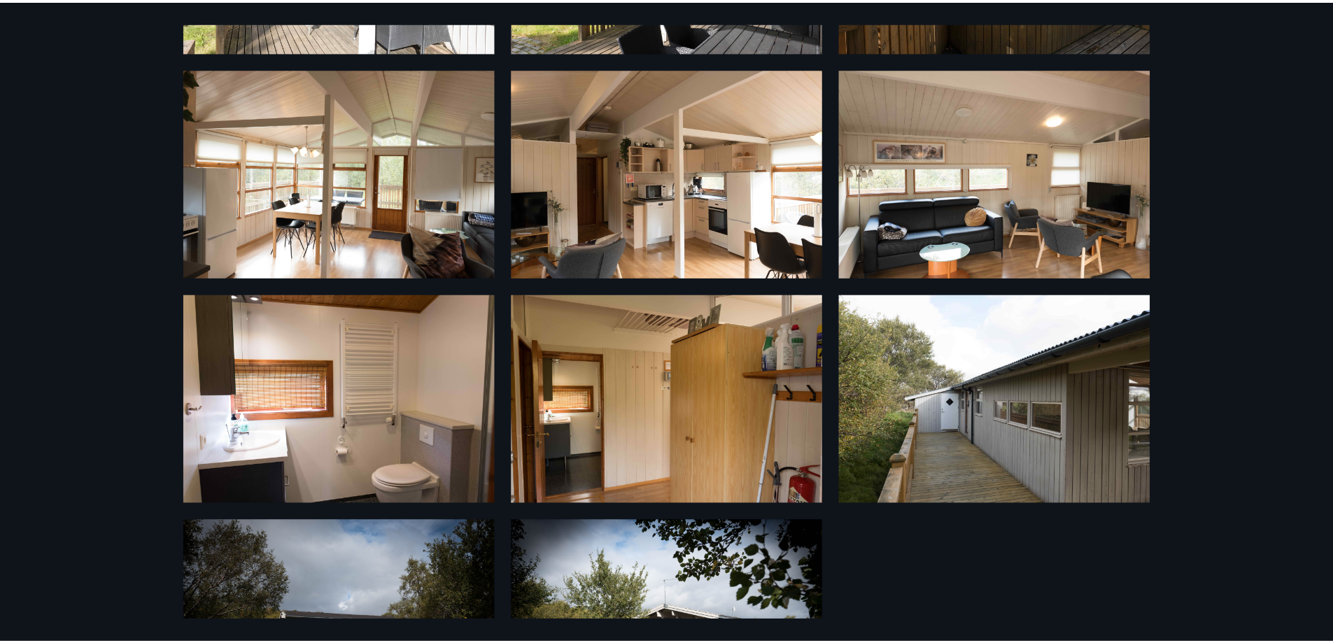
scroll to position [0, 0]
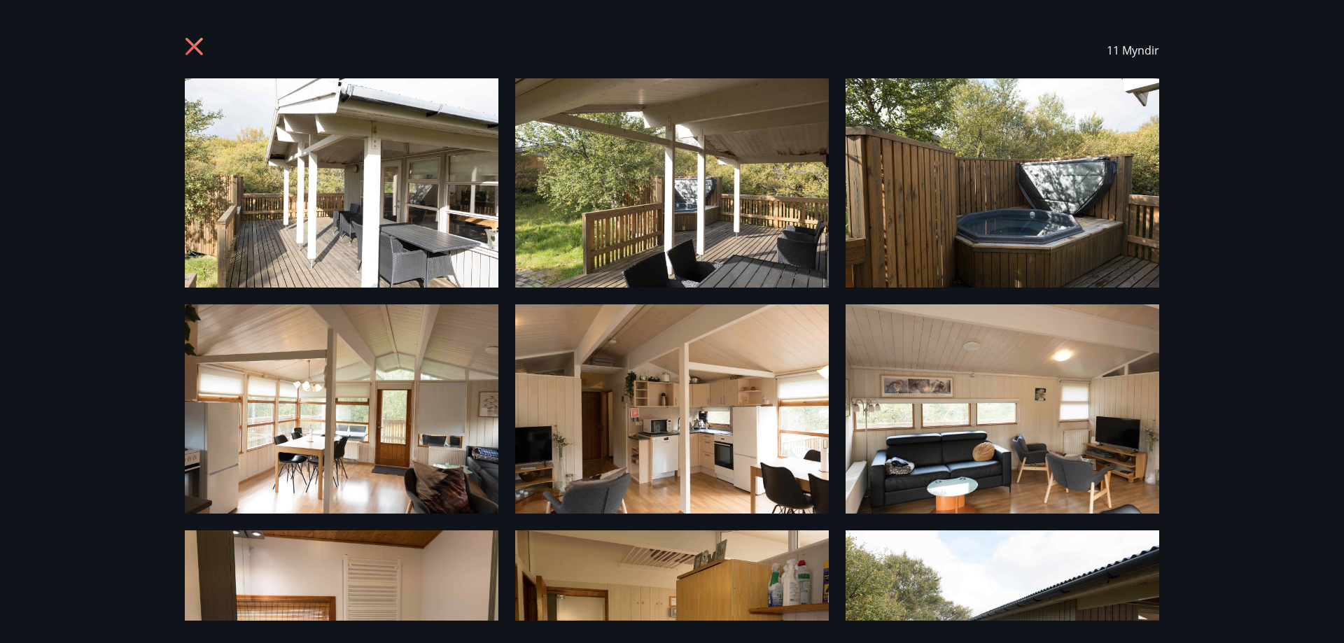
click at [199, 37] on div "11 Myndir" at bounding box center [672, 50] width 974 height 56
click at [195, 50] on icon at bounding box center [196, 48] width 22 height 22
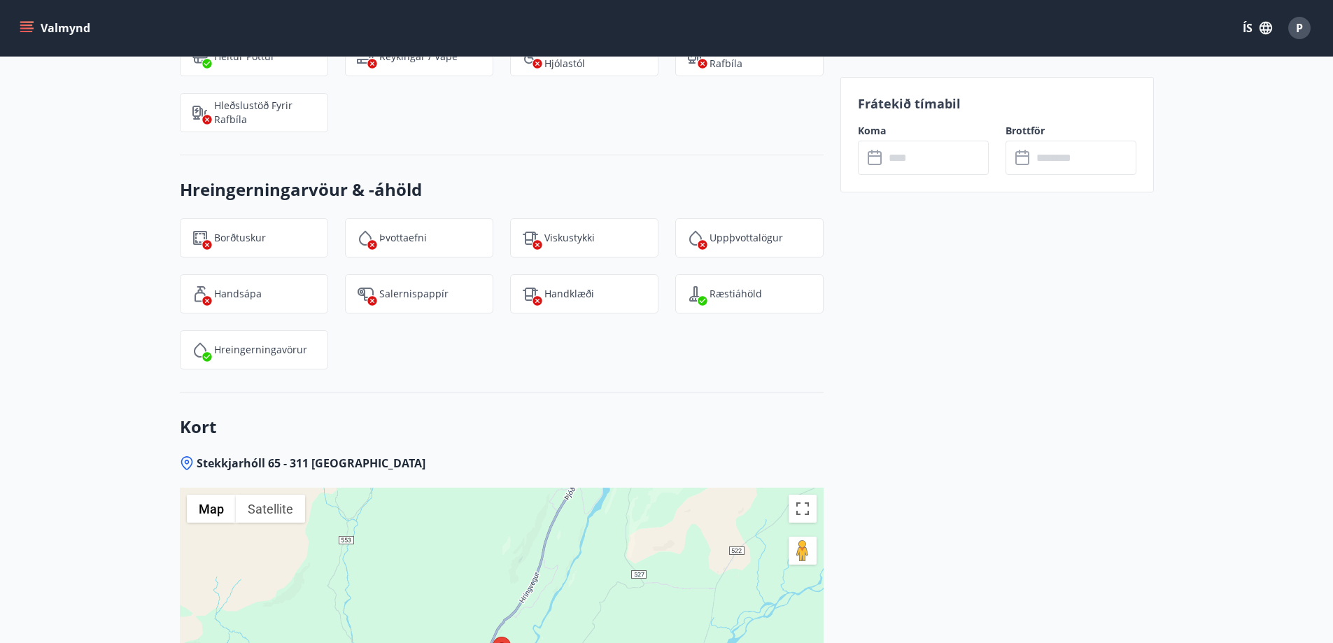
scroll to position [1820, 0]
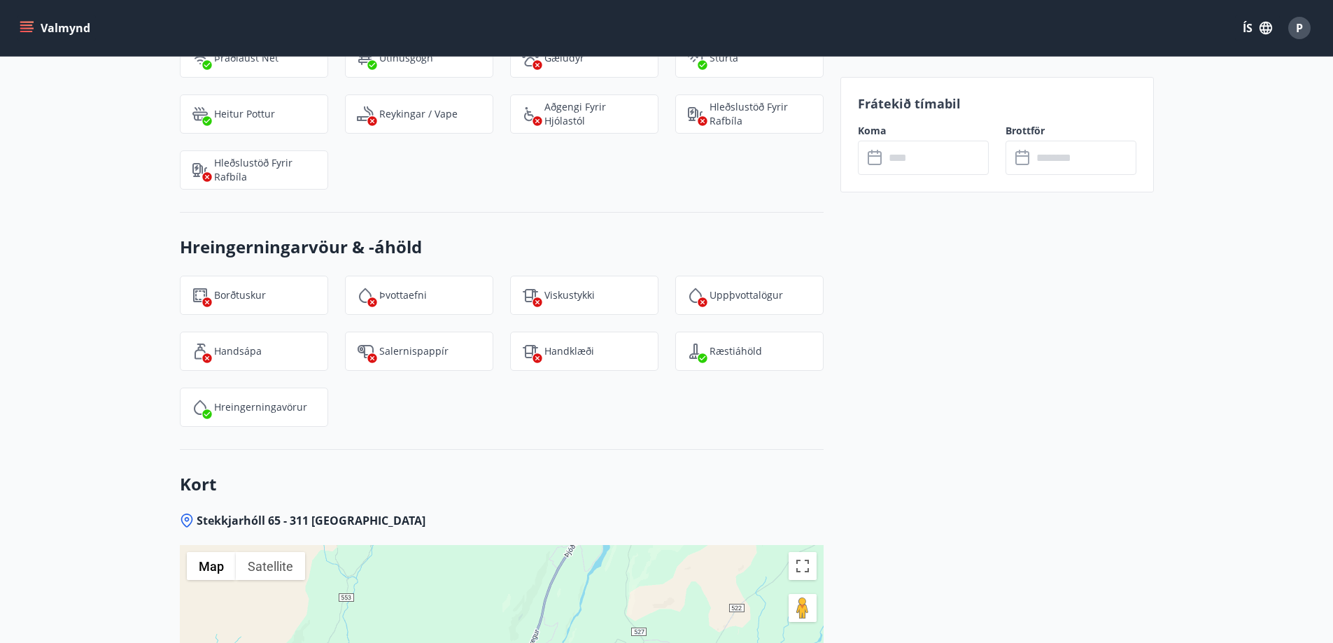
click at [930, 160] on input "text" at bounding box center [937, 158] width 104 height 34
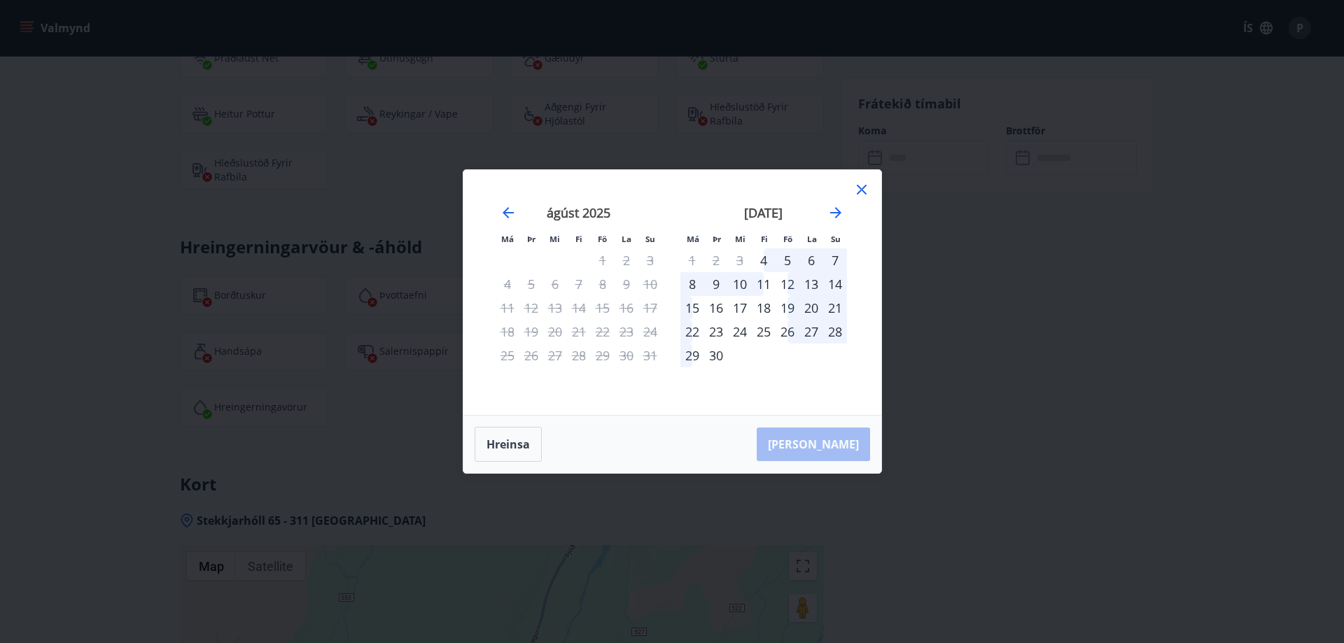
click at [790, 260] on div "5" at bounding box center [787, 260] width 24 height 24
click at [835, 262] on div "7" at bounding box center [835, 260] width 24 height 24
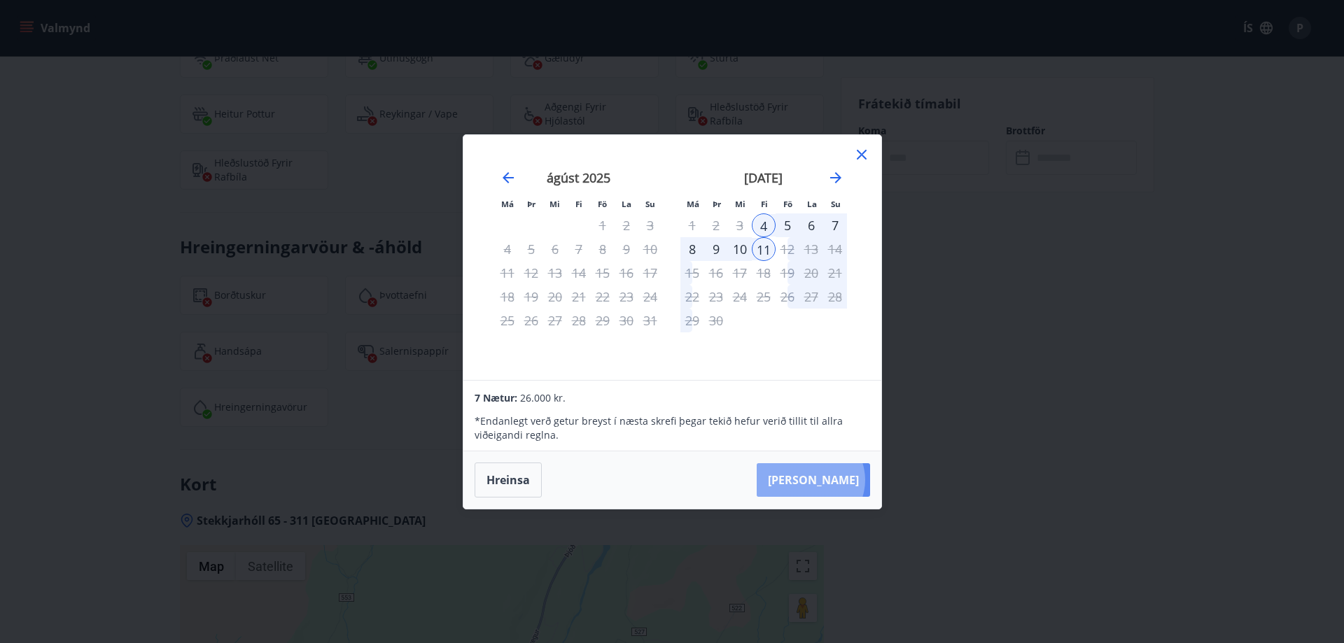
click at [853, 479] on button "[PERSON_NAME]" at bounding box center [813, 480] width 113 height 34
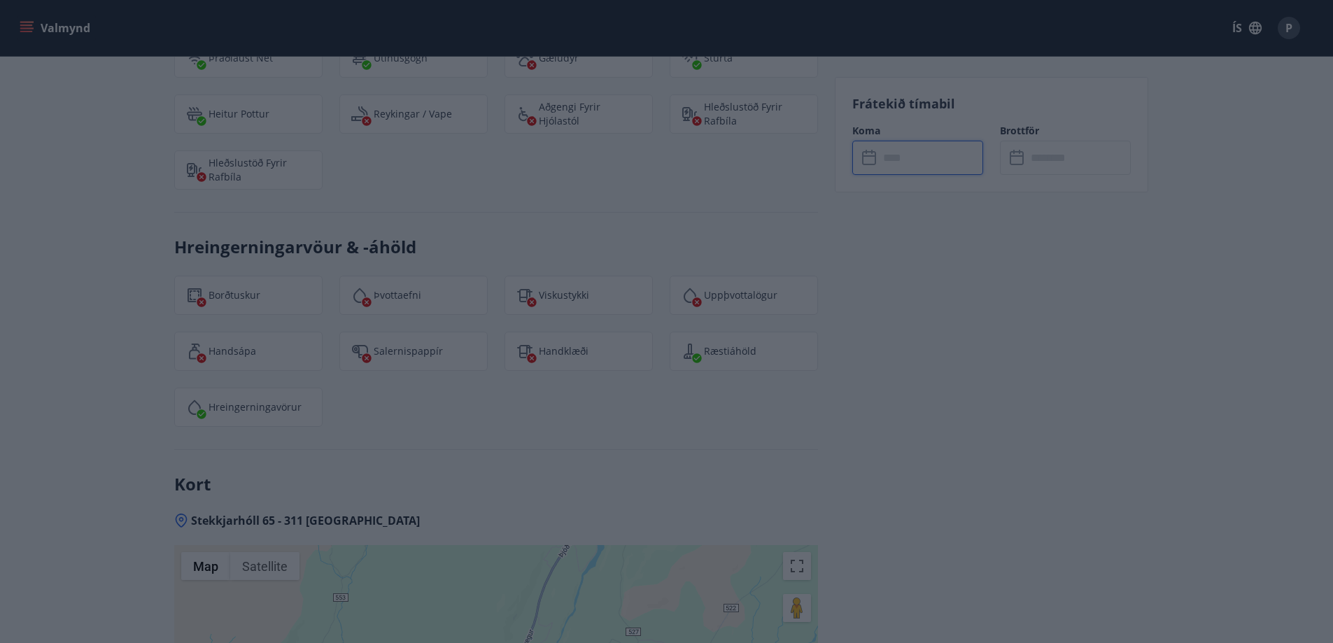
type input "******"
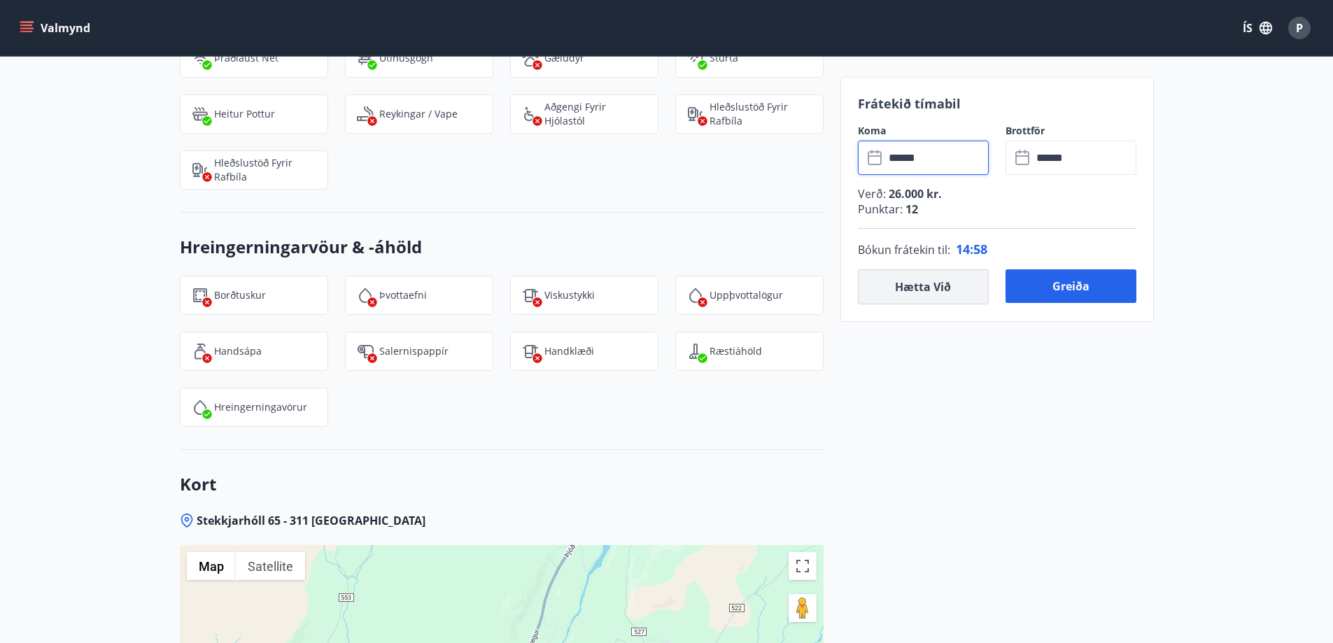
click at [938, 295] on button "Hætta við" at bounding box center [923, 286] width 131 height 35
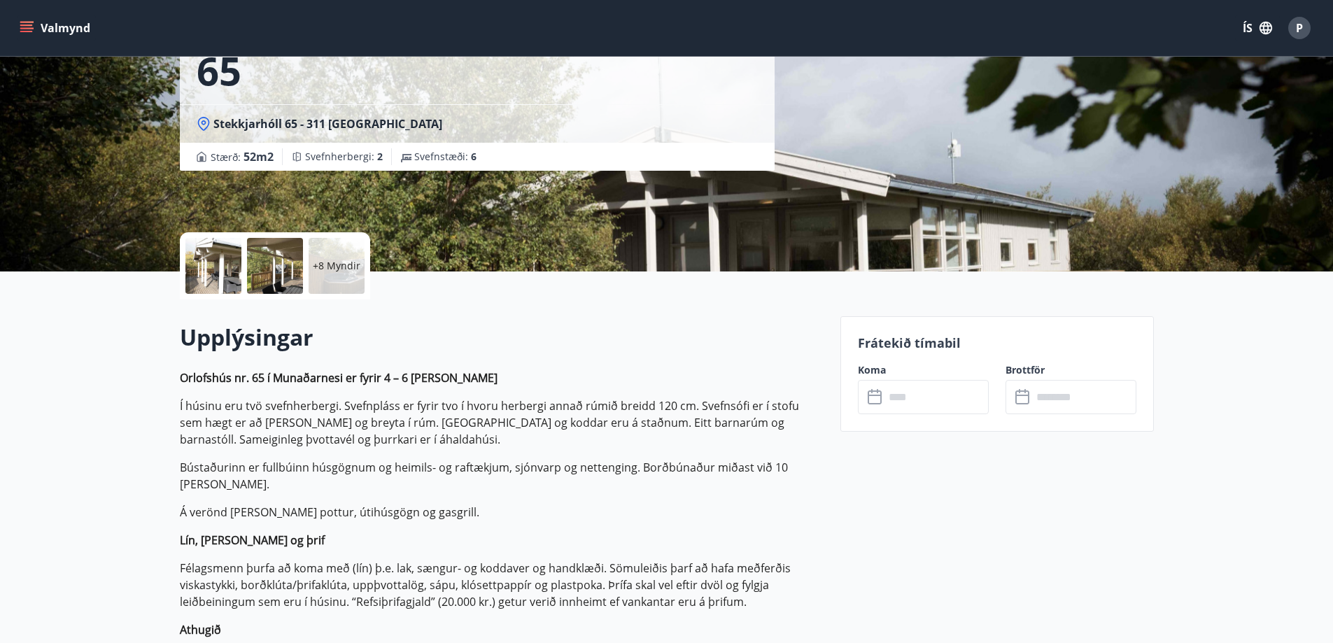
scroll to position [0, 0]
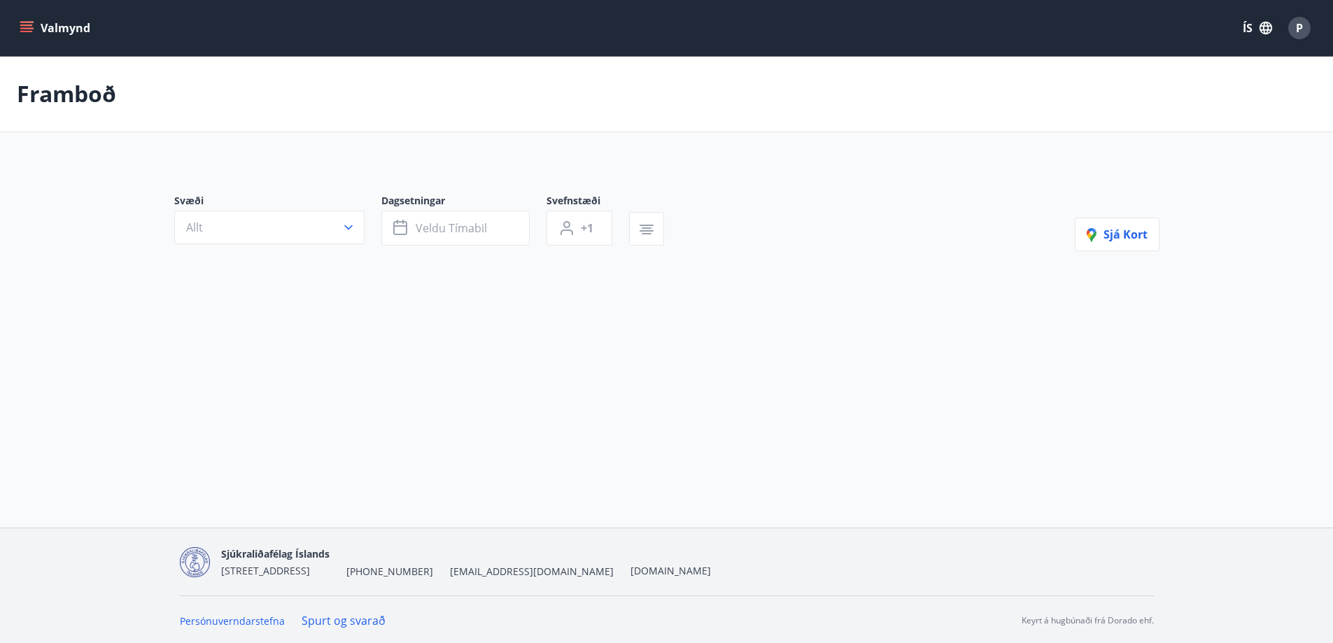
type input "*"
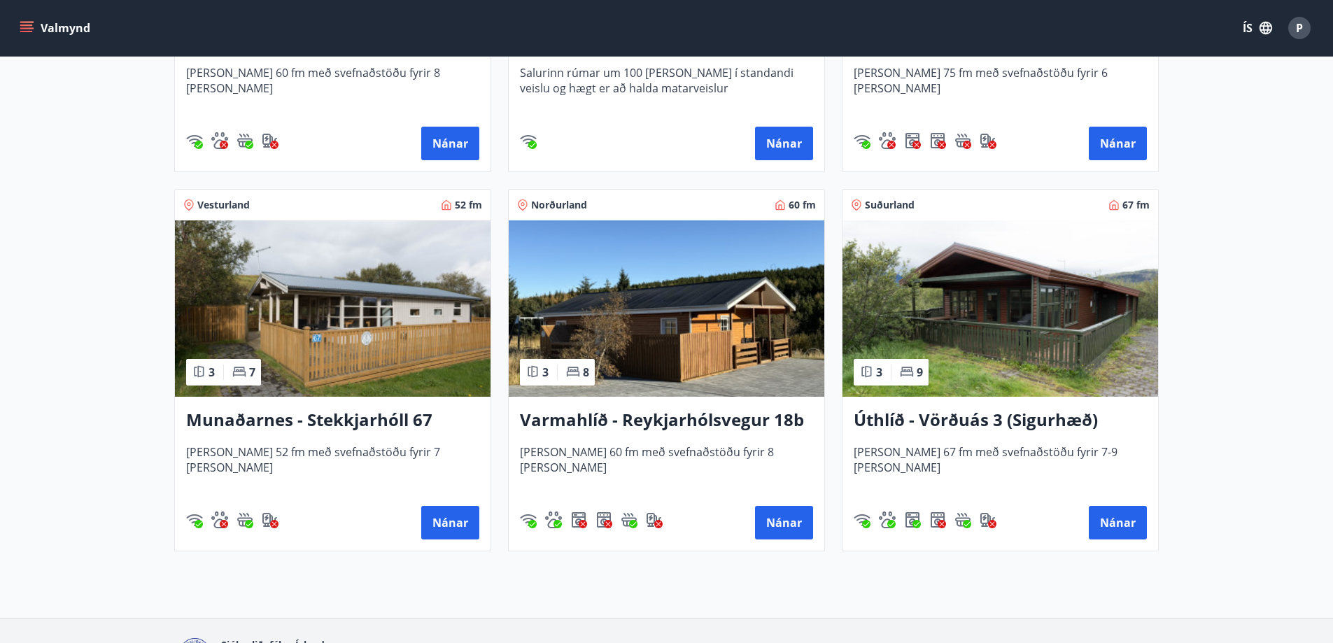
scroll to position [560, 0]
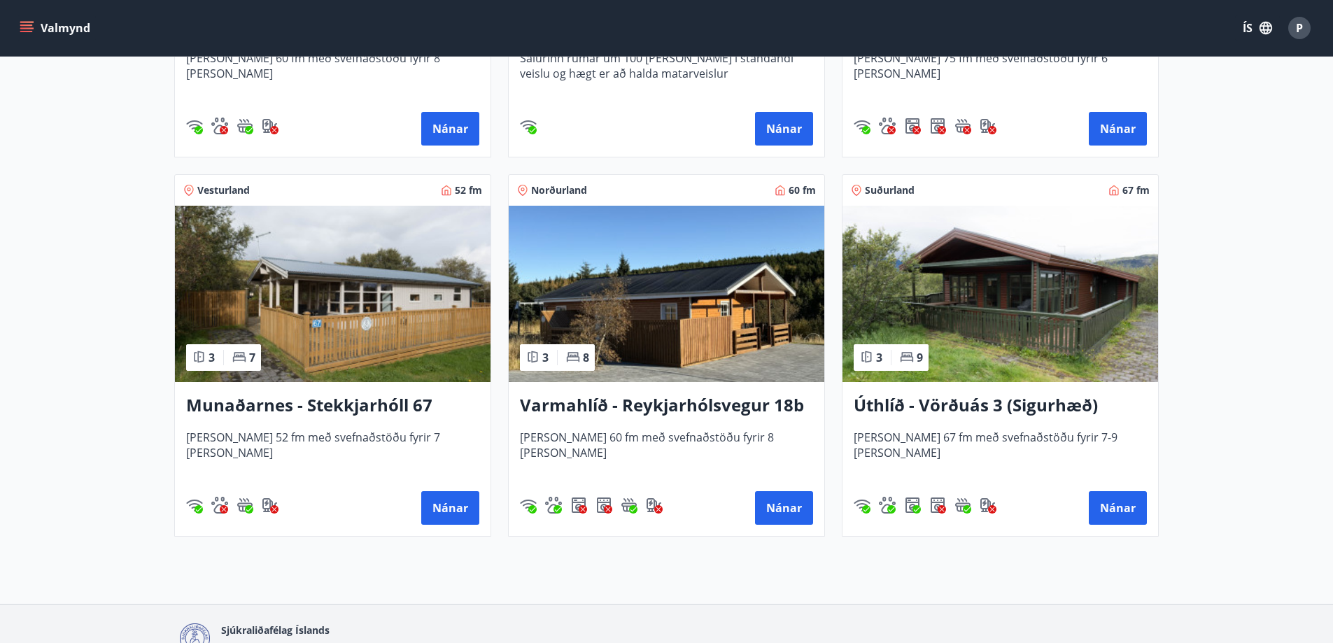
click at [1063, 353] on img at bounding box center [1001, 294] width 316 height 176
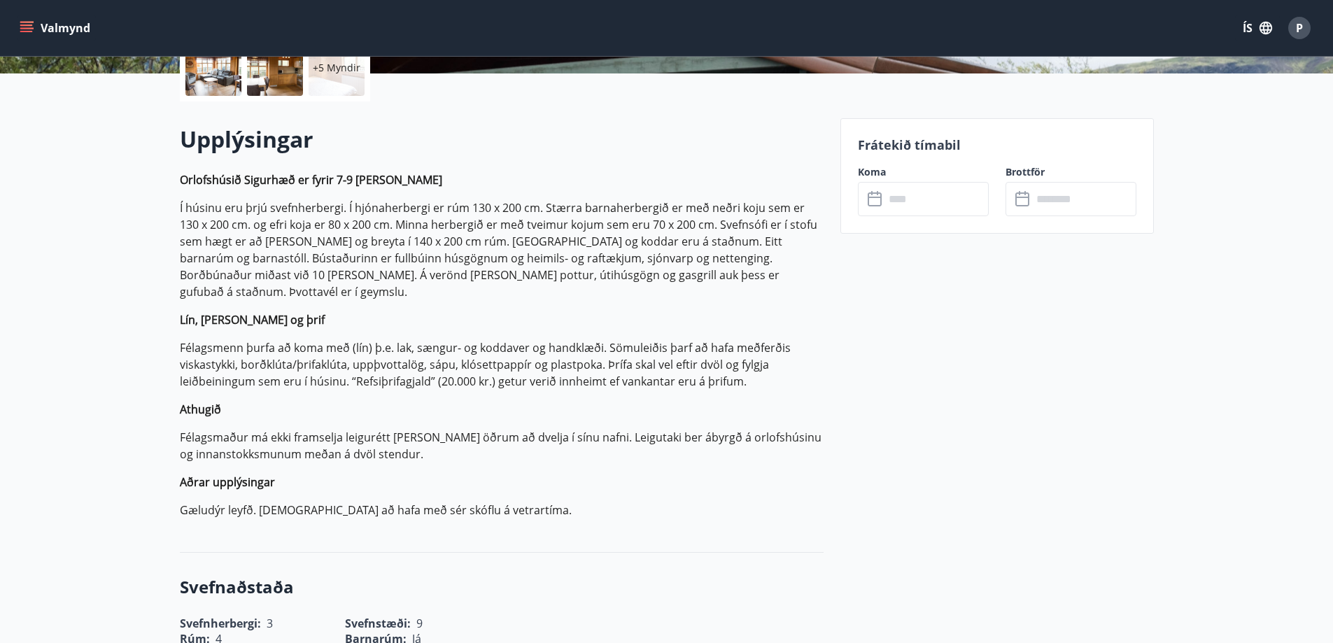
scroll to position [350, 0]
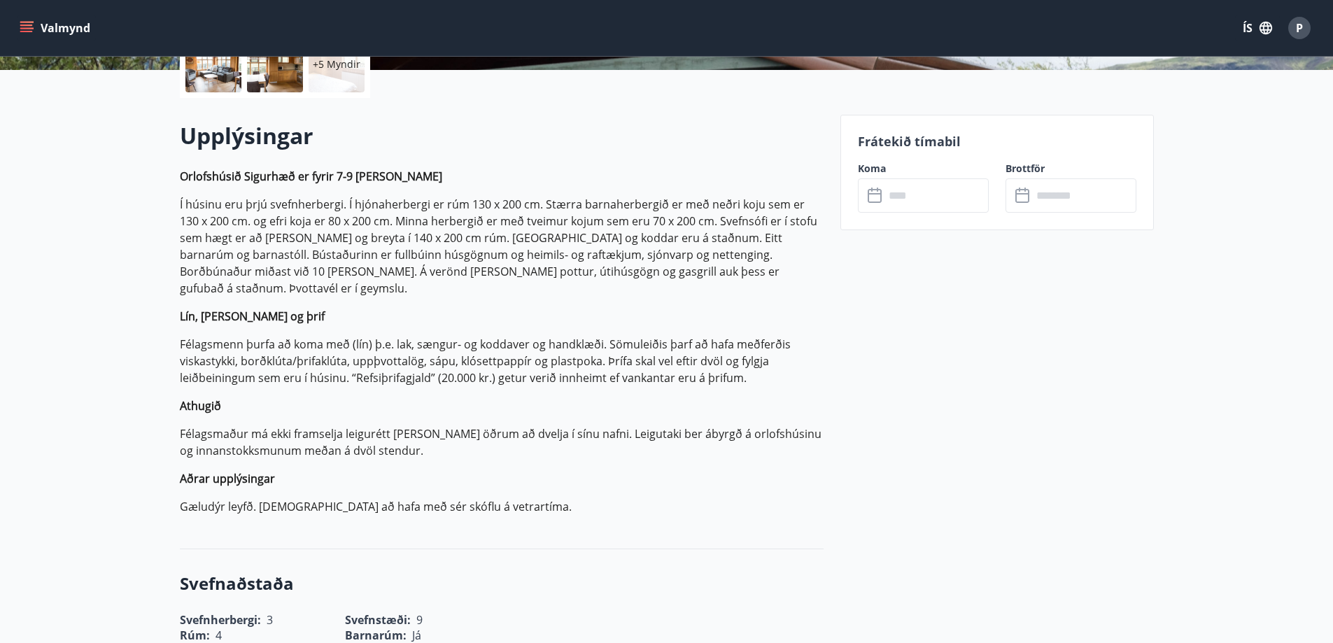
click at [915, 203] on input "text" at bounding box center [937, 195] width 104 height 34
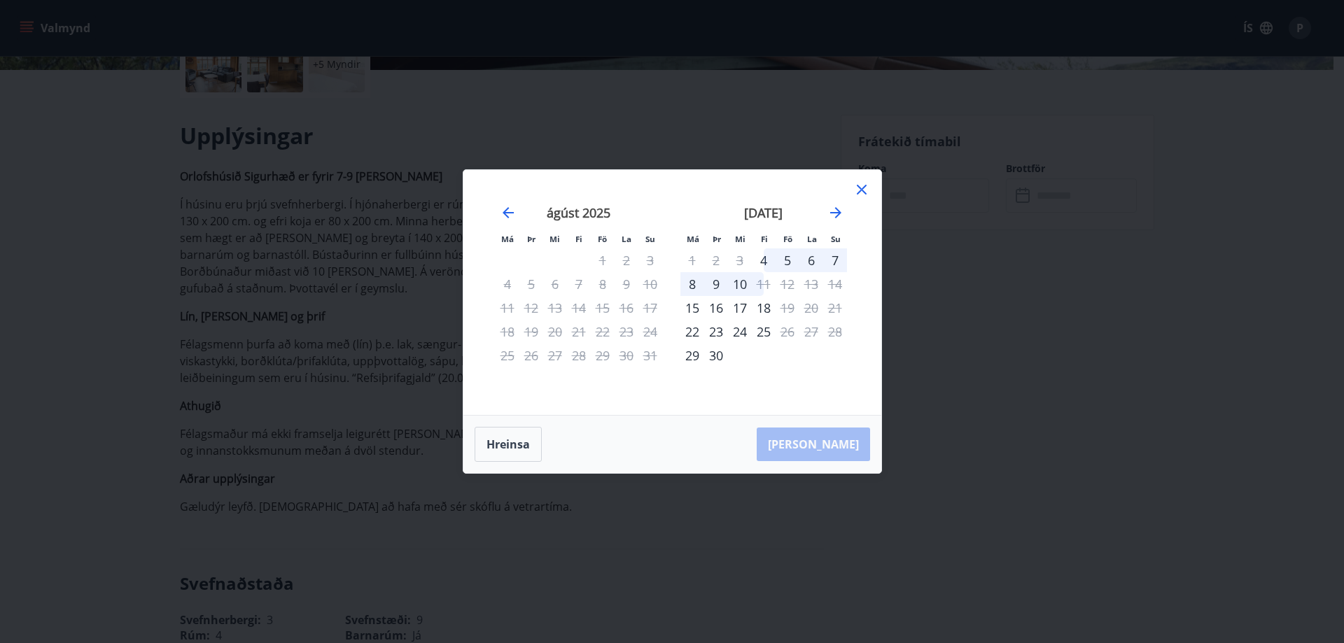
click at [787, 259] on div "5" at bounding box center [787, 260] width 24 height 24
click at [693, 286] on div "8" at bounding box center [692, 284] width 24 height 24
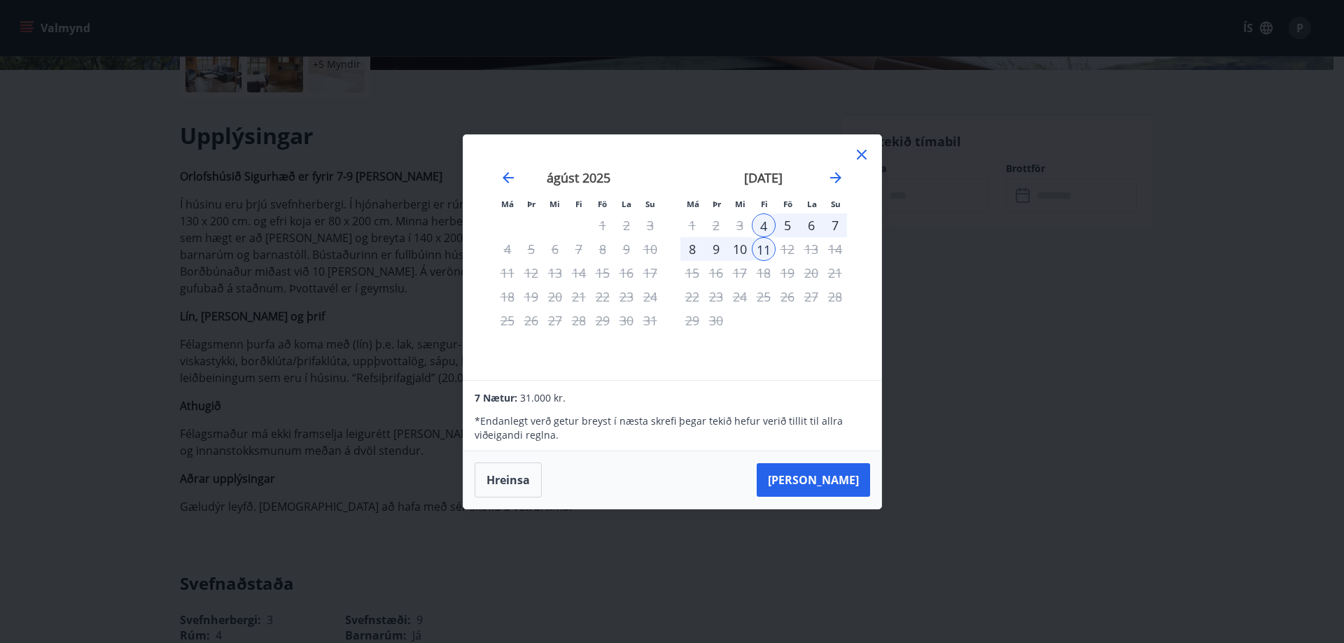
drag, startPoint x: 863, startPoint y: 152, endPoint x: 855, endPoint y: 152, distance: 7.7
click at [856, 152] on icon at bounding box center [861, 154] width 17 height 17
